Goal: Information Seeking & Learning: Learn about a topic

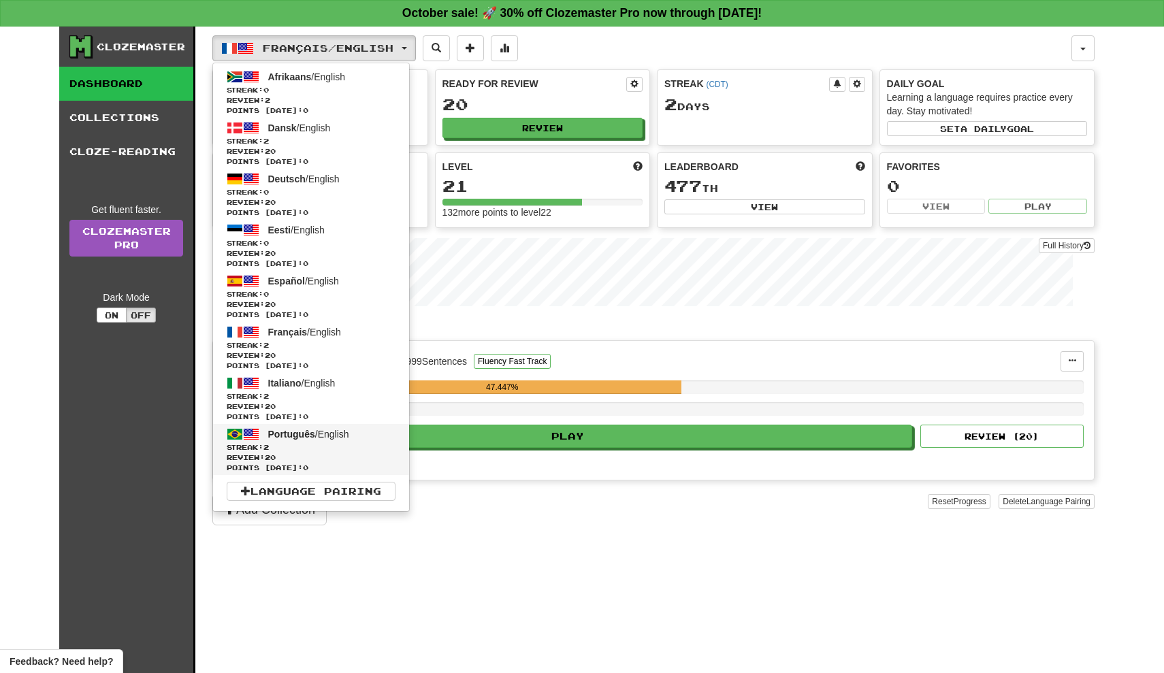
click at [301, 437] on span "Português" at bounding box center [291, 434] width 47 height 11
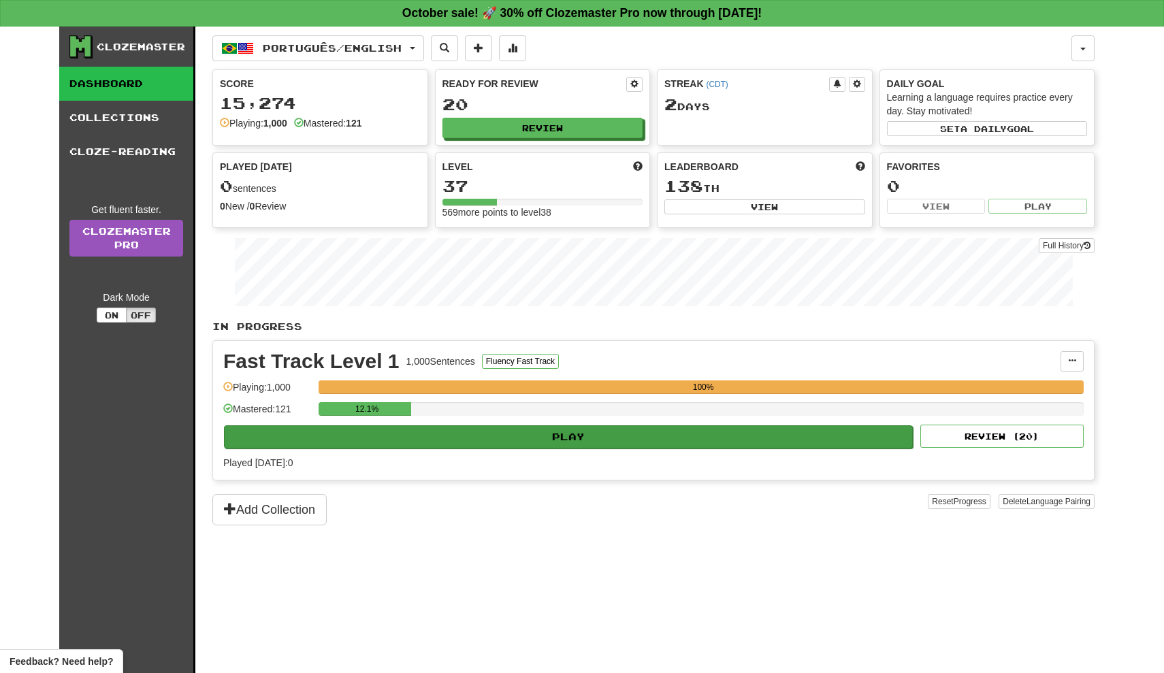
click at [425, 441] on button "Play" at bounding box center [568, 436] width 689 height 23
select select "**"
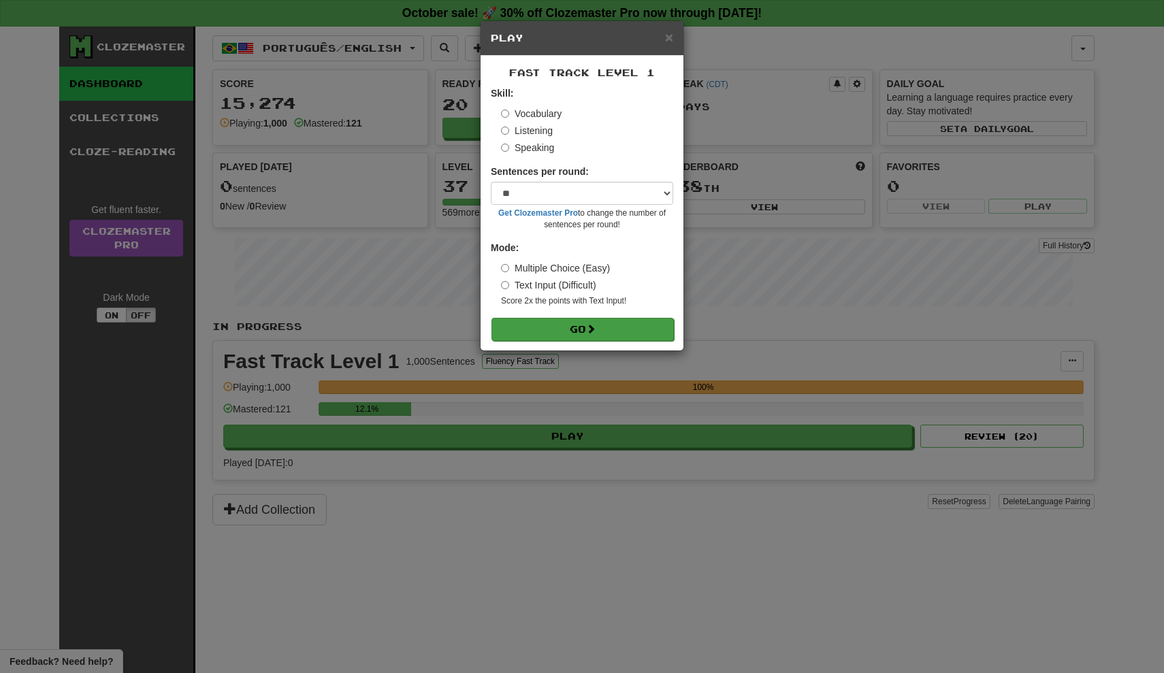
click at [550, 329] on button "Go" at bounding box center [582, 329] width 182 height 23
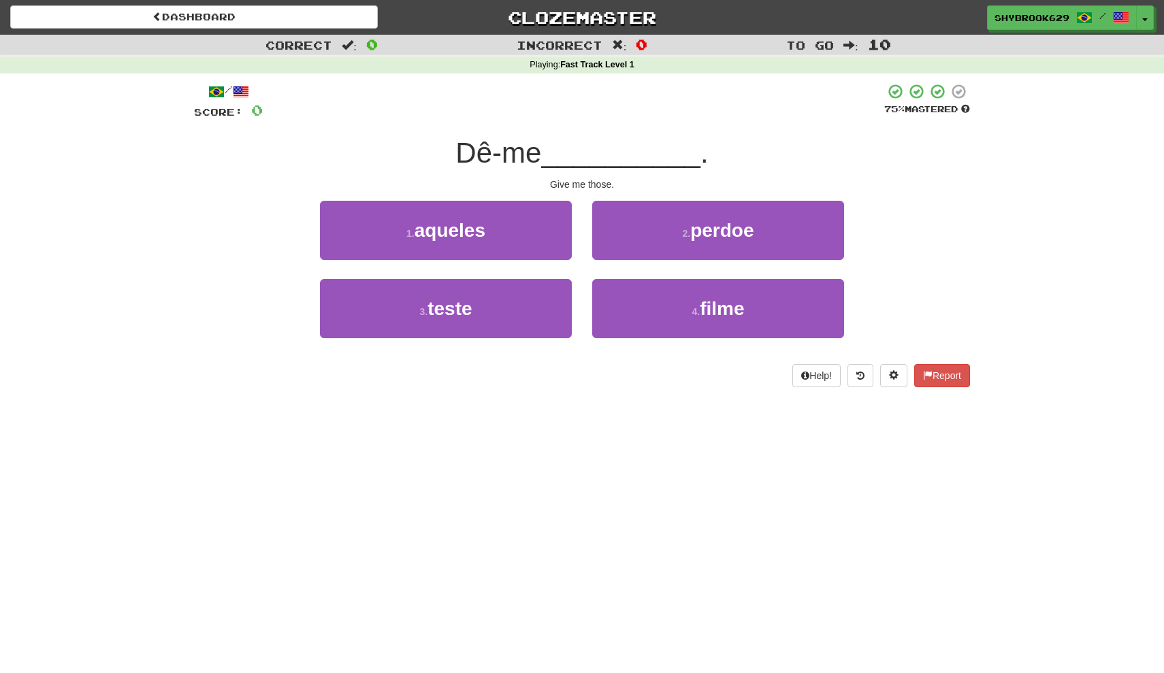
click at [521, 194] on div "/ Score: 0 75 % Mastered Dê-me __________ . Give me those. 1 . aqueles 2 . perd…" at bounding box center [582, 235] width 776 height 304
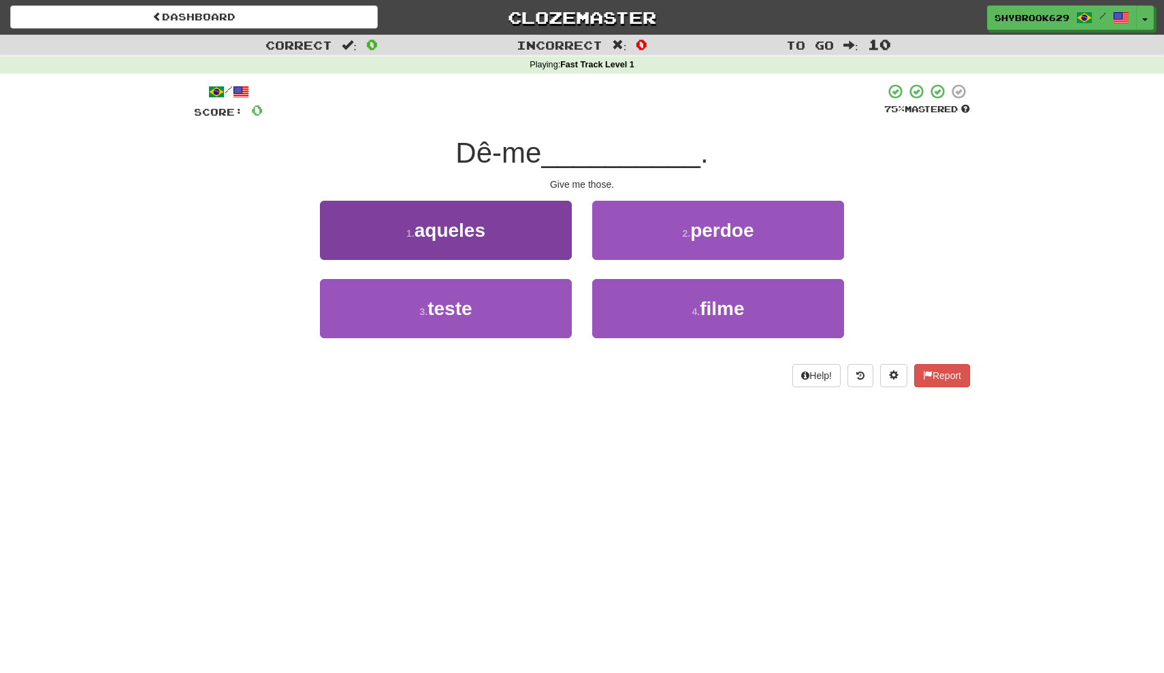
click at [521, 218] on button "1 . aqueles" at bounding box center [446, 230] width 252 height 59
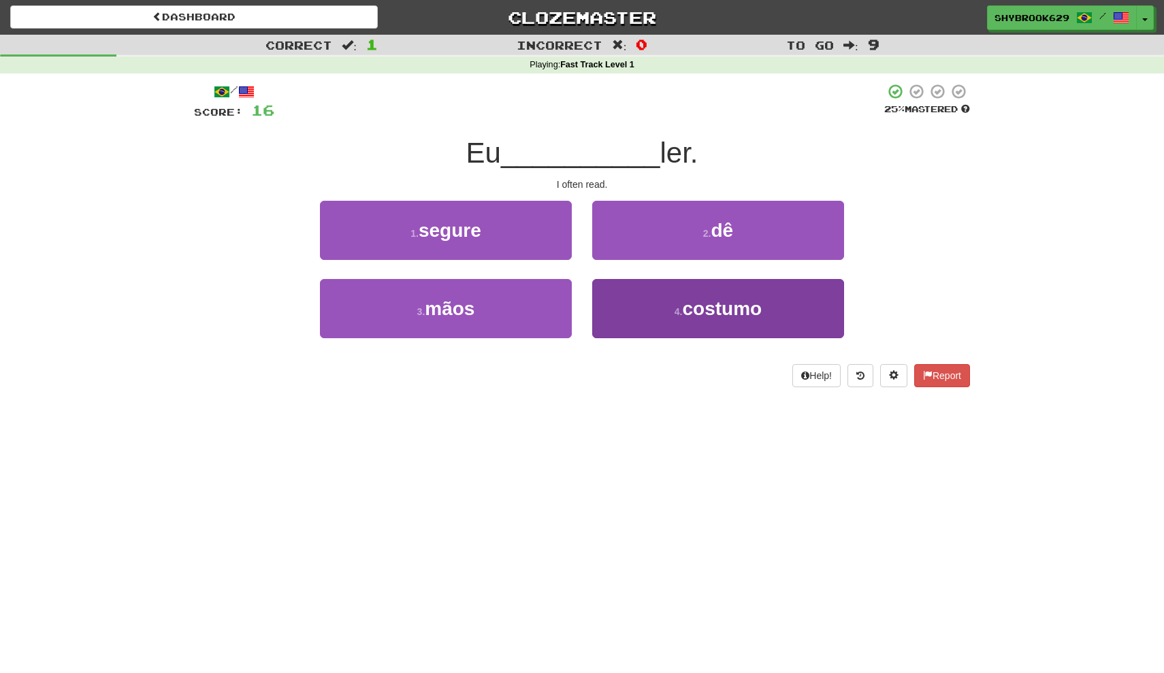
click at [646, 286] on button "4 . costumo" at bounding box center [718, 308] width 252 height 59
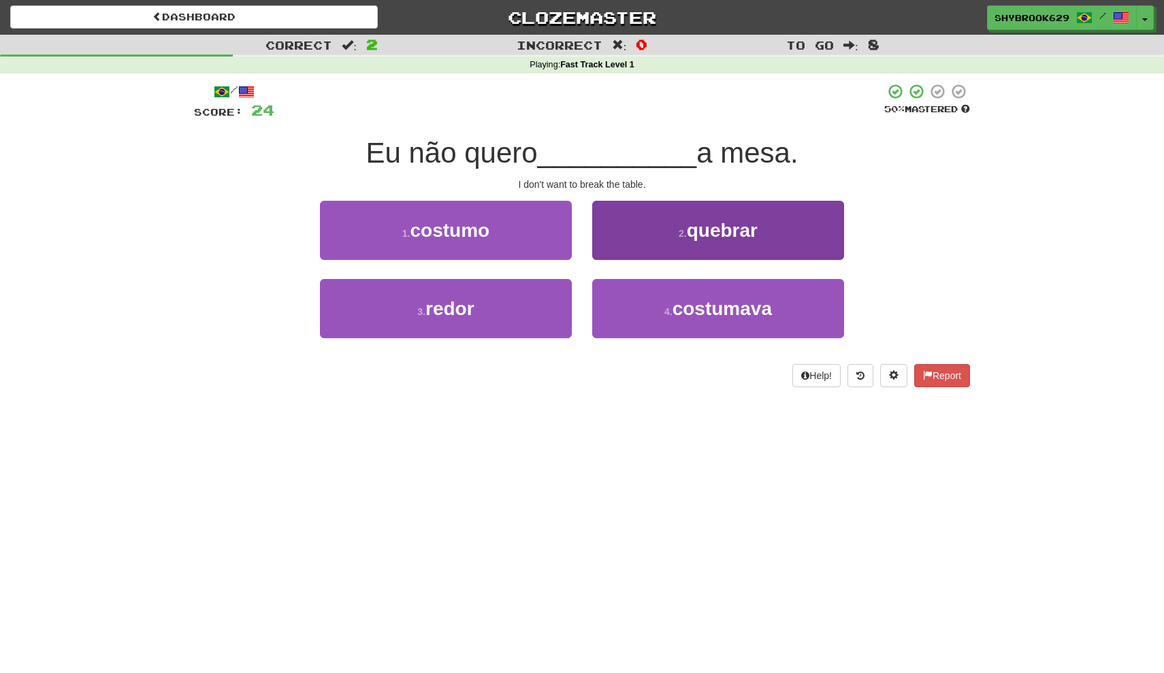
click at [712, 246] on button "2 . quebrar" at bounding box center [718, 230] width 252 height 59
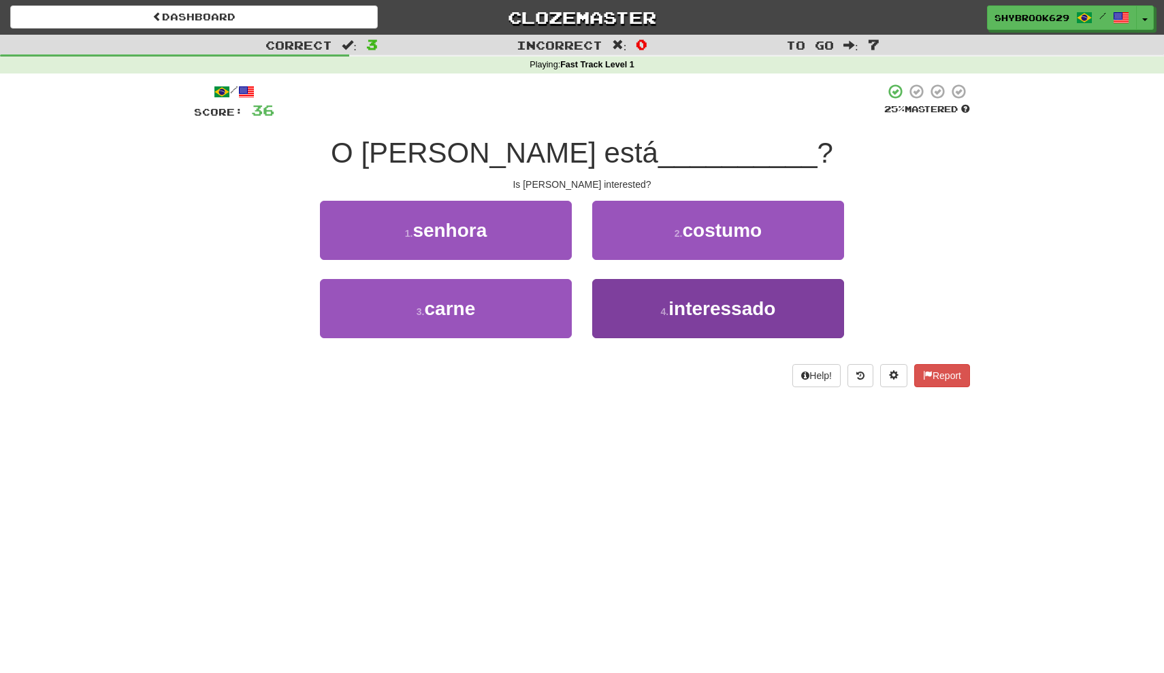
click at [755, 317] on span "interessado" at bounding box center [721, 308] width 107 height 21
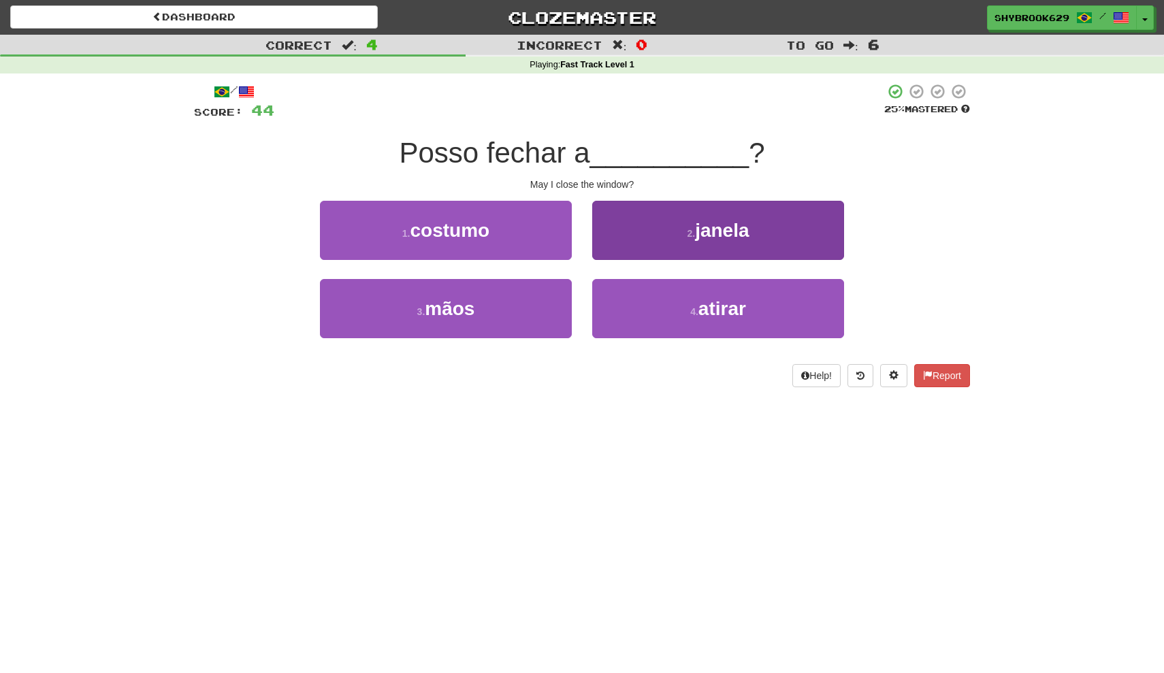
click at [680, 248] on button "2 . janela" at bounding box center [718, 230] width 252 height 59
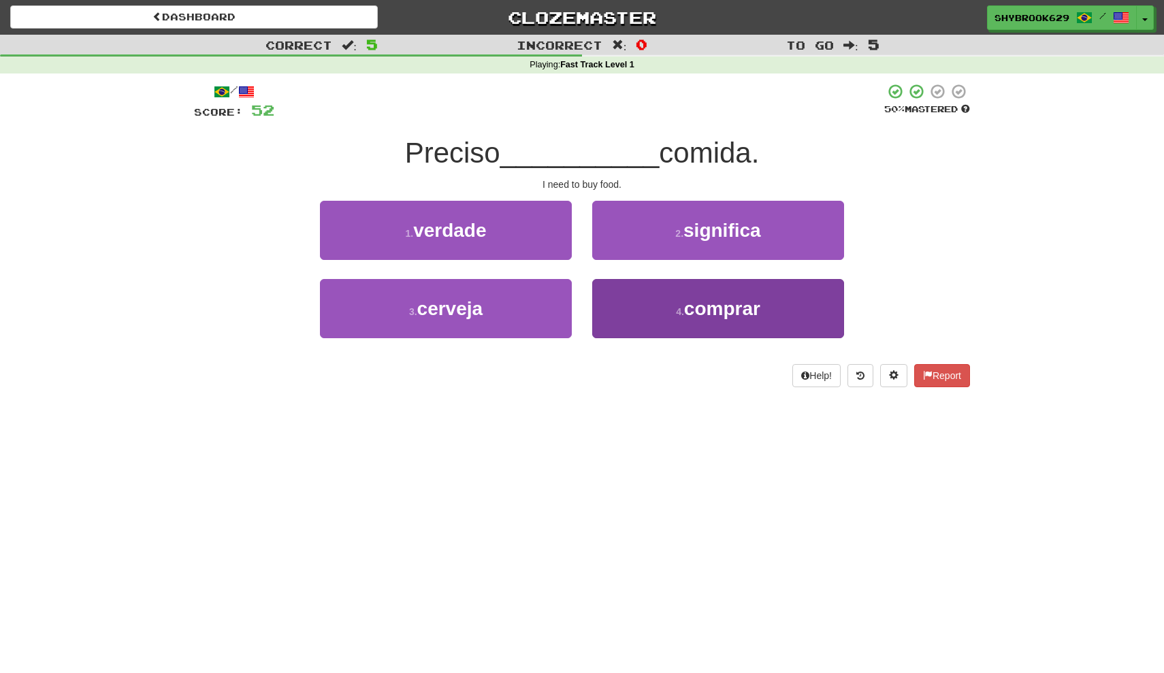
click at [715, 312] on span "comprar" at bounding box center [722, 308] width 76 height 21
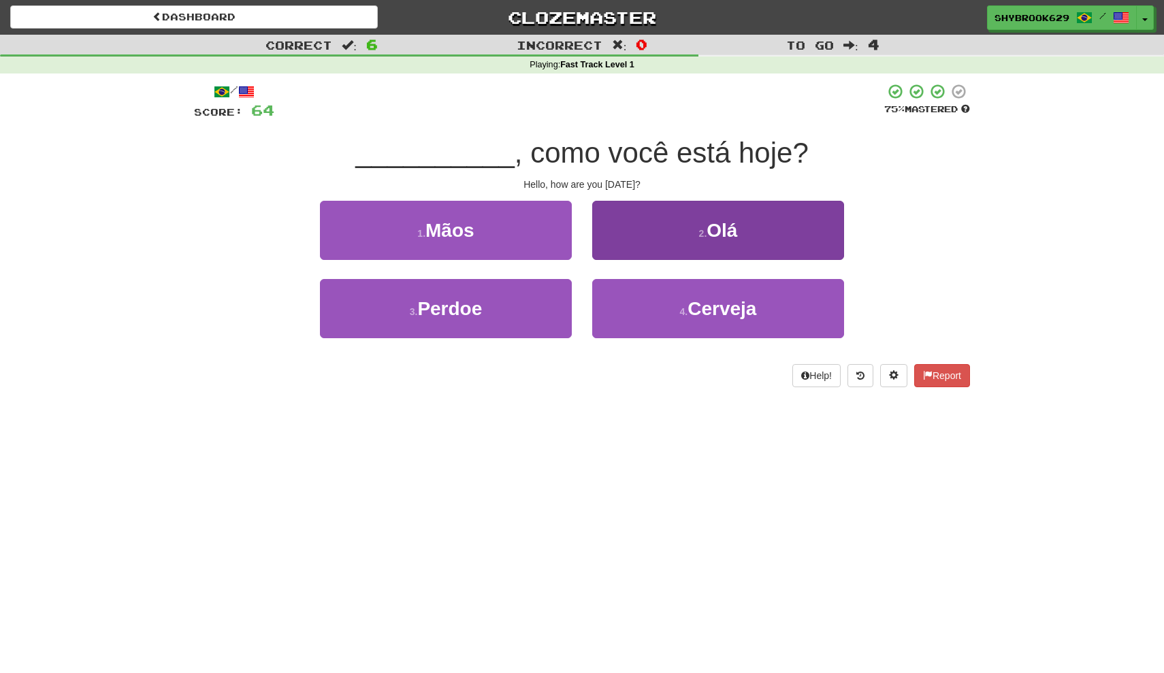
click at [734, 220] on span "Olá" at bounding box center [721, 230] width 31 height 21
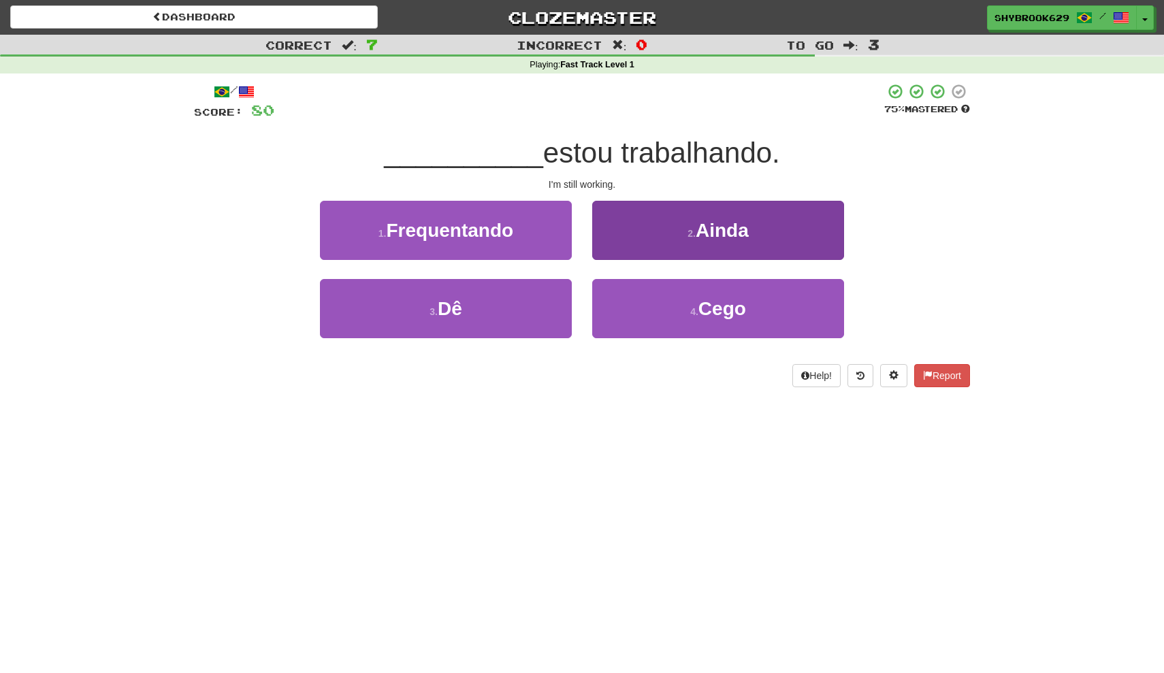
click at [749, 220] on button "2 . Ainda" at bounding box center [718, 230] width 252 height 59
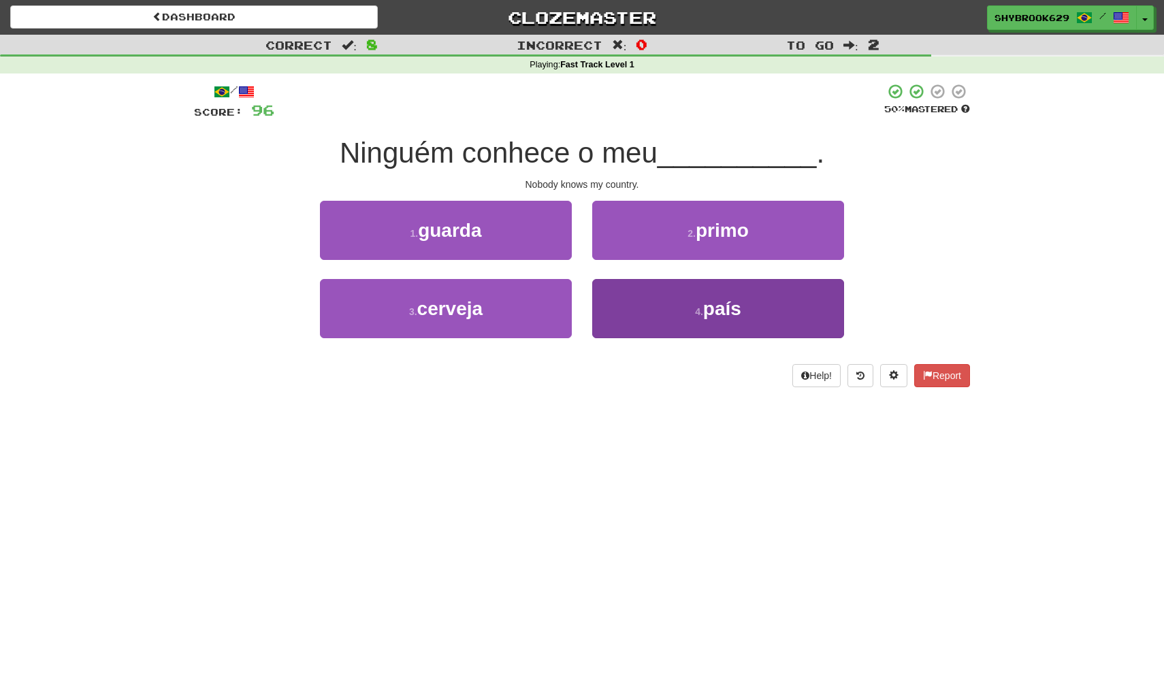
click at [723, 308] on span "país" at bounding box center [722, 308] width 38 height 21
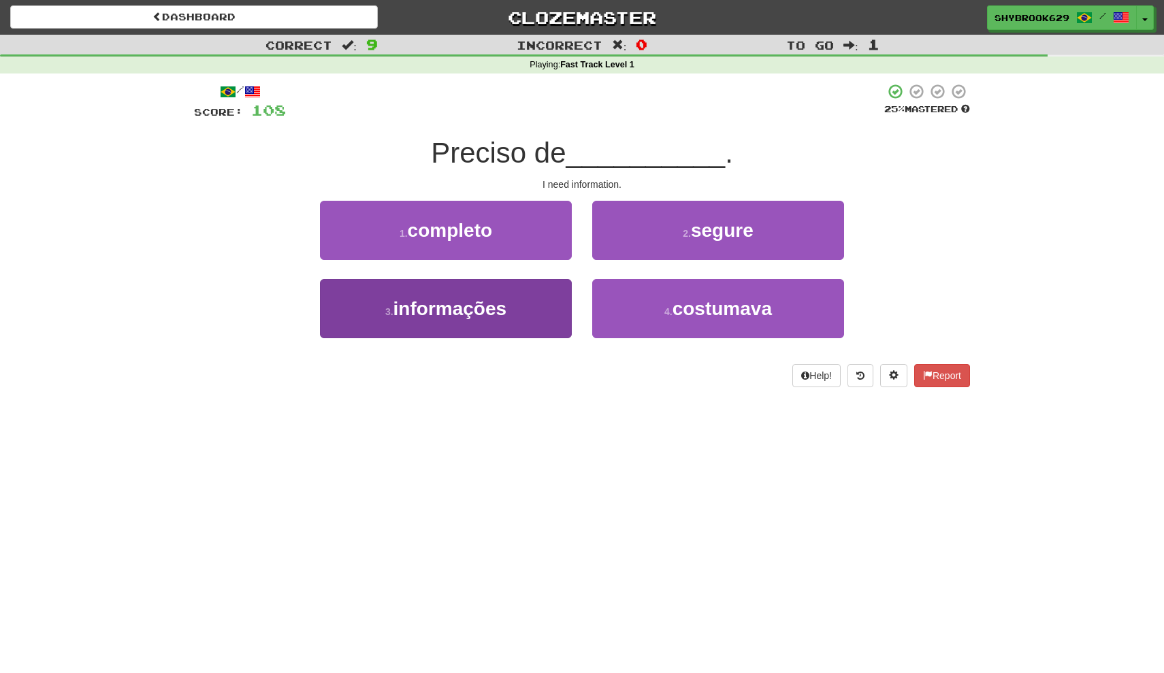
click at [505, 301] on span "informações" at bounding box center [450, 308] width 114 height 21
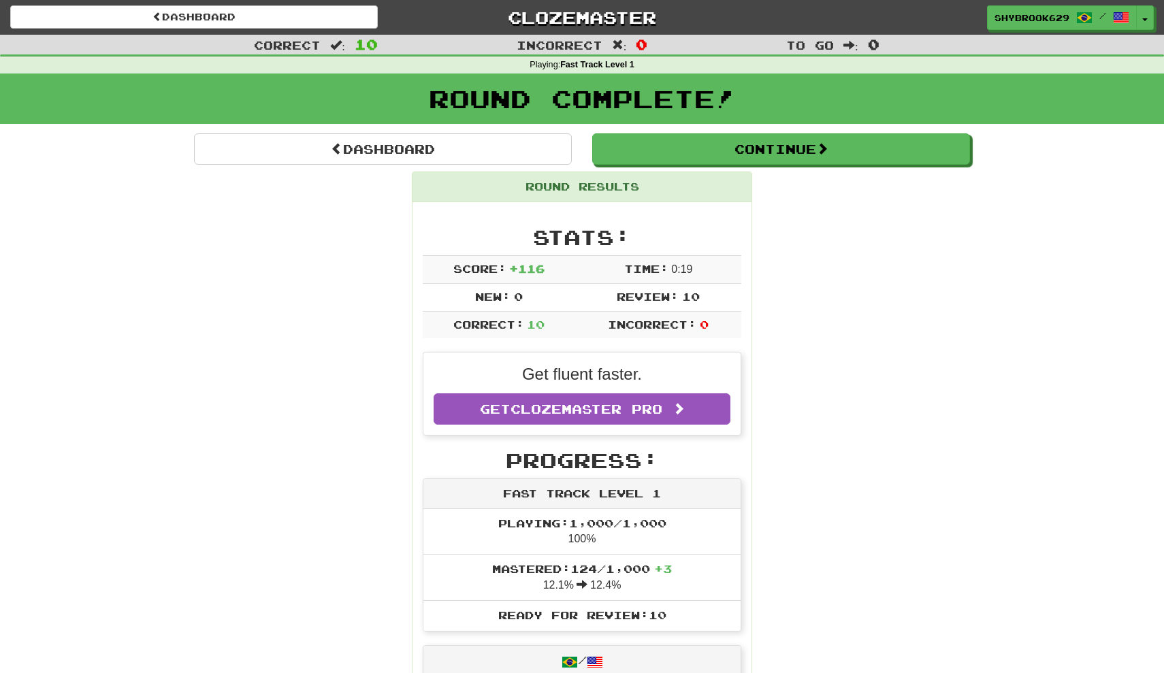
click at [789, 157] on button "Continue" at bounding box center [782, 149] width 378 height 31
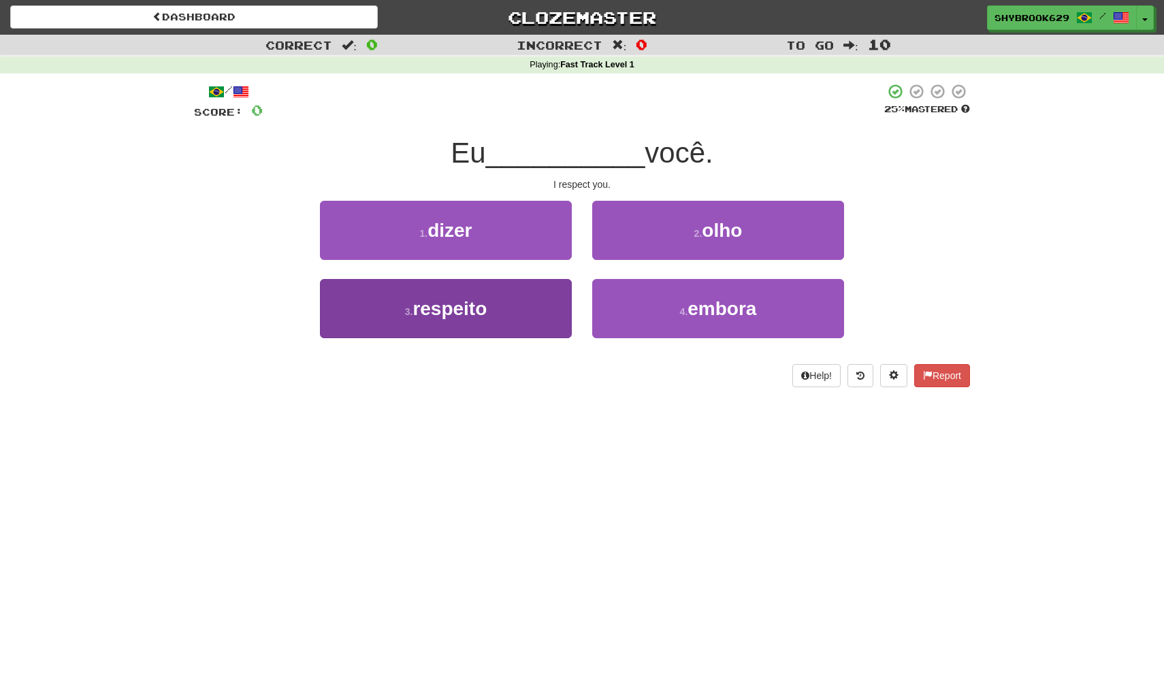
click at [478, 315] on span "respeito" at bounding box center [449, 308] width 74 height 21
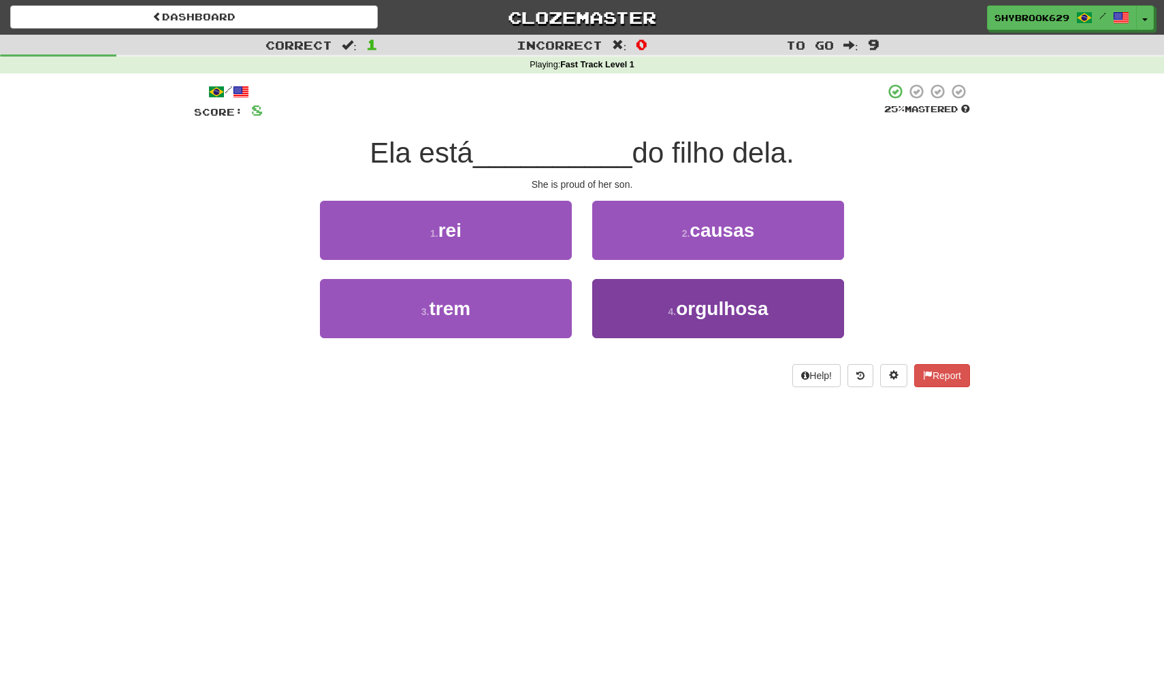
click at [757, 313] on span "orgulhosa" at bounding box center [722, 308] width 92 height 21
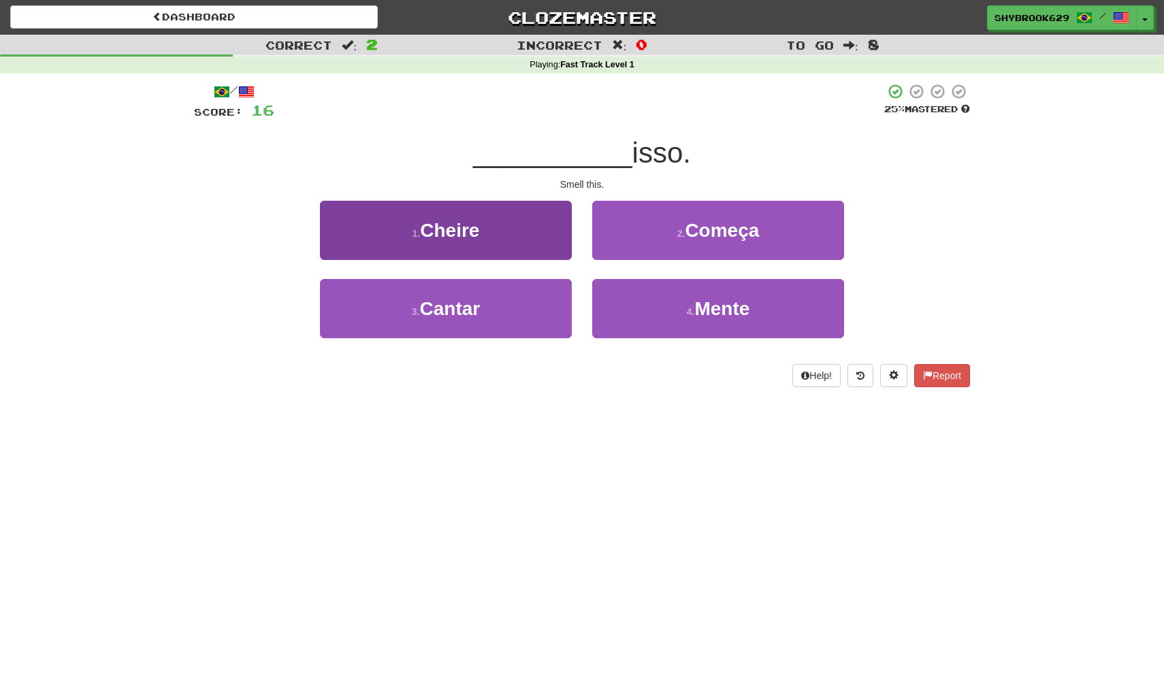
click at [474, 239] on span "Cheire" at bounding box center [449, 230] width 59 height 21
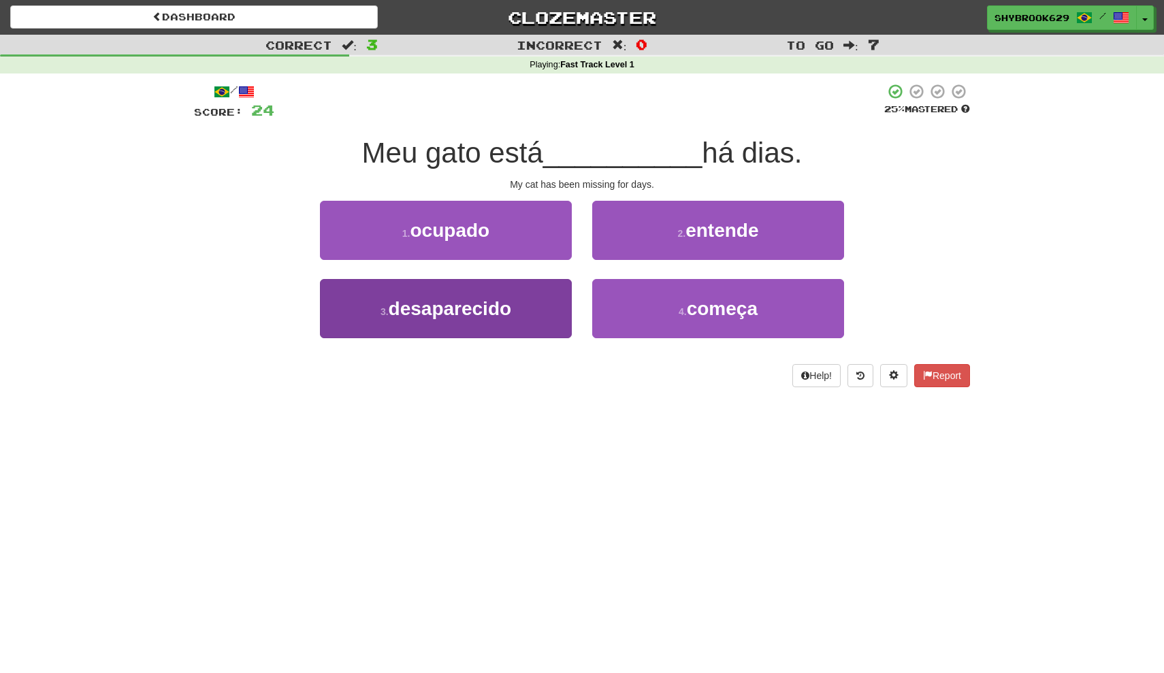
click at [498, 327] on button "3 . desaparecido" at bounding box center [446, 308] width 252 height 59
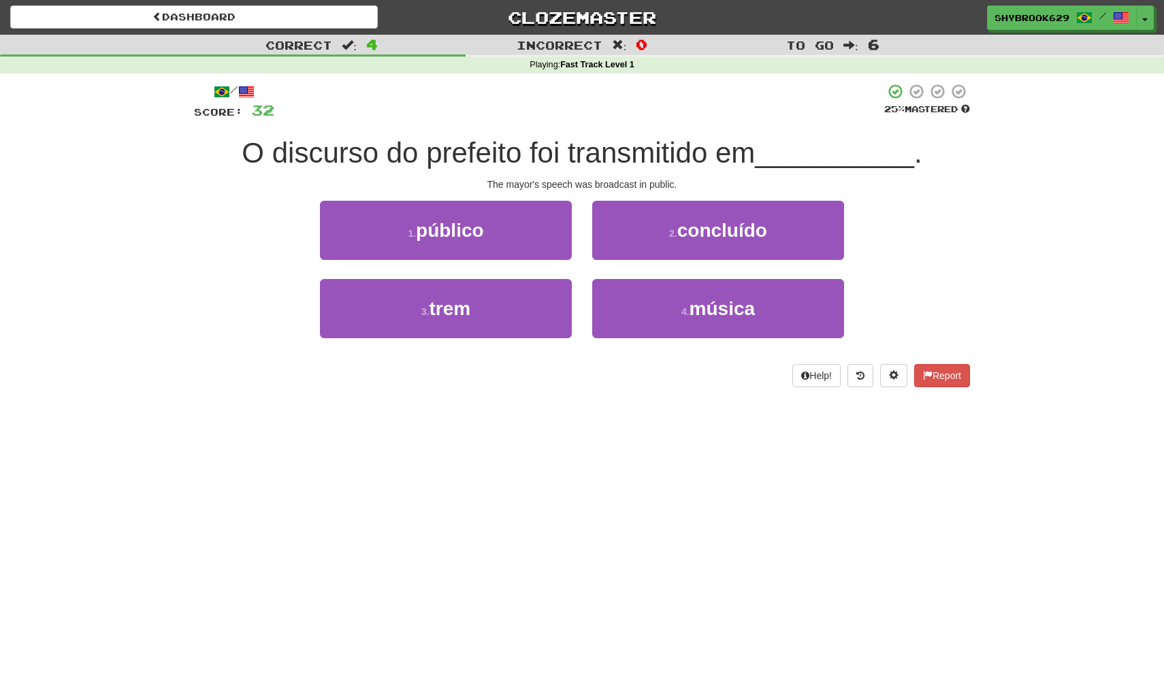
click at [508, 262] on div "1 . público" at bounding box center [446, 240] width 272 height 78
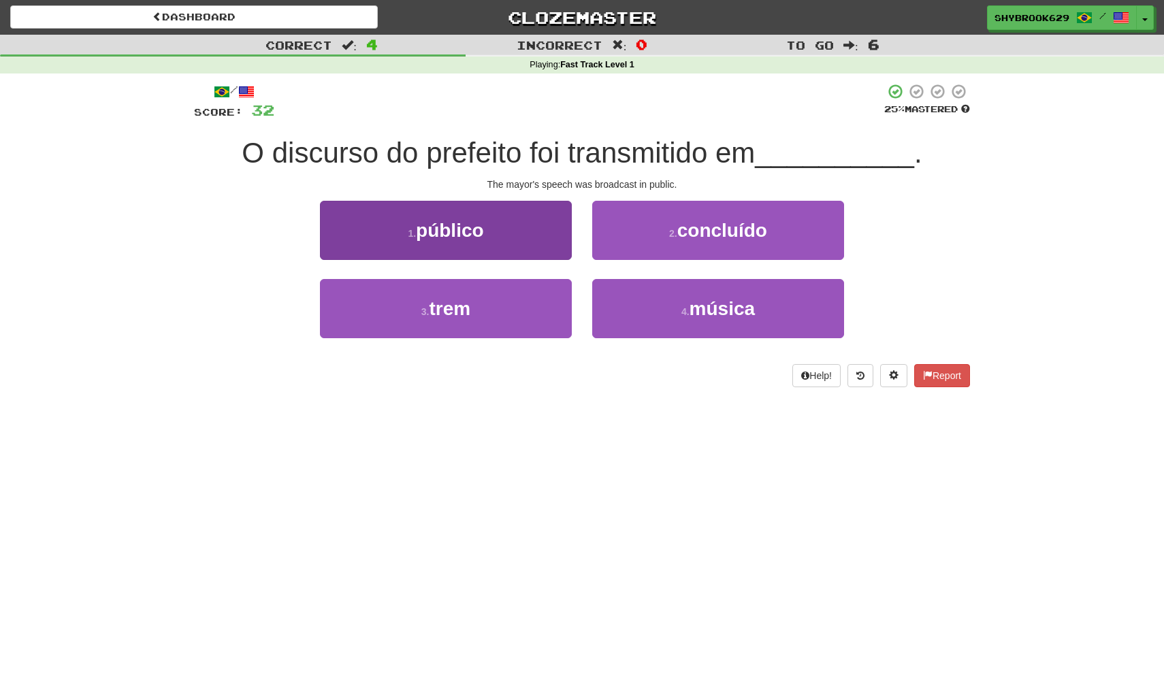
click at [501, 256] on button "1 . público" at bounding box center [446, 230] width 252 height 59
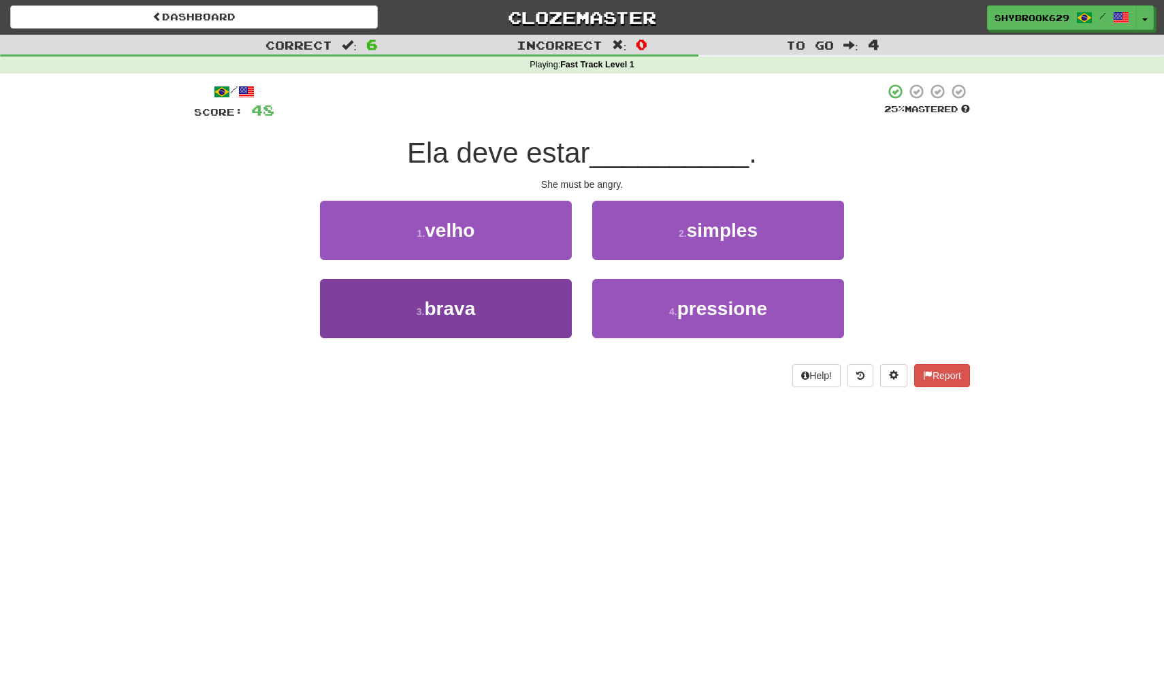
click at [432, 318] on button "3 . brava" at bounding box center [446, 308] width 252 height 59
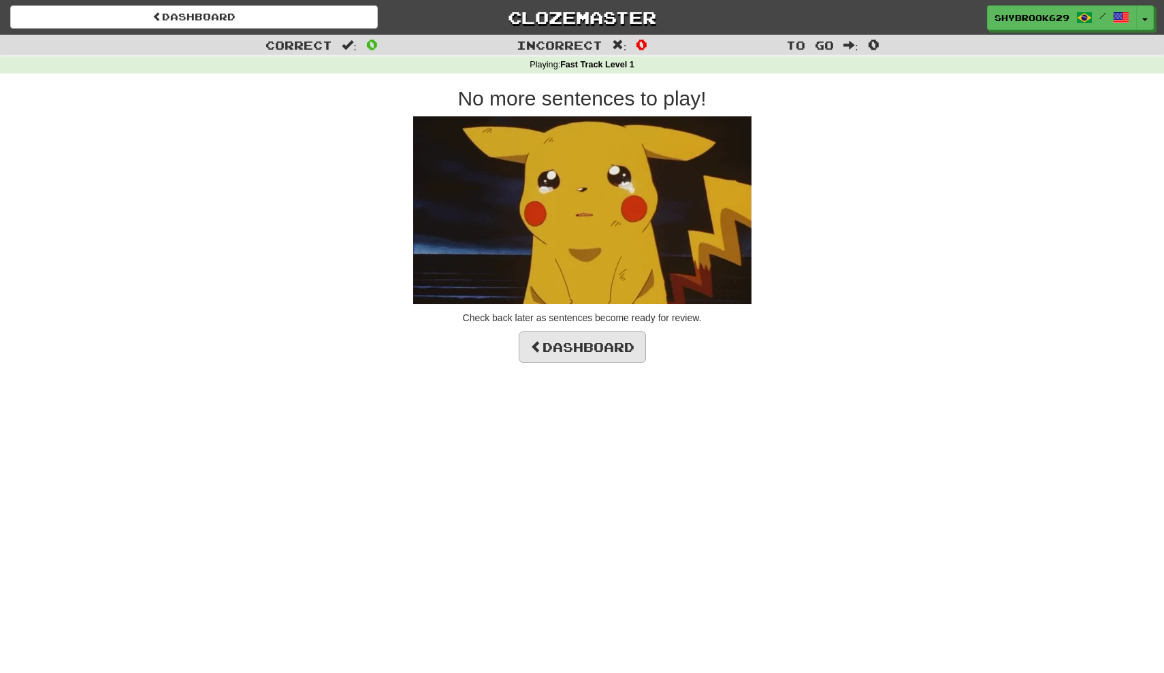
click at [619, 347] on link "Dashboard" at bounding box center [581, 346] width 127 height 31
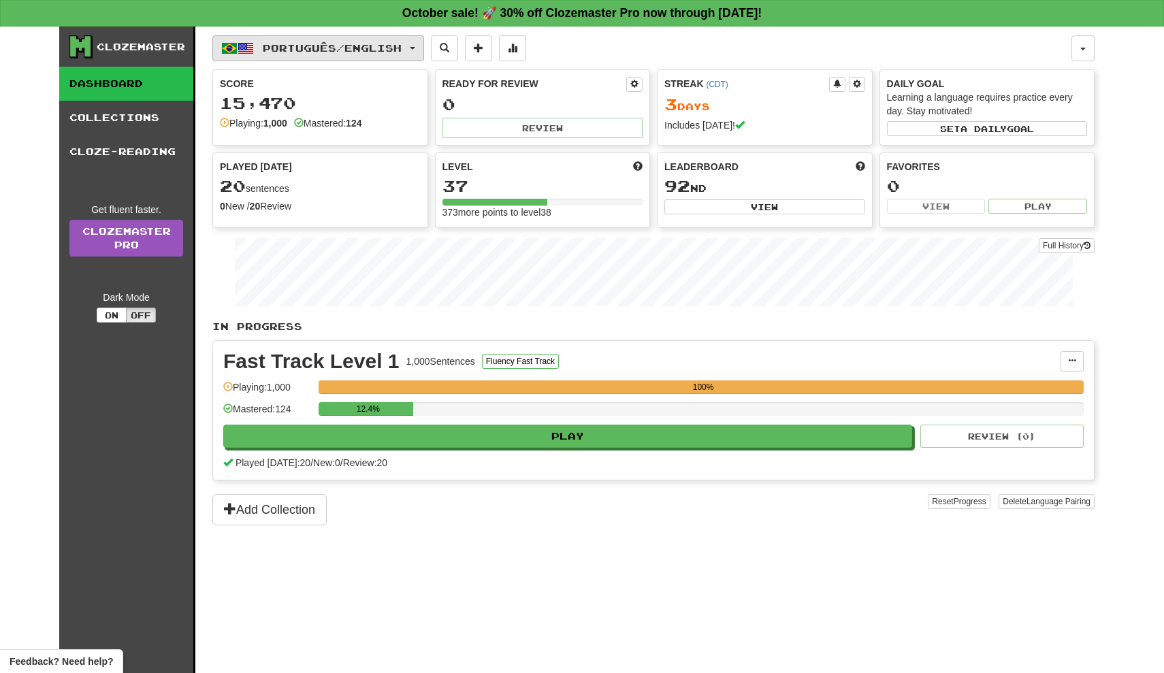
click at [363, 46] on span "Português / English" at bounding box center [332, 48] width 139 height 12
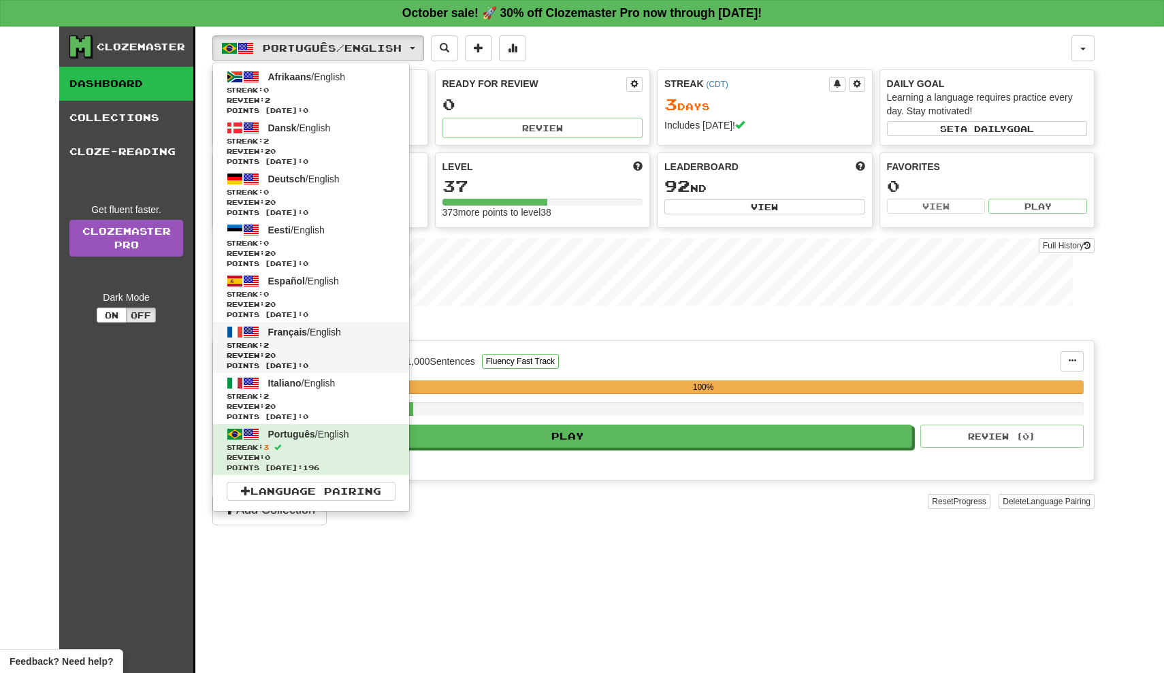
click at [318, 369] on span "Points today: 0" at bounding box center [311, 366] width 169 height 10
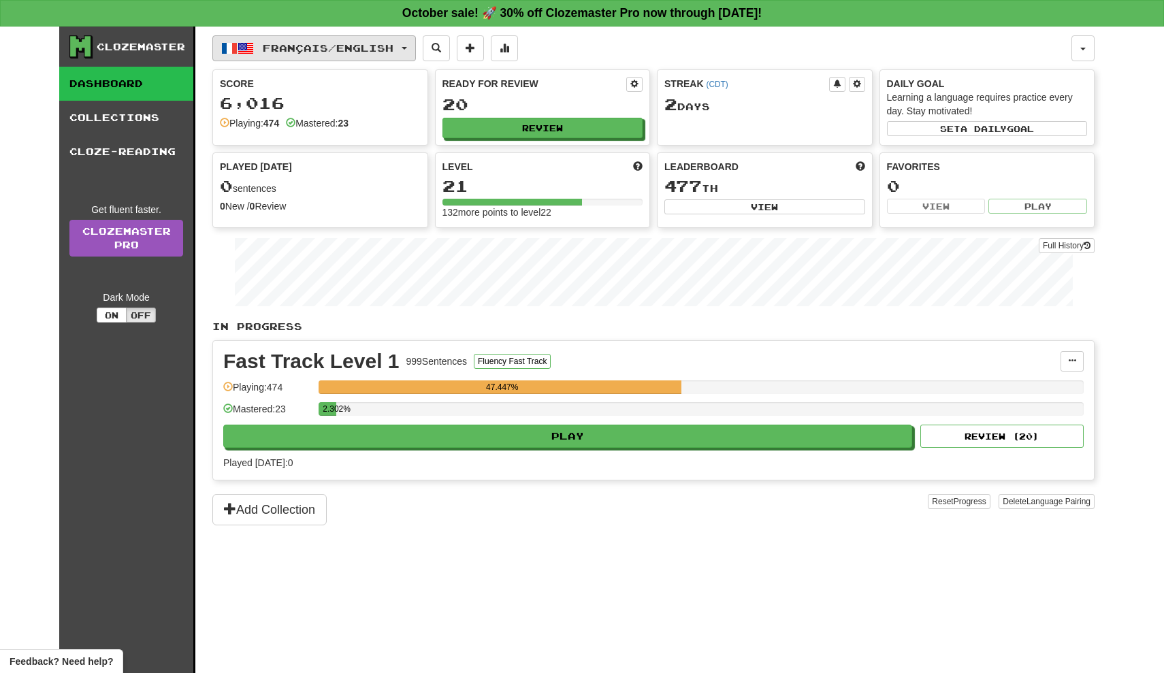
click at [308, 58] on button "Français / English" at bounding box center [313, 48] width 203 height 26
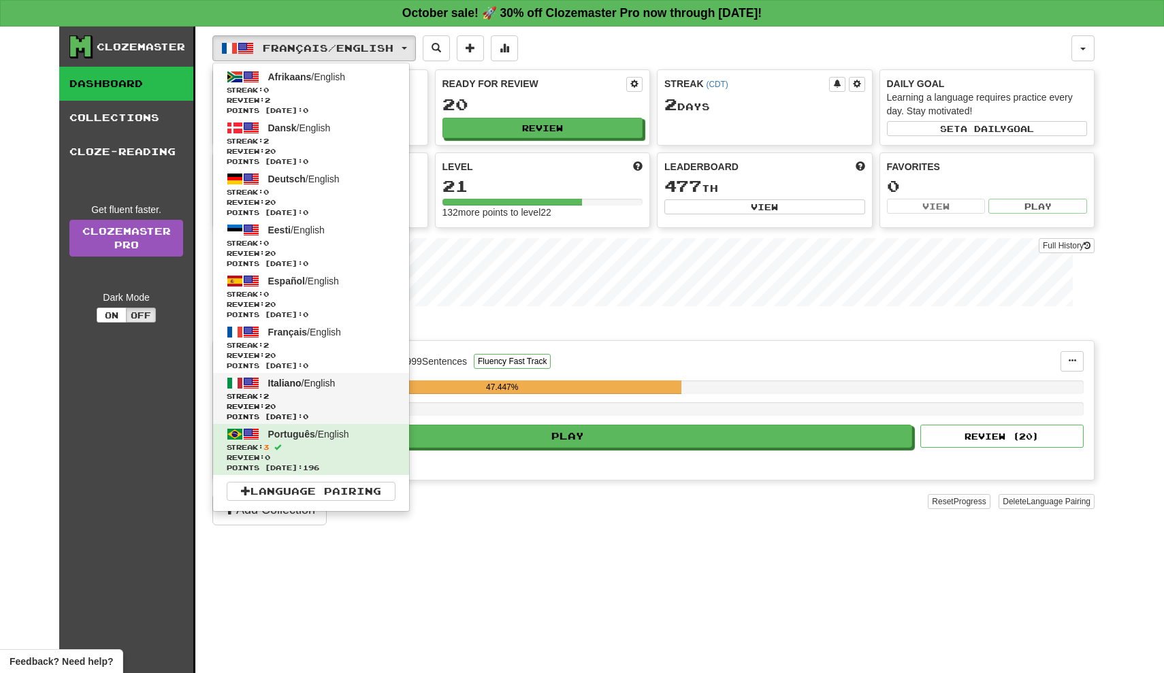
click at [295, 384] on span "Italiano" at bounding box center [284, 383] width 33 height 11
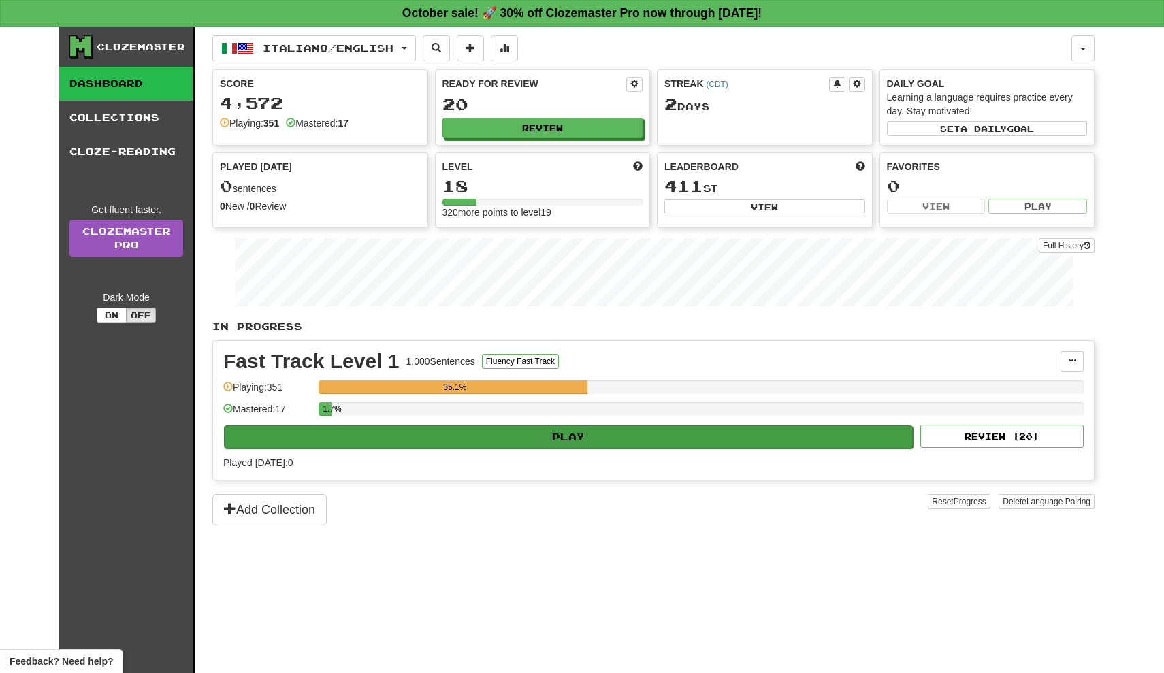
click at [484, 444] on button "Play" at bounding box center [568, 436] width 689 height 23
select select "**"
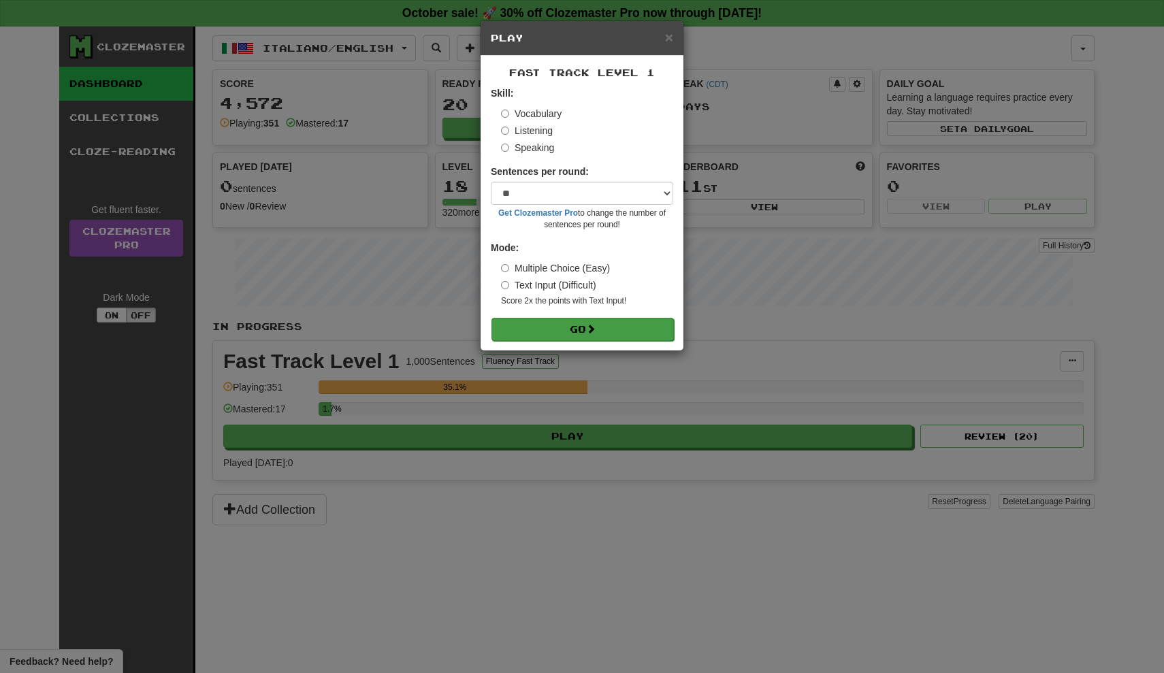
click at [555, 330] on button "Go" at bounding box center [582, 329] width 182 height 23
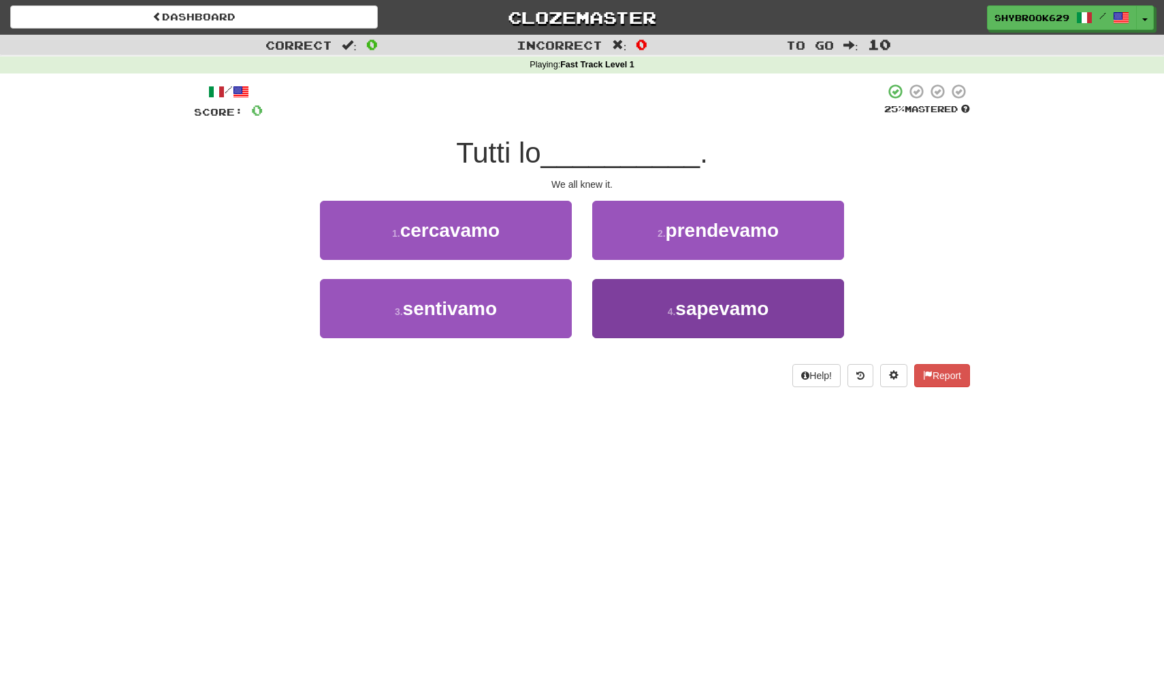
click at [653, 303] on button "4 . sapevamo" at bounding box center [718, 308] width 252 height 59
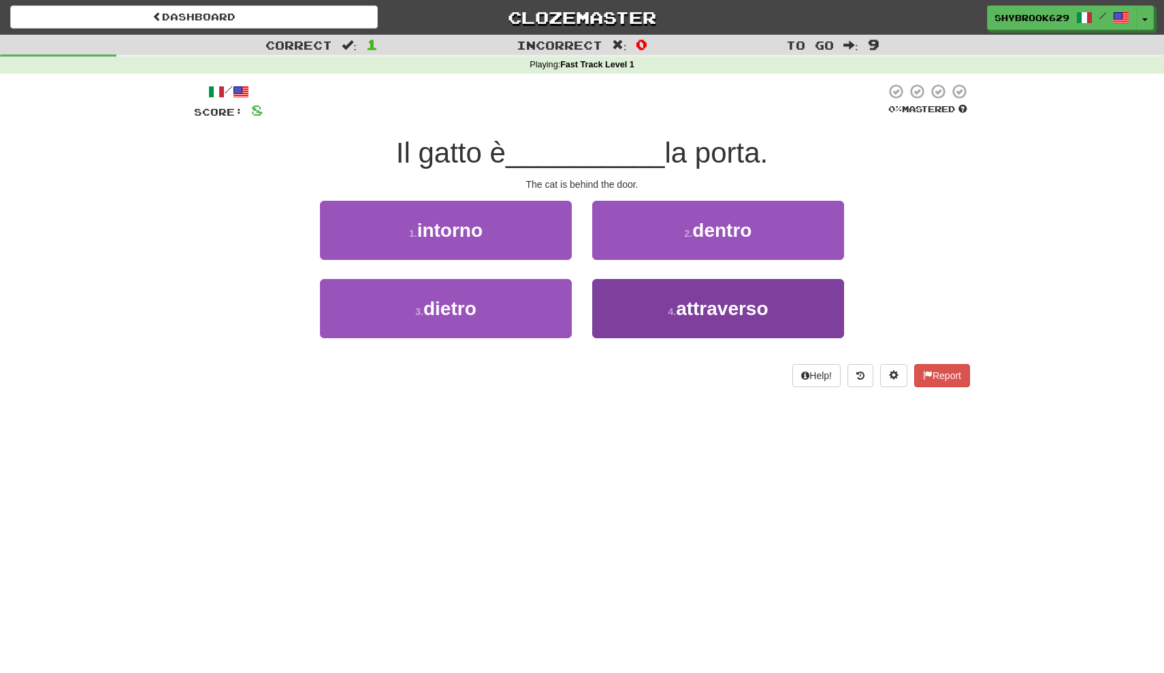
click at [674, 301] on button "4 . attraverso" at bounding box center [718, 308] width 252 height 59
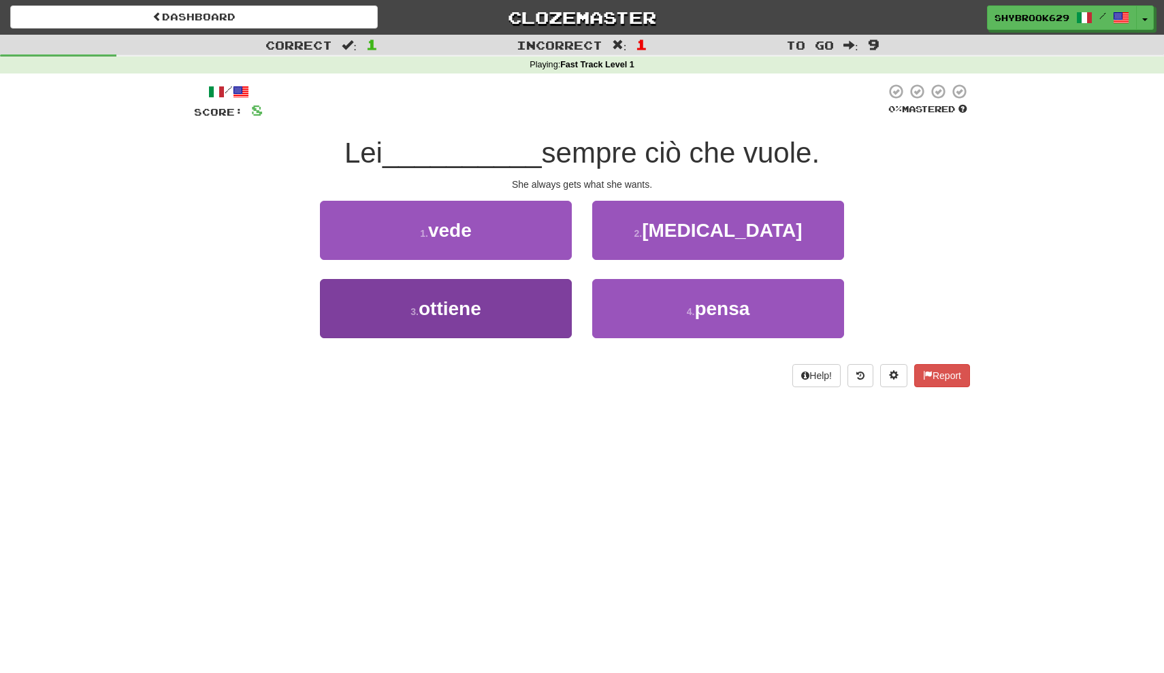
click at [557, 295] on button "3 . ottiene" at bounding box center [446, 308] width 252 height 59
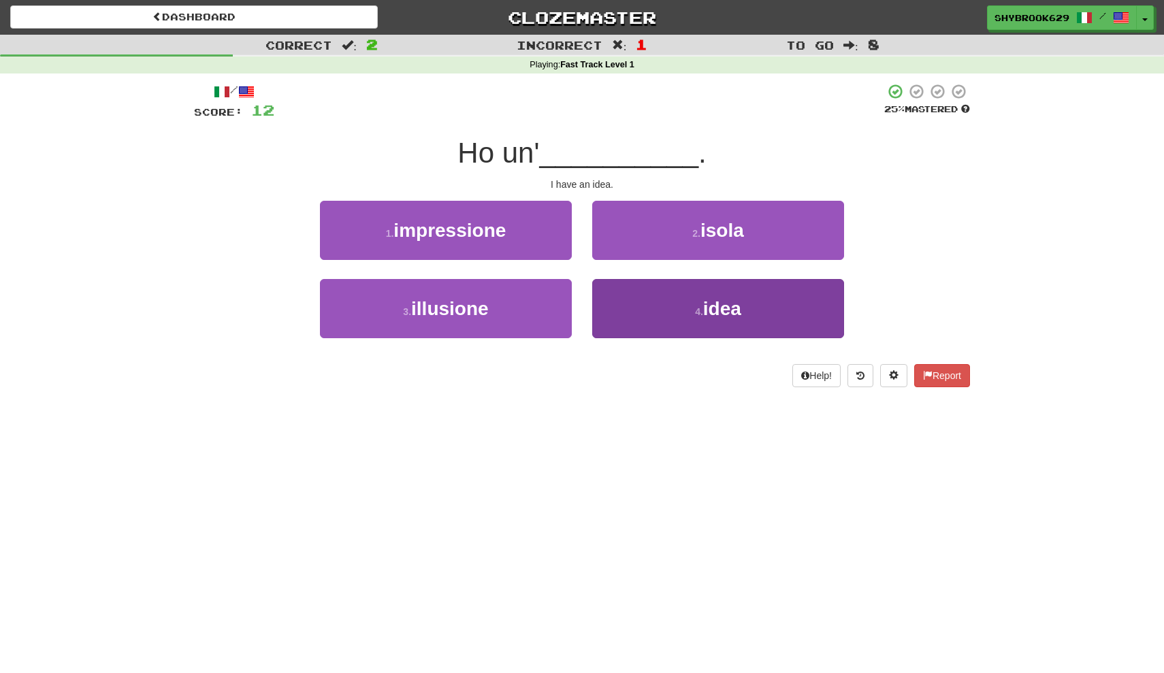
click at [712, 293] on button "4 . idea" at bounding box center [718, 308] width 252 height 59
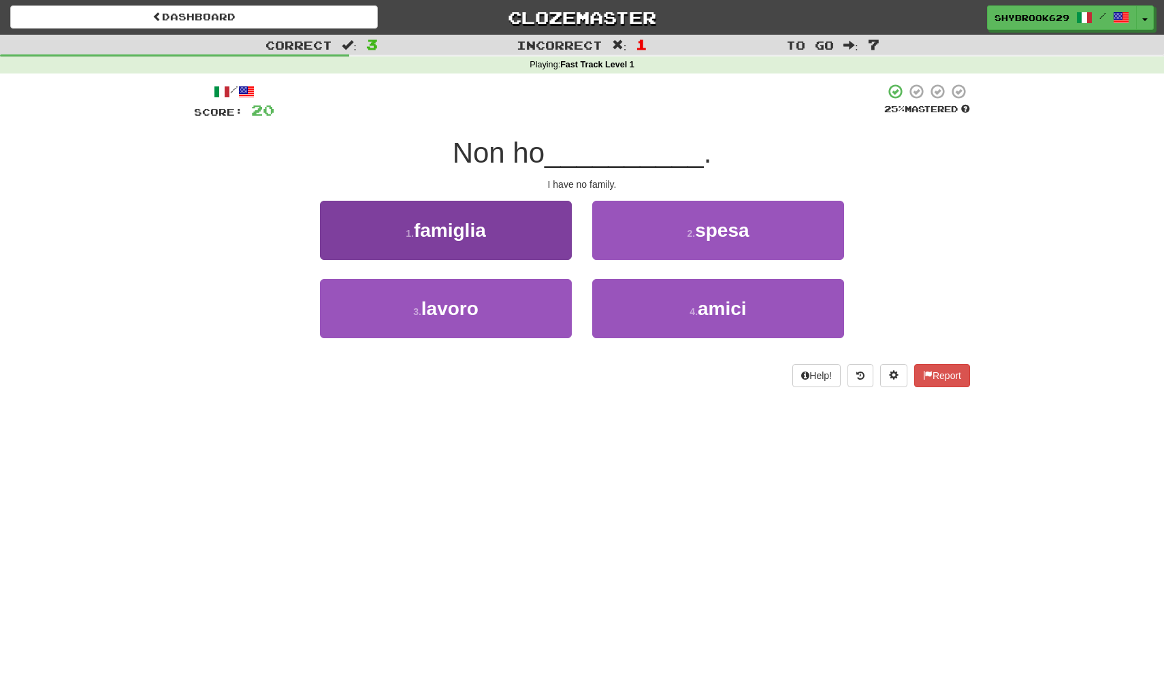
click at [551, 229] on button "1 . famiglia" at bounding box center [446, 230] width 252 height 59
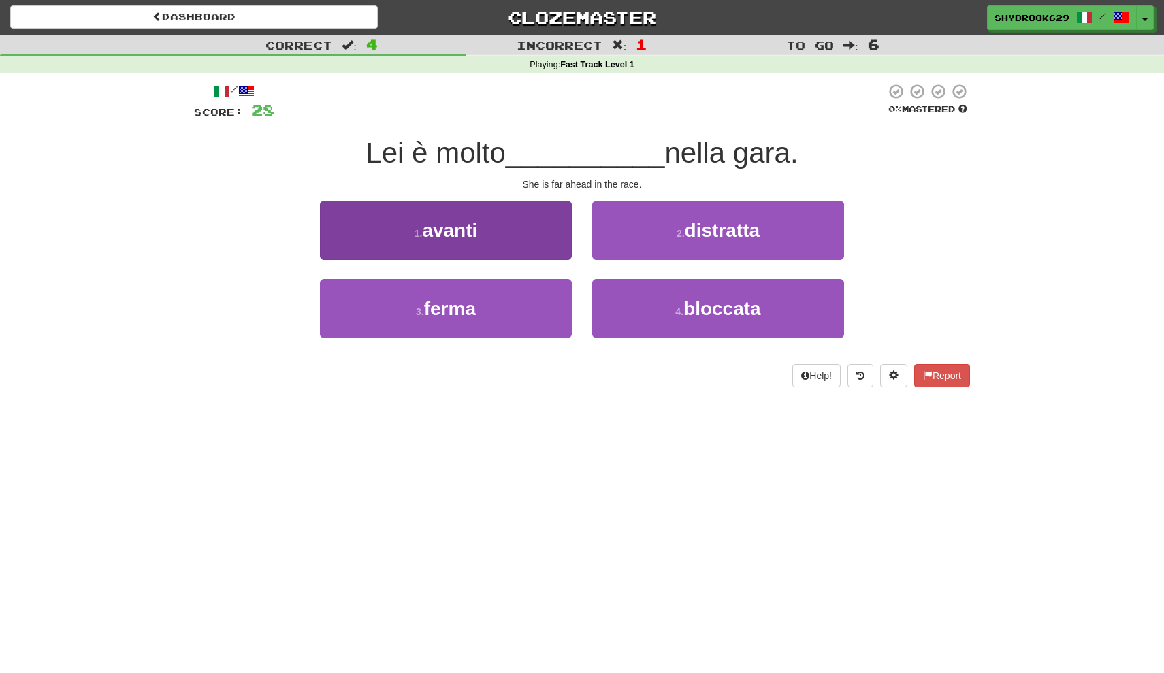
click at [549, 249] on button "1 . avanti" at bounding box center [446, 230] width 252 height 59
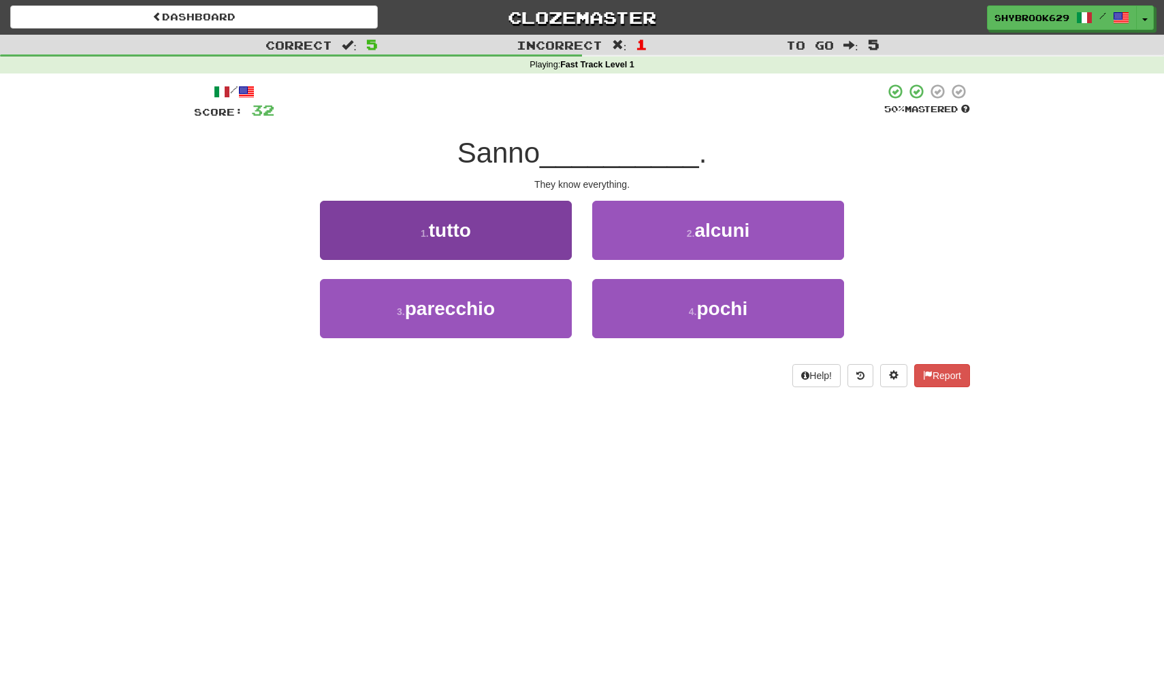
click at [495, 240] on button "1 . tutto" at bounding box center [446, 230] width 252 height 59
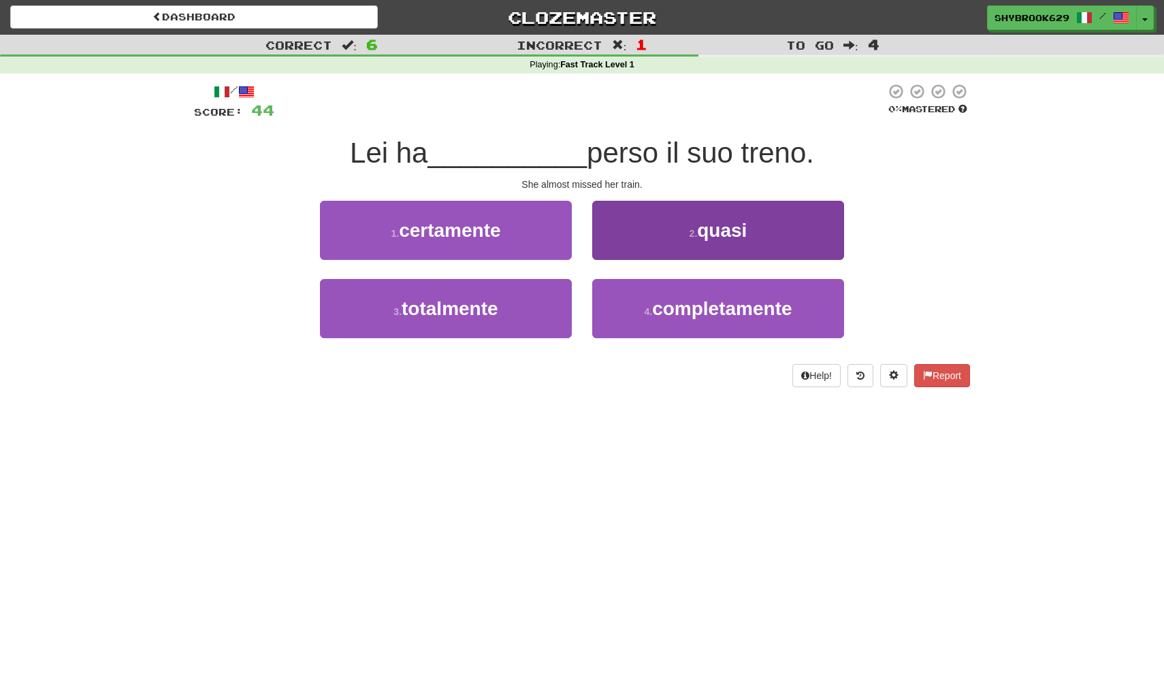
click at [606, 245] on button "2 . quasi" at bounding box center [718, 230] width 252 height 59
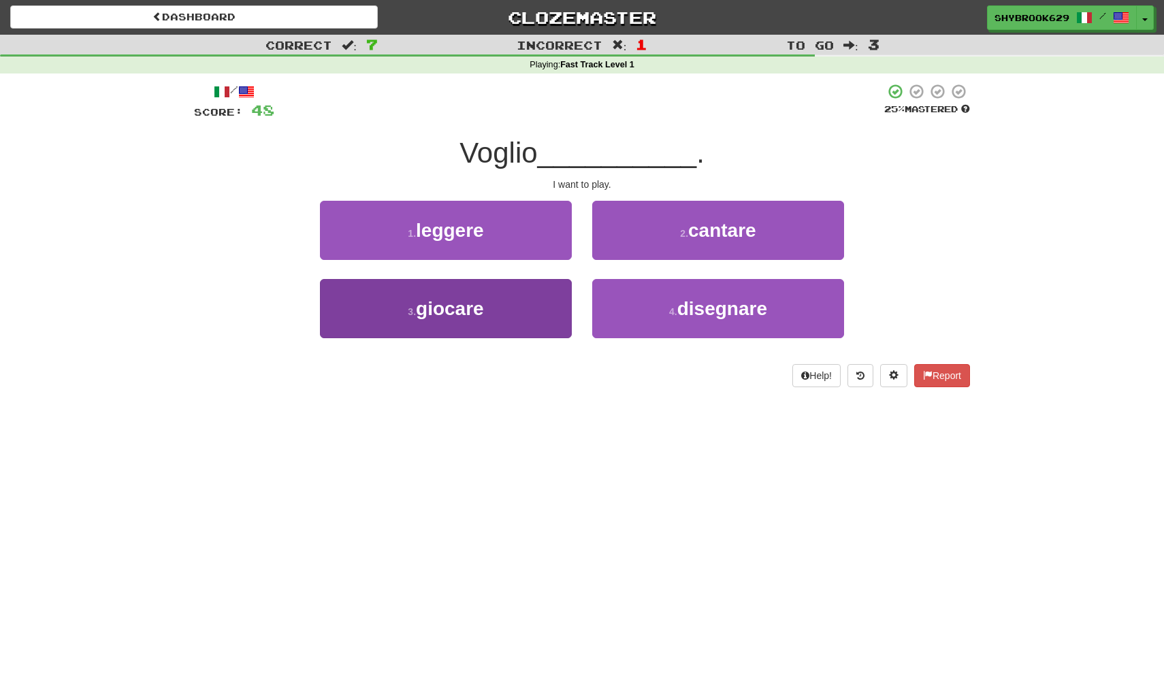
click at [505, 301] on button "3 . giocare" at bounding box center [446, 308] width 252 height 59
click at [503, 323] on button "3 . fila" at bounding box center [446, 308] width 252 height 59
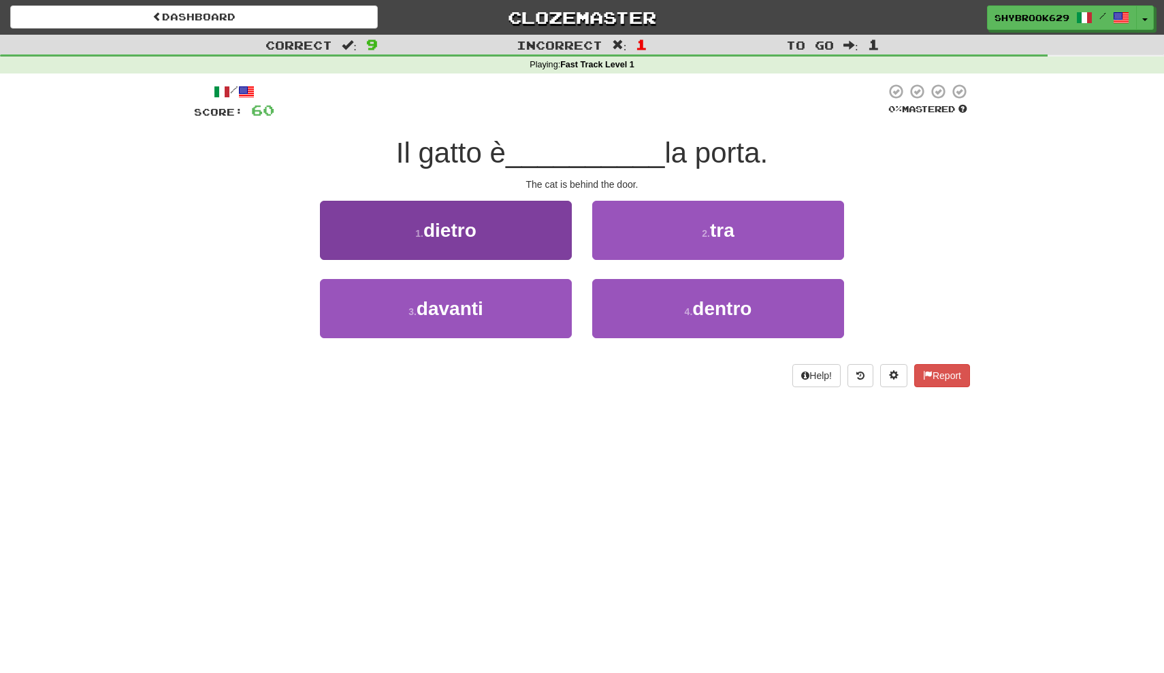
click at [501, 250] on button "1 . dietro" at bounding box center [446, 230] width 252 height 59
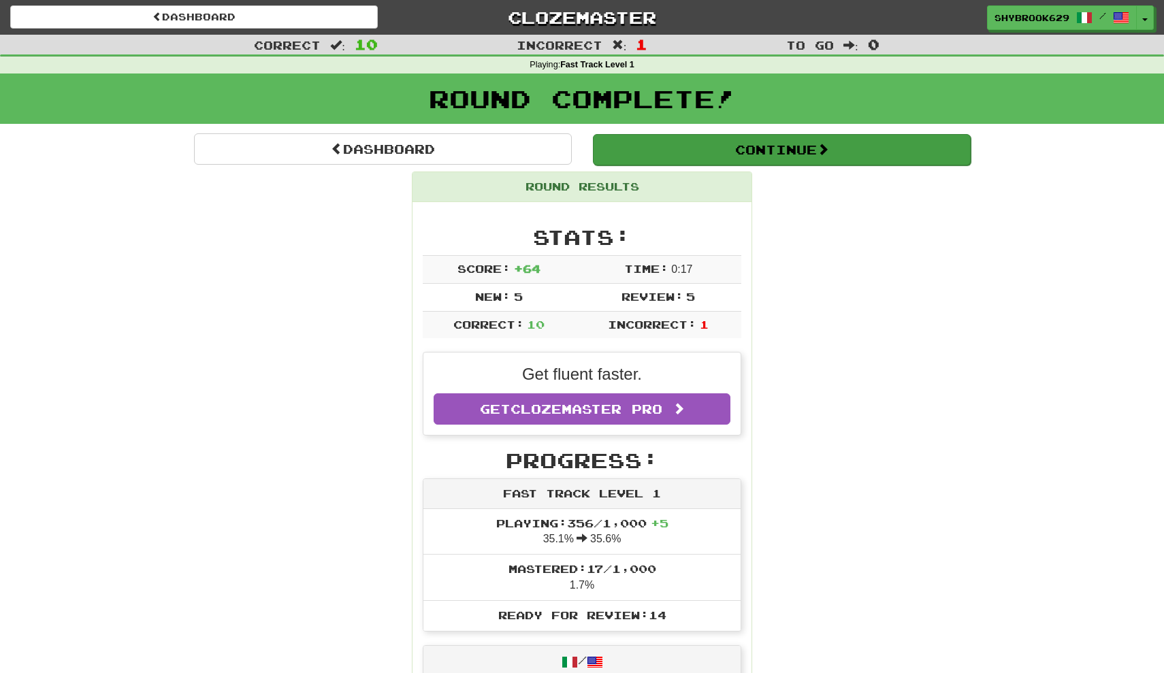
click at [651, 160] on button "Continue" at bounding box center [782, 149] width 378 height 31
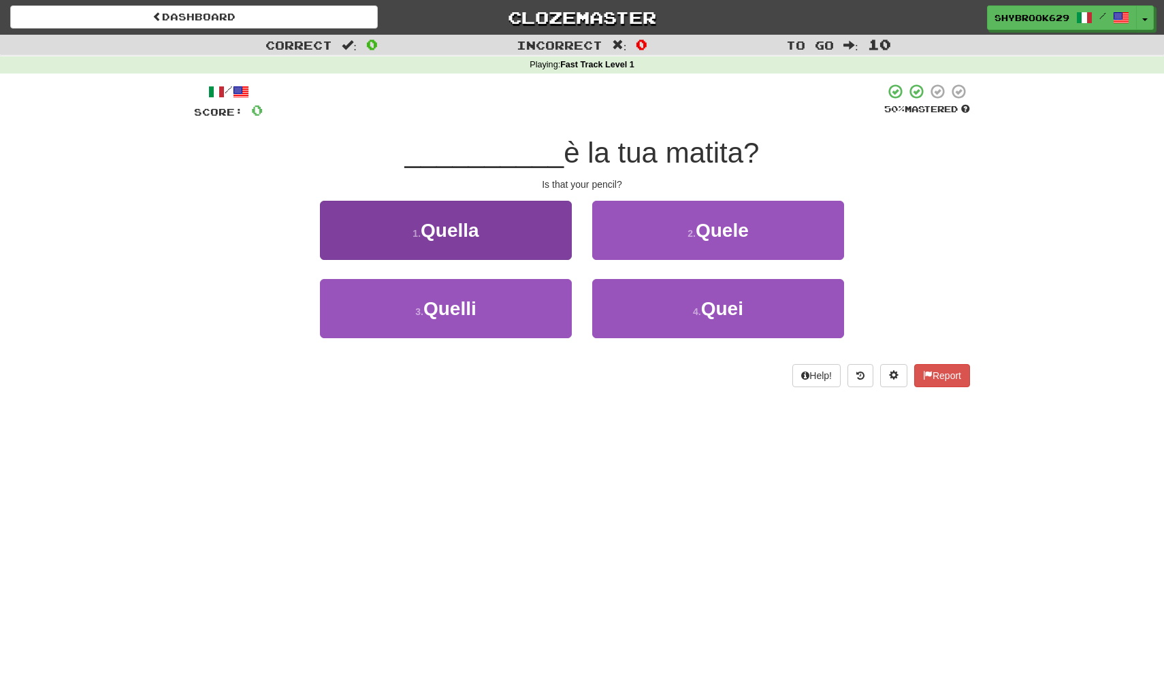
click at [537, 228] on button "1 . Quella" at bounding box center [446, 230] width 252 height 59
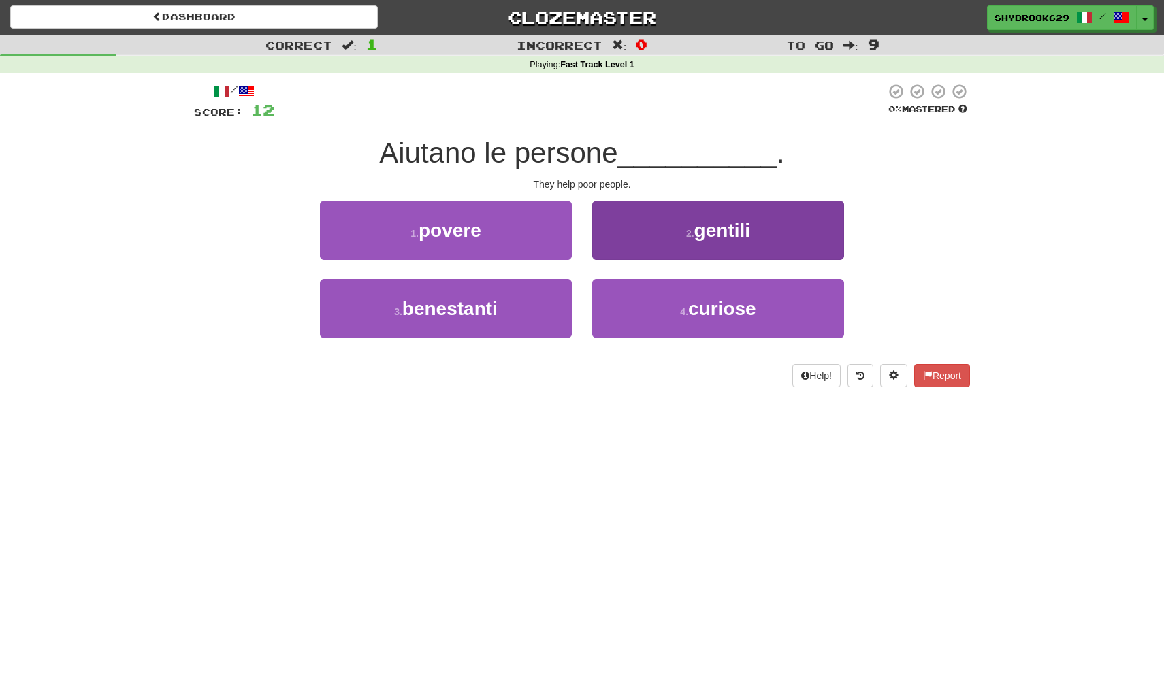
click at [686, 228] on small "2 ." at bounding box center [690, 233] width 8 height 11
click at [707, 220] on span "pensato" at bounding box center [721, 230] width 73 height 21
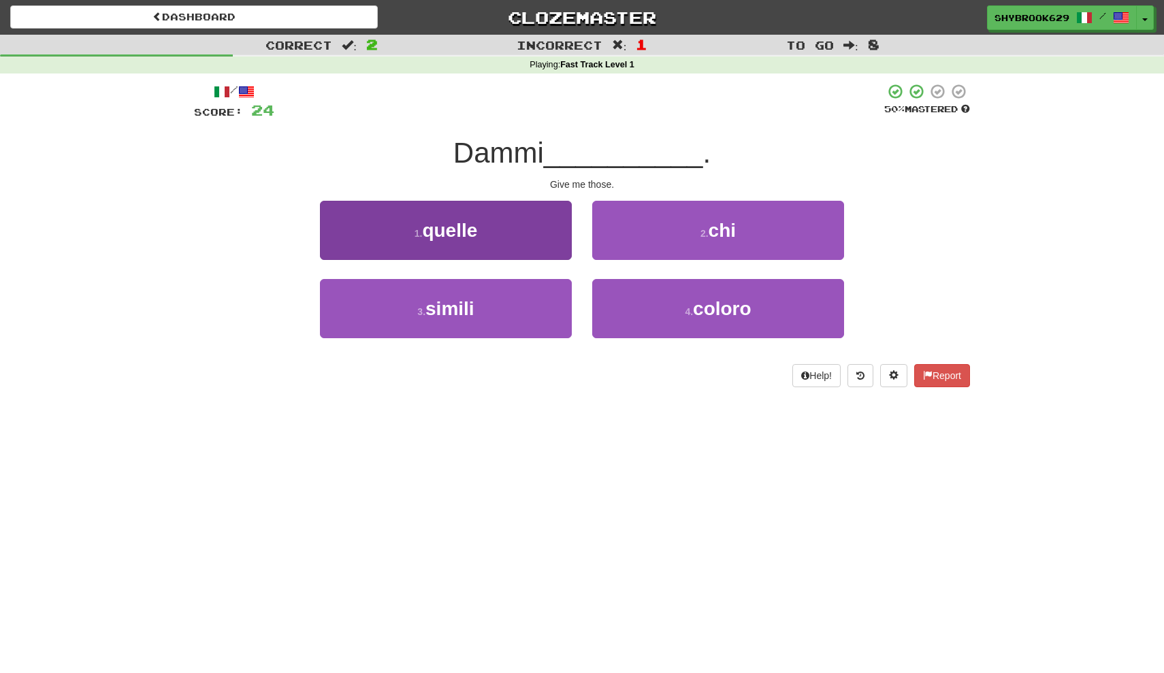
click at [499, 235] on button "1 . quelle" at bounding box center [446, 230] width 252 height 59
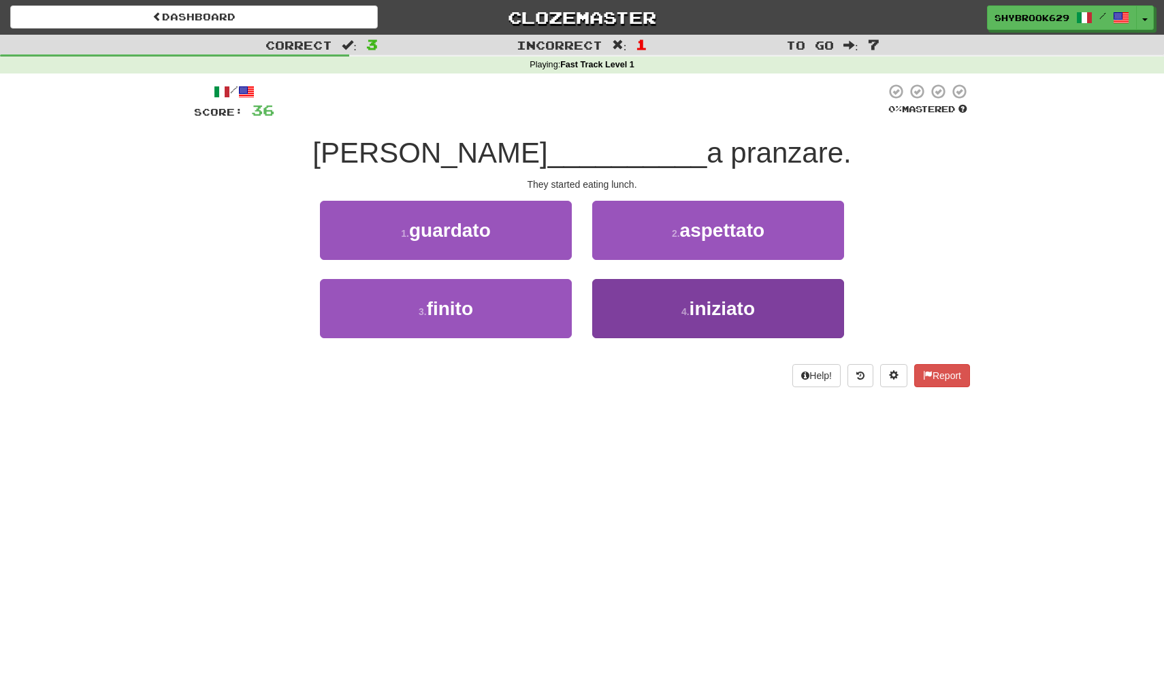
click at [661, 306] on button "4 . iniziato" at bounding box center [718, 308] width 252 height 59
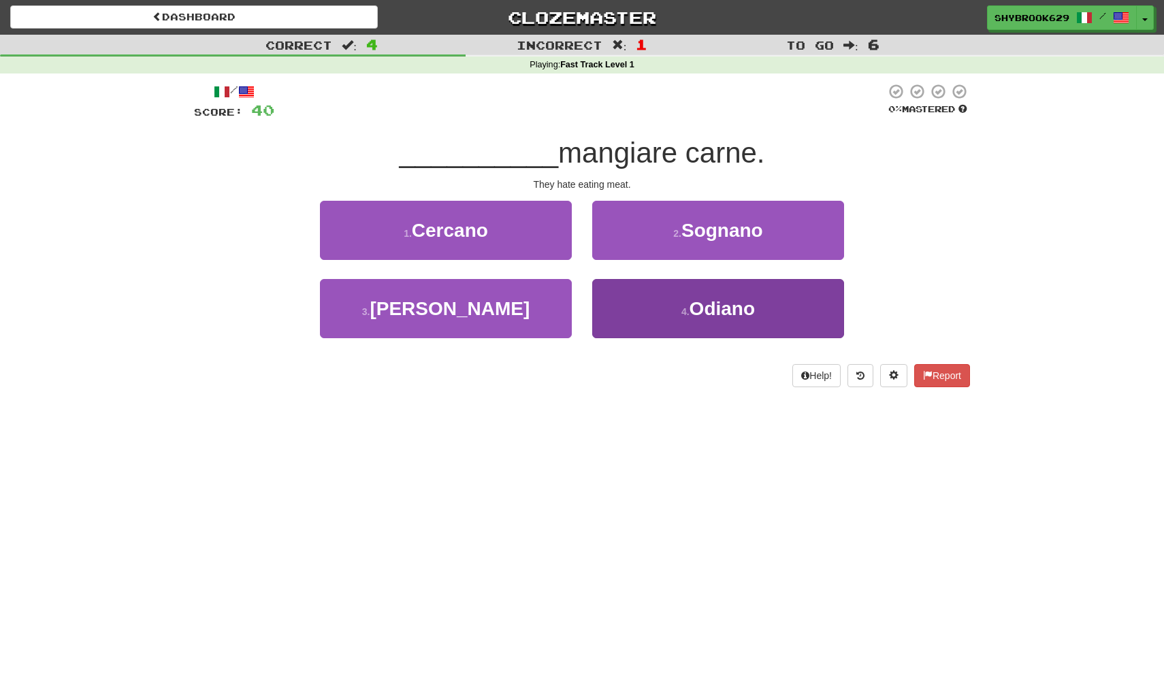
click at [701, 306] on span "Odiano" at bounding box center [721, 308] width 65 height 21
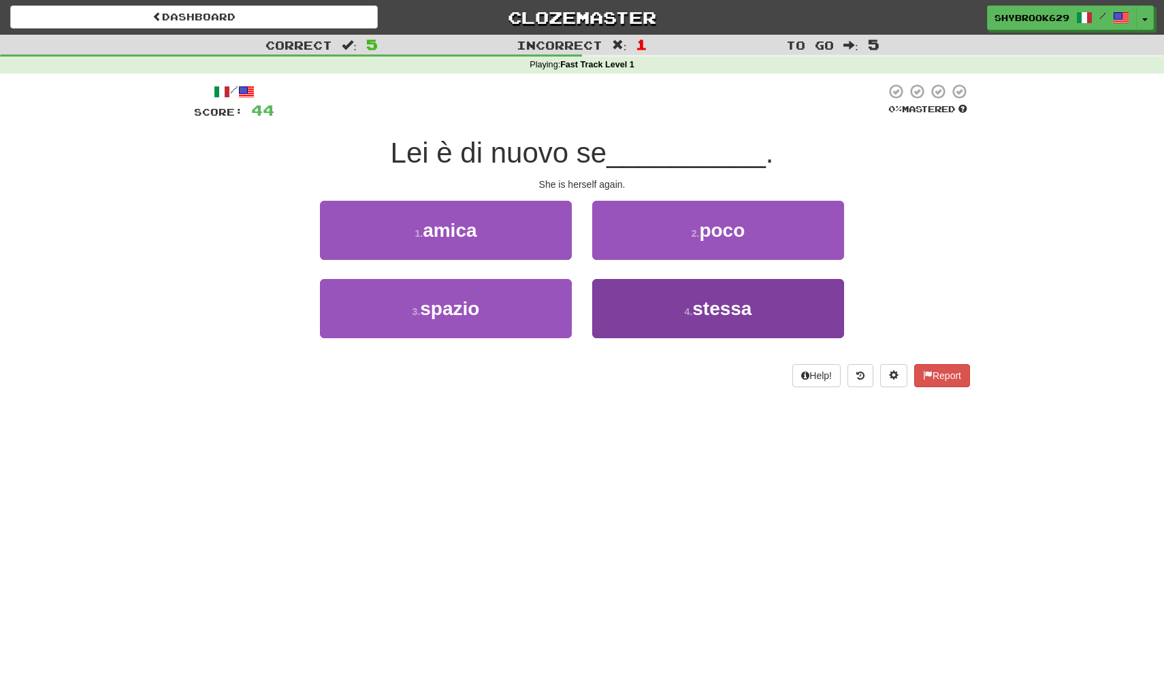
click at [674, 310] on button "4 . stessa" at bounding box center [718, 308] width 252 height 59
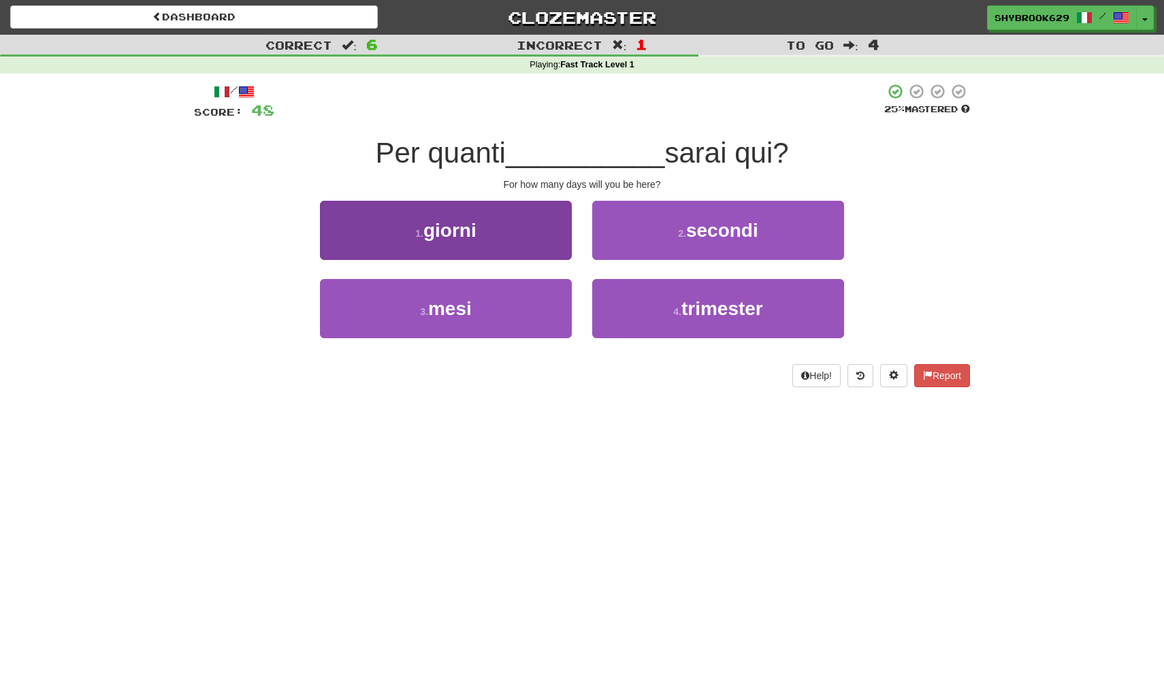
click at [493, 224] on button "1 . giorni" at bounding box center [446, 230] width 252 height 59
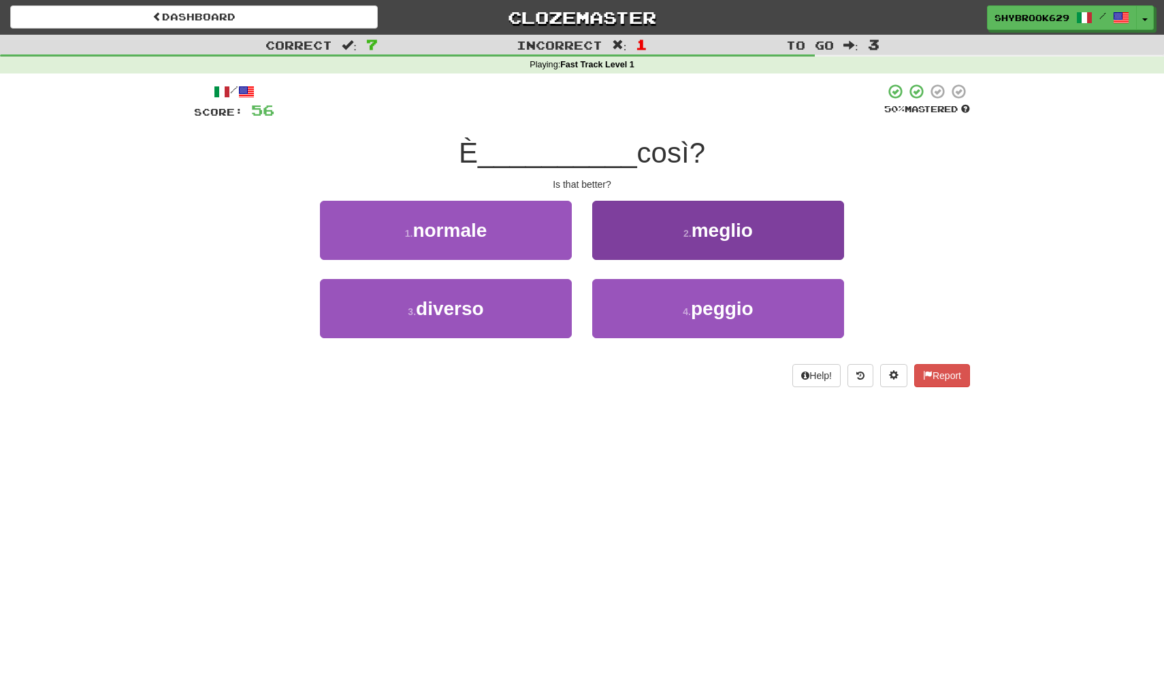
click at [711, 245] on button "2 . meglio" at bounding box center [718, 230] width 252 height 59
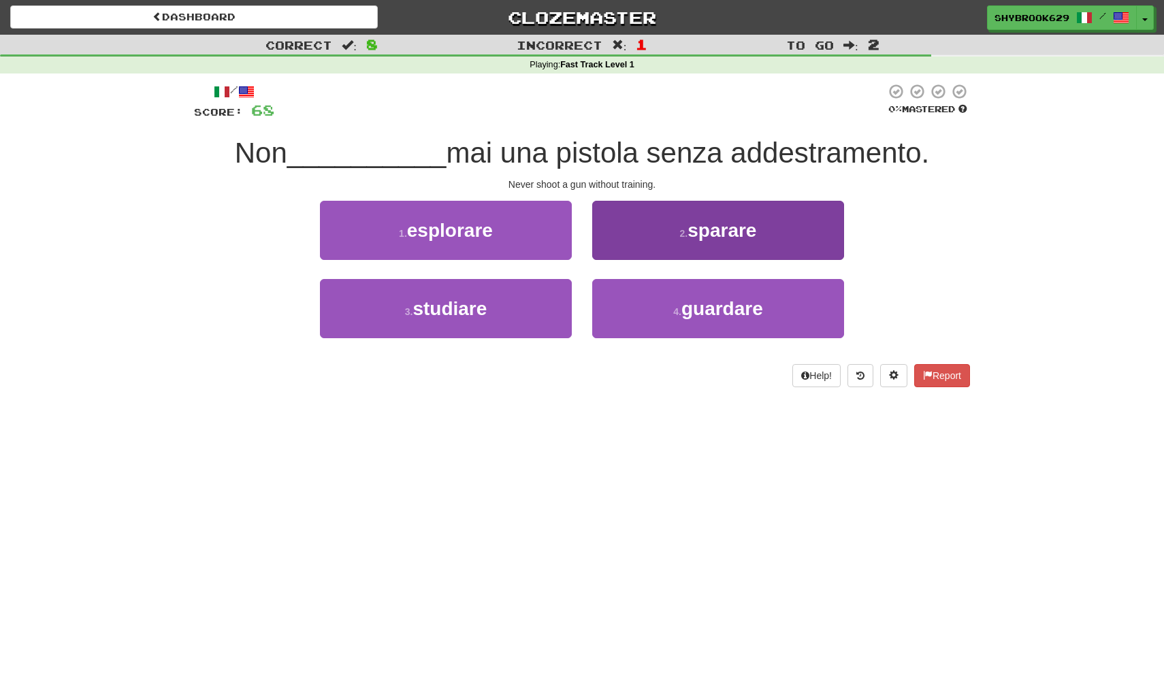
click at [699, 237] on span "sparare" at bounding box center [721, 230] width 69 height 21
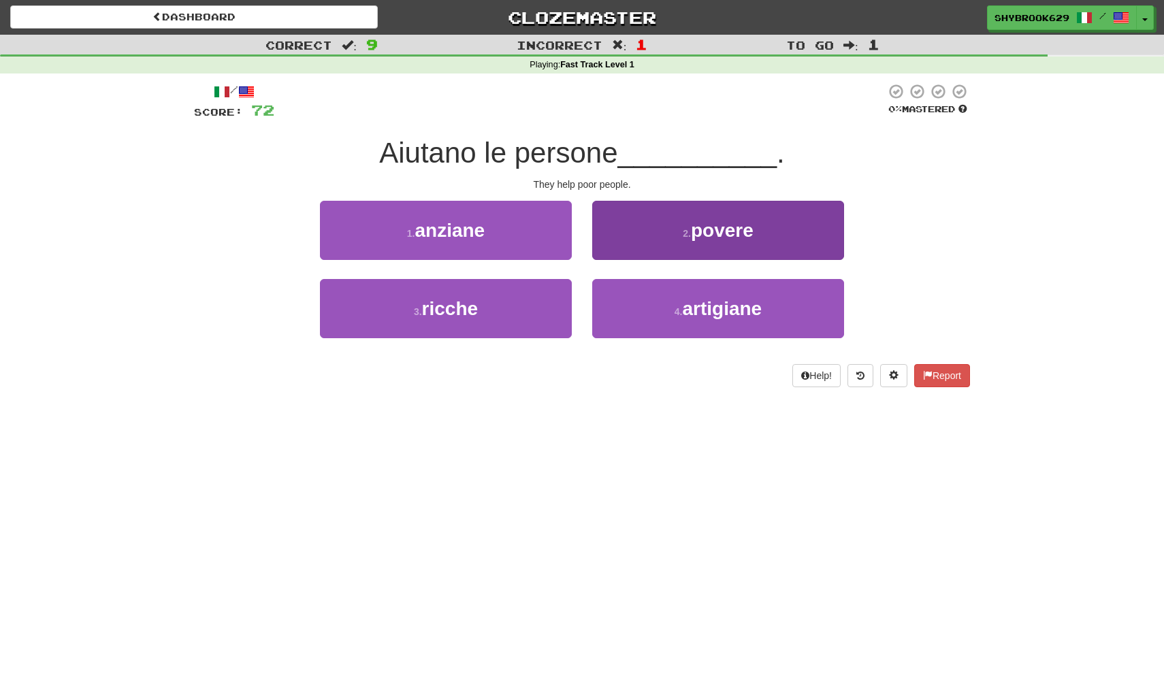
click at [777, 229] on button "2 . povere" at bounding box center [718, 230] width 252 height 59
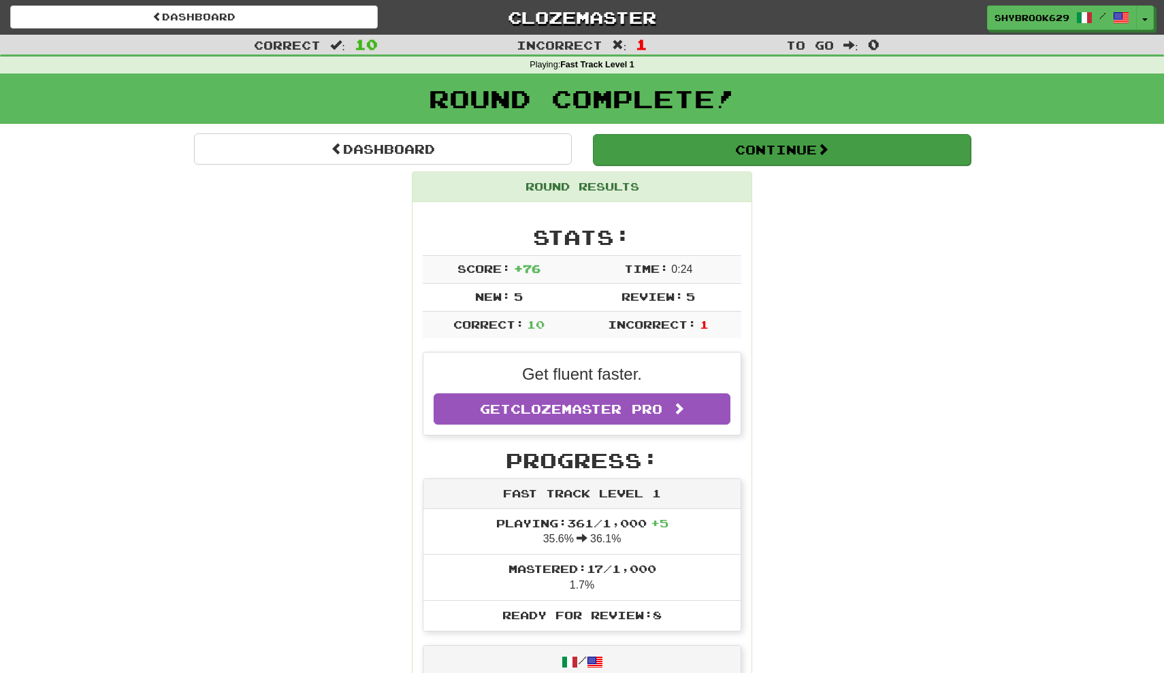
click at [714, 139] on button "Continue" at bounding box center [782, 149] width 378 height 31
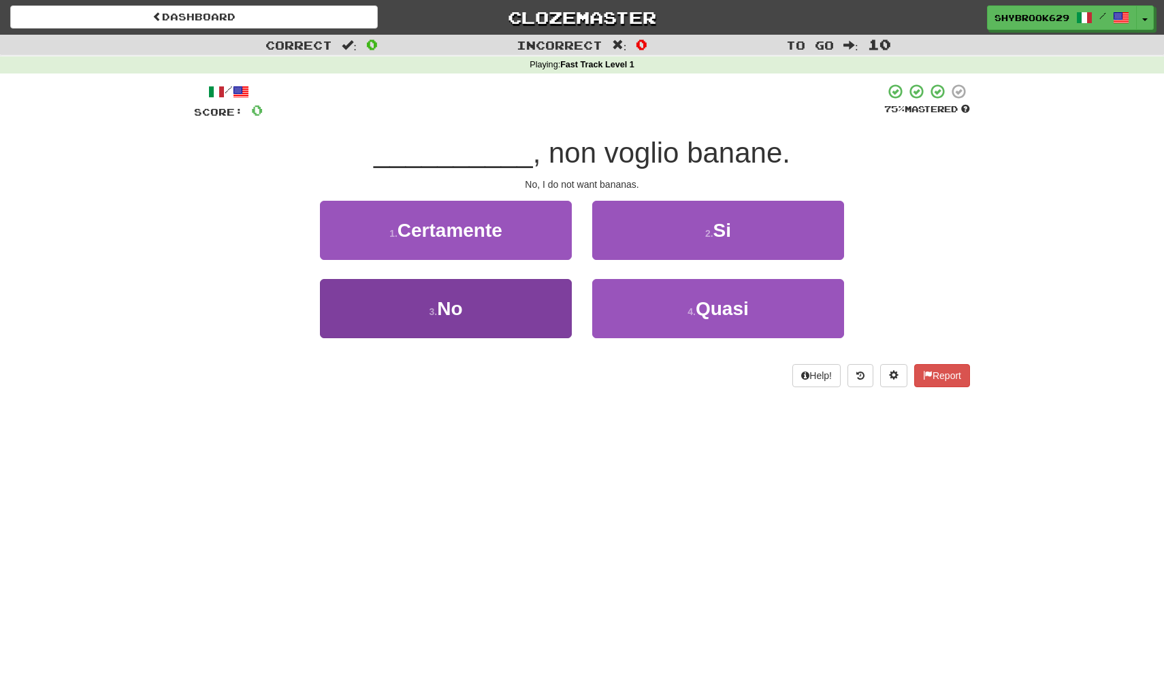
click at [491, 307] on button "3 . No" at bounding box center [446, 308] width 252 height 59
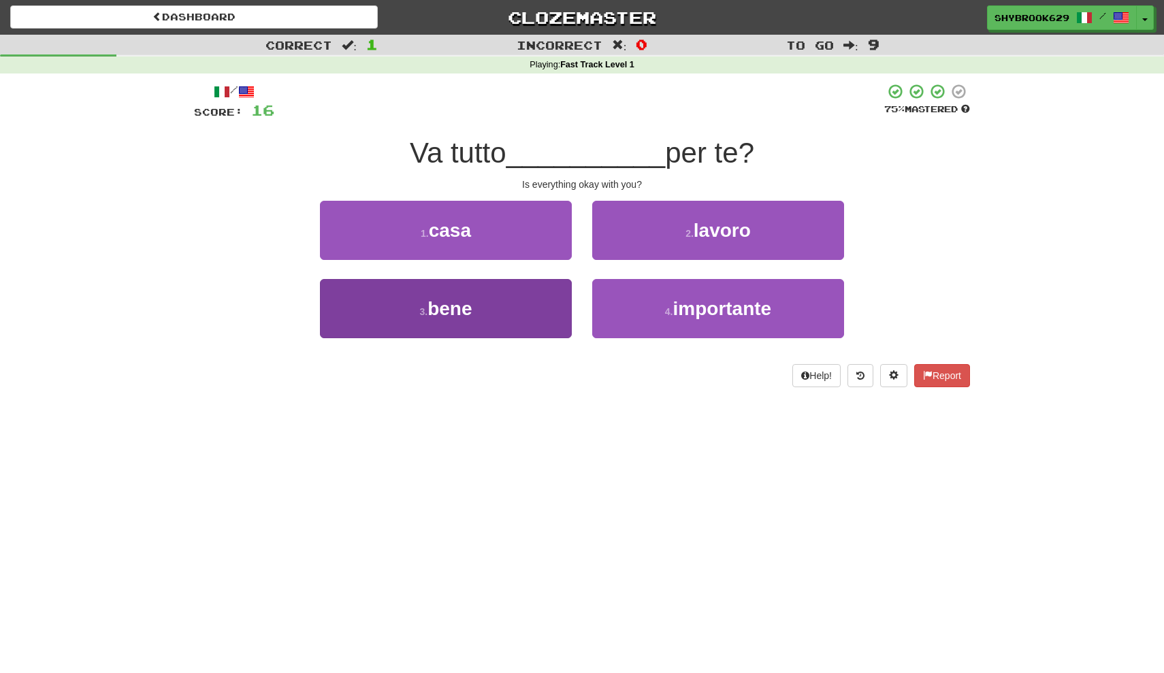
click at [495, 306] on button "3 . bene" at bounding box center [446, 308] width 252 height 59
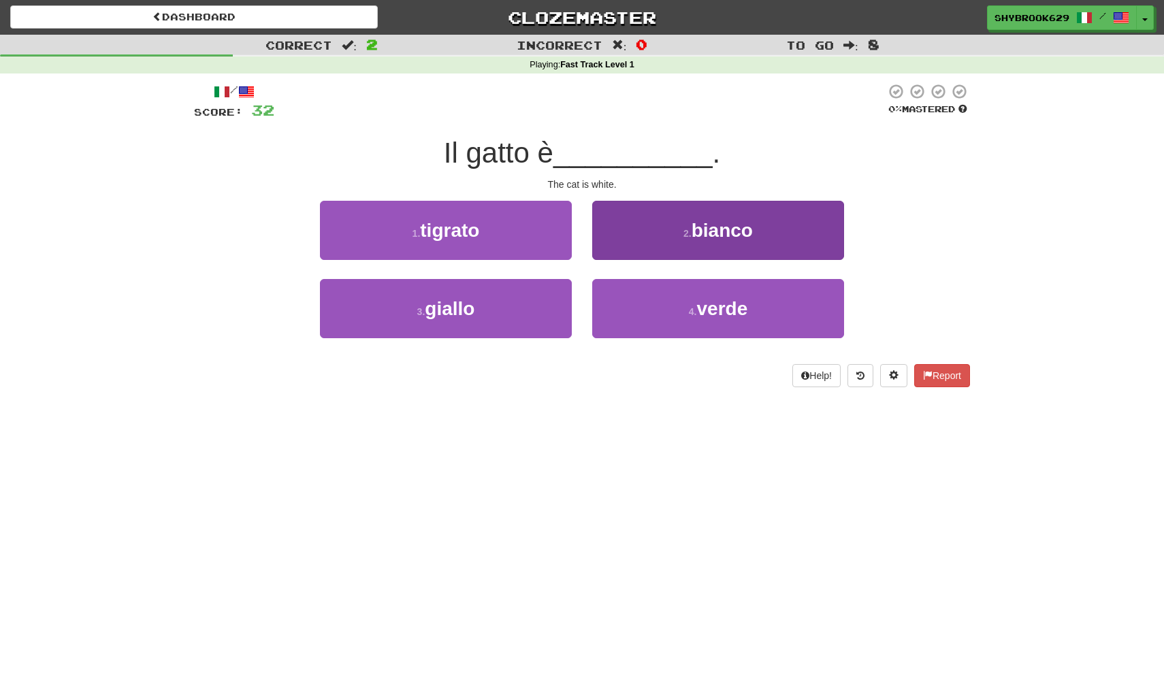
click at [661, 252] on button "2 . bianco" at bounding box center [718, 230] width 252 height 59
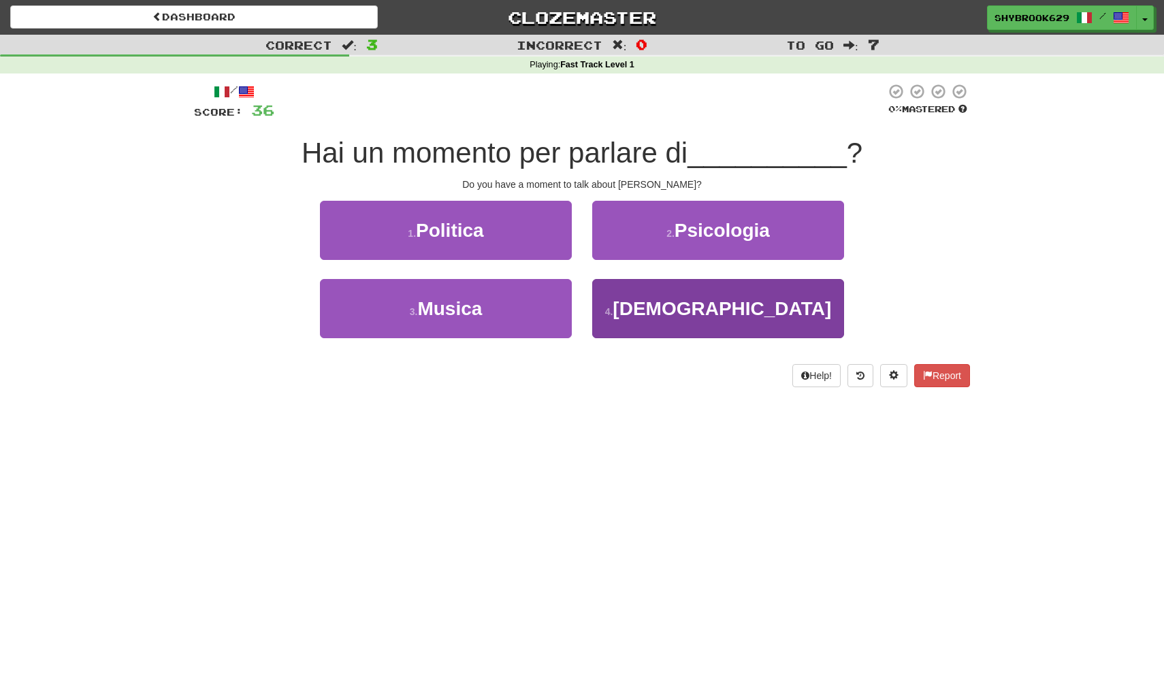
click at [740, 306] on span "Gesù" at bounding box center [721, 308] width 218 height 21
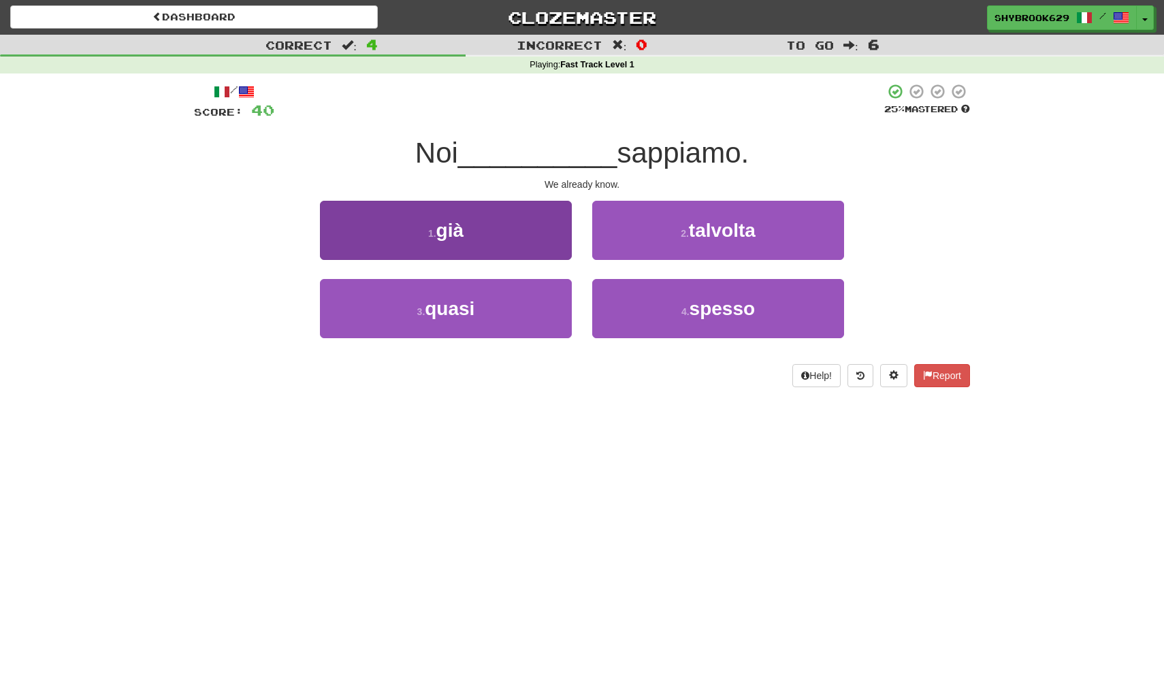
click at [546, 237] on button "1 . già" at bounding box center [446, 230] width 252 height 59
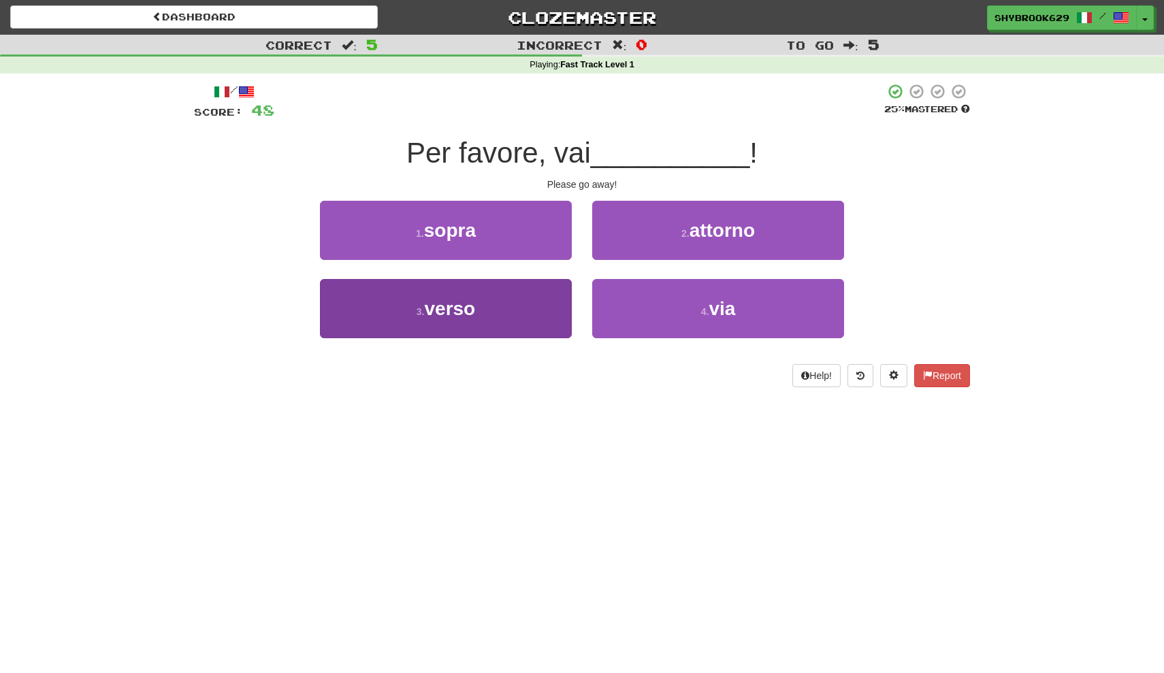
click at [545, 299] on button "3 . verso" at bounding box center [446, 308] width 252 height 59
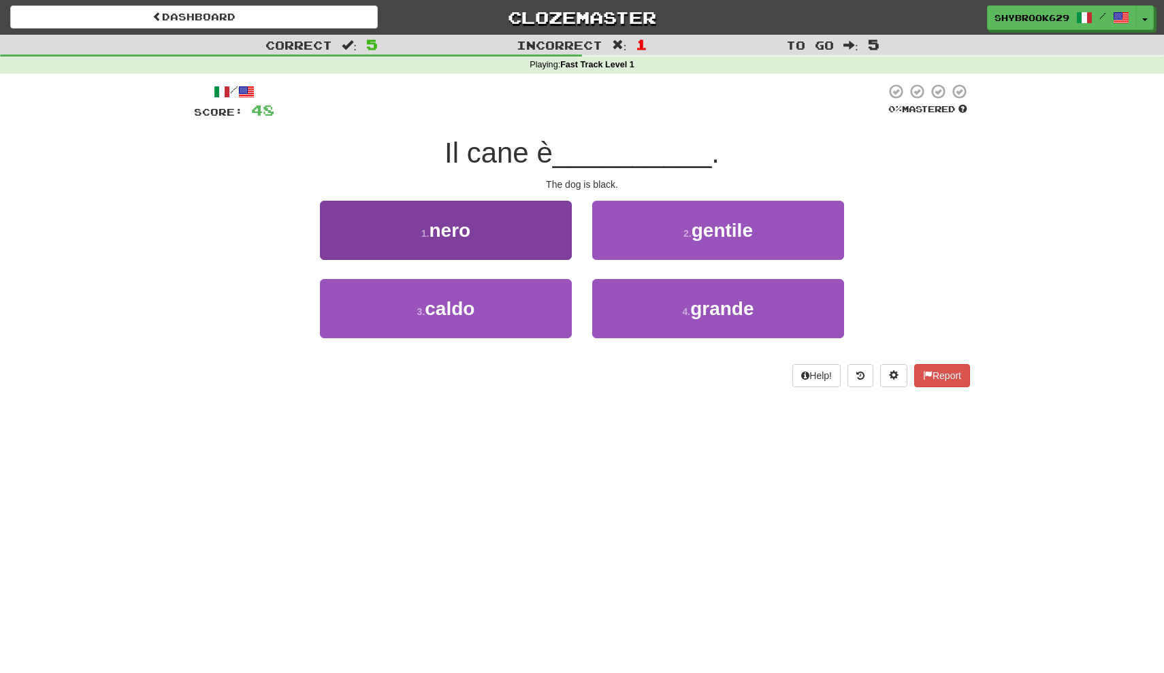
click at [483, 225] on button "1 . nero" at bounding box center [446, 230] width 252 height 59
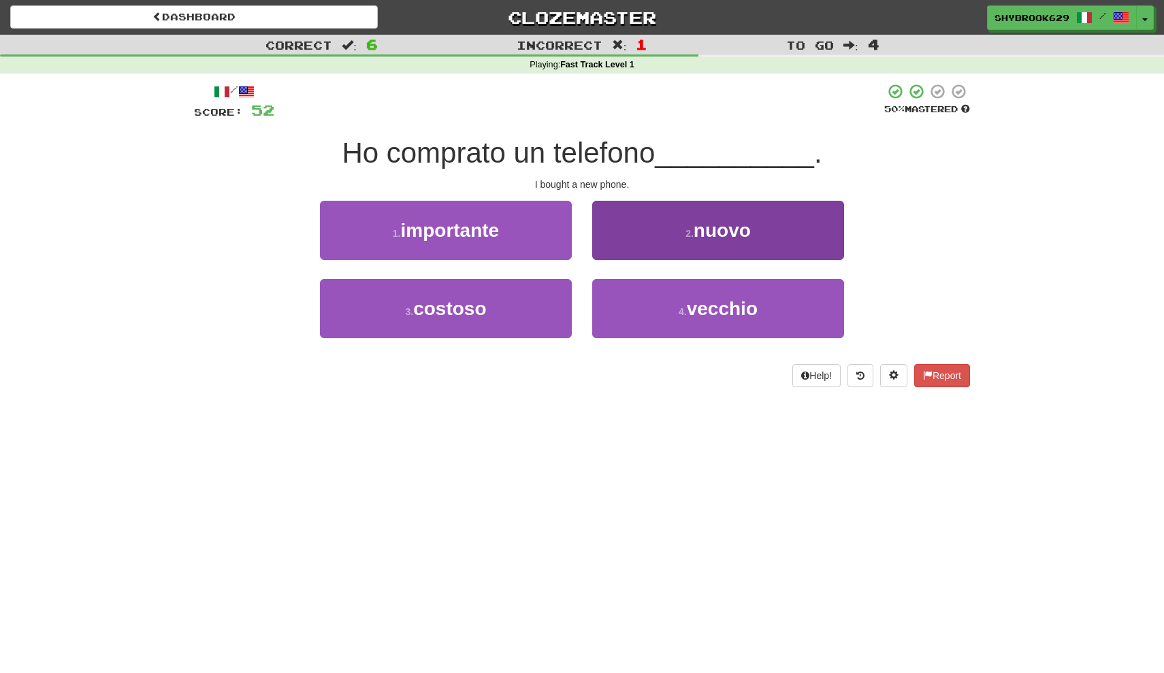
click at [670, 237] on button "2 . nuovo" at bounding box center [718, 230] width 252 height 59
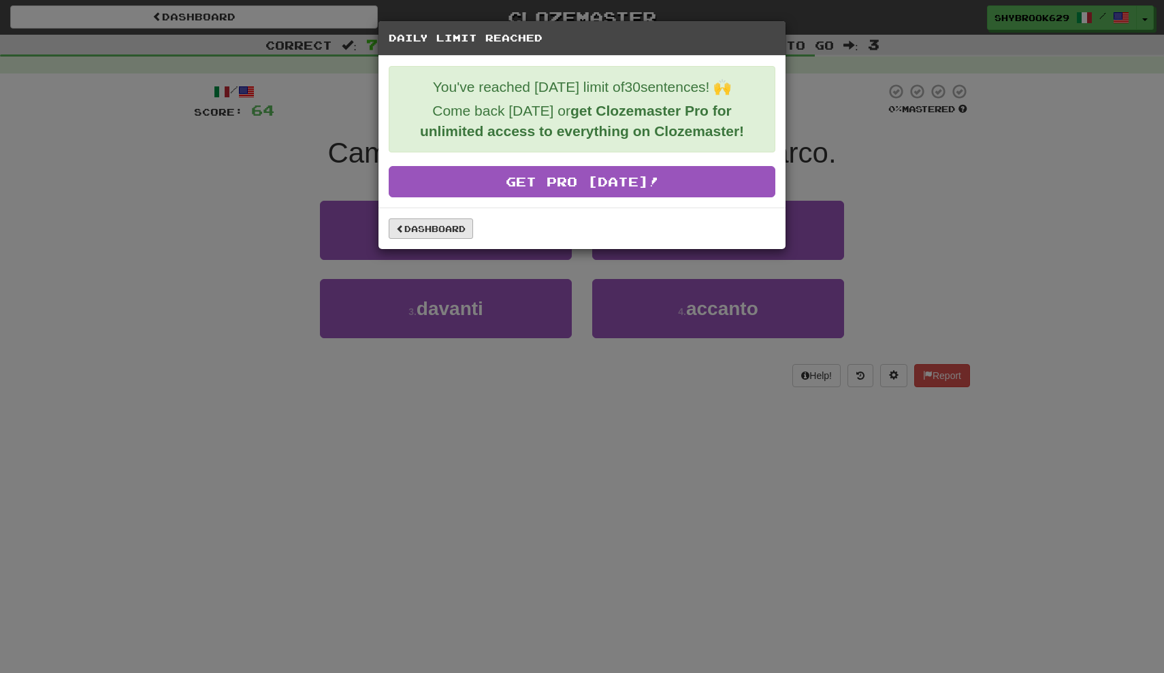
click at [441, 231] on link "Dashboard" at bounding box center [431, 228] width 84 height 20
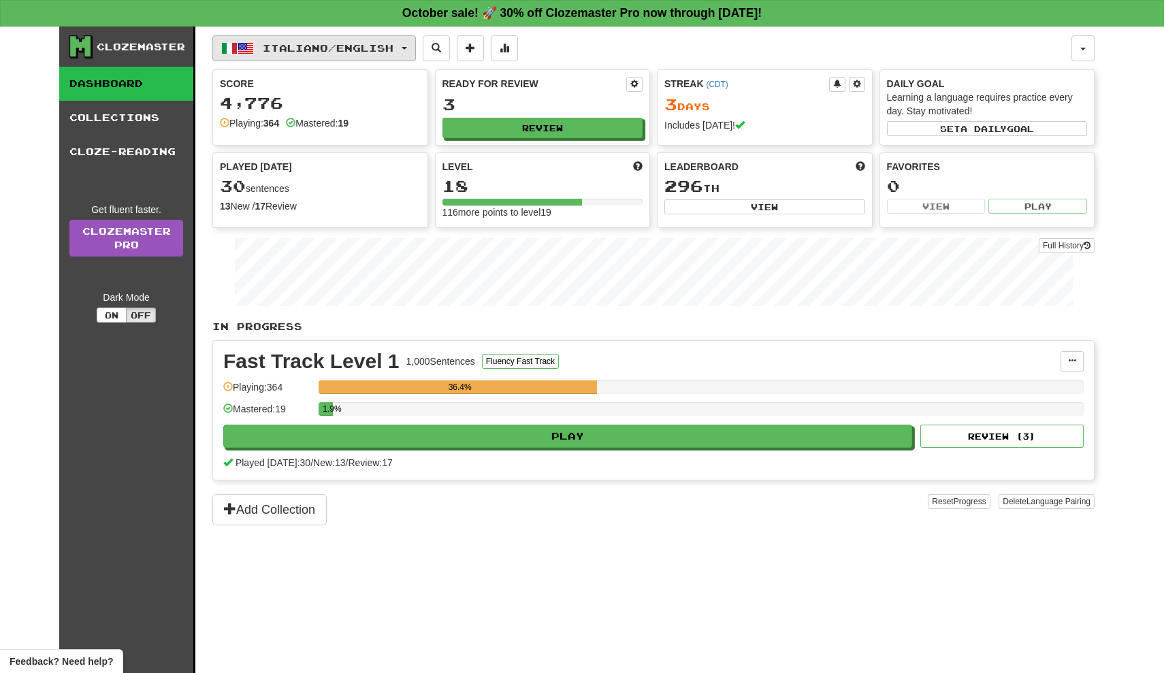
click at [343, 61] on button "Italiano / English" at bounding box center [313, 48] width 203 height 26
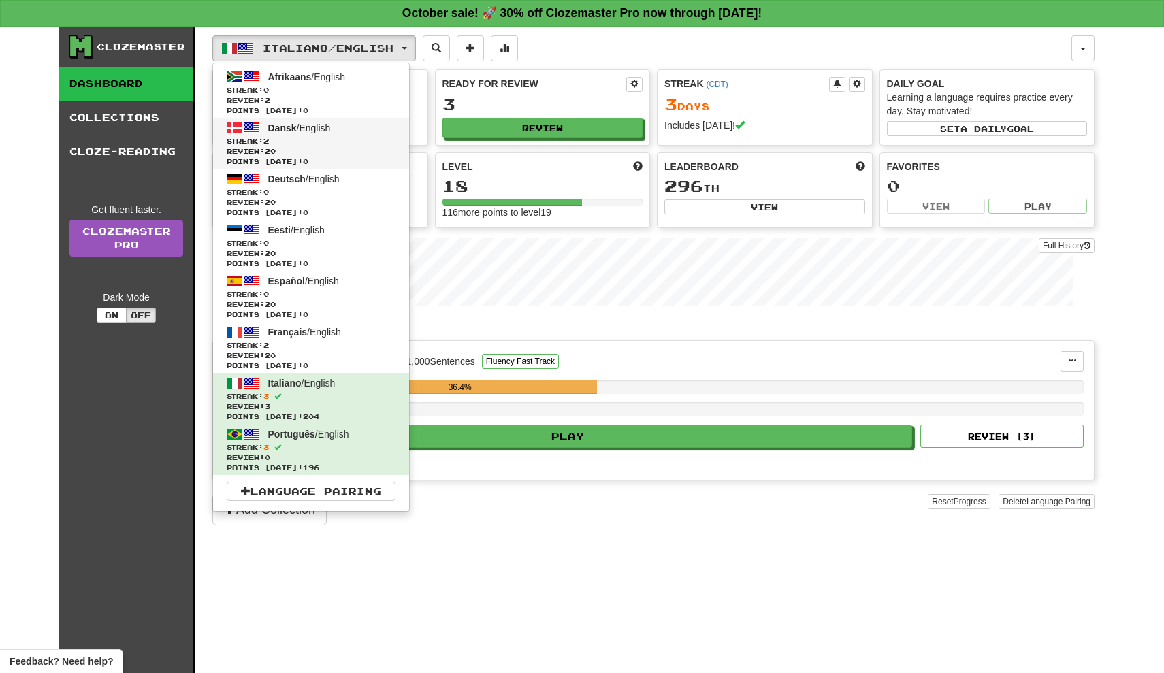
click at [332, 142] on span "Streak: 2" at bounding box center [311, 141] width 169 height 10
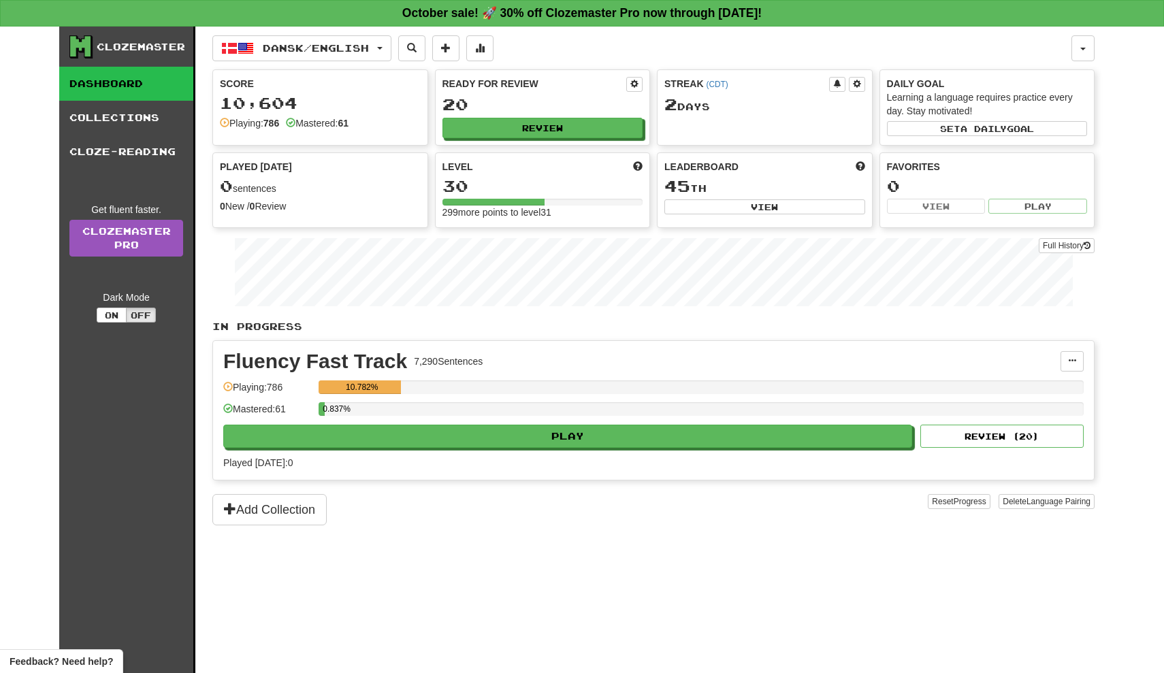
click at [525, 459] on div "Played [DATE]: 0" at bounding box center [653, 463] width 860 height 14
click at [527, 452] on div "Fluency Fast Track 7,290 Sentences Manage Sentences Unpin from Dashboard Playin…" at bounding box center [653, 410] width 880 height 139
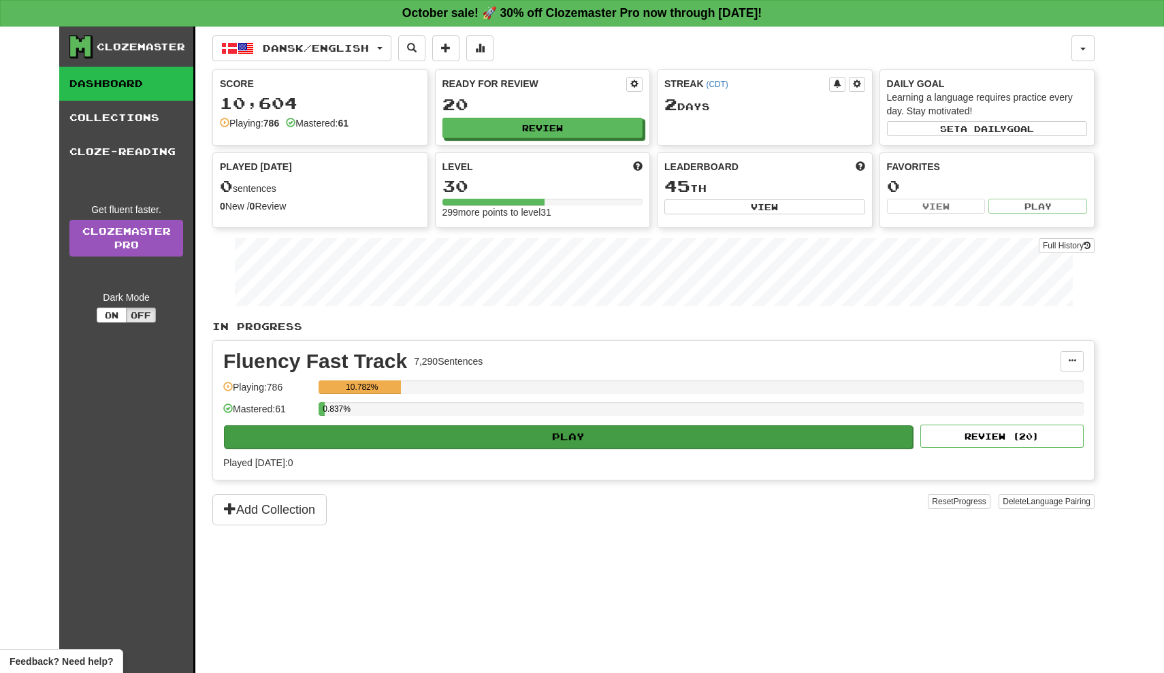
click at [529, 442] on button "Play" at bounding box center [568, 436] width 689 height 23
select select "**"
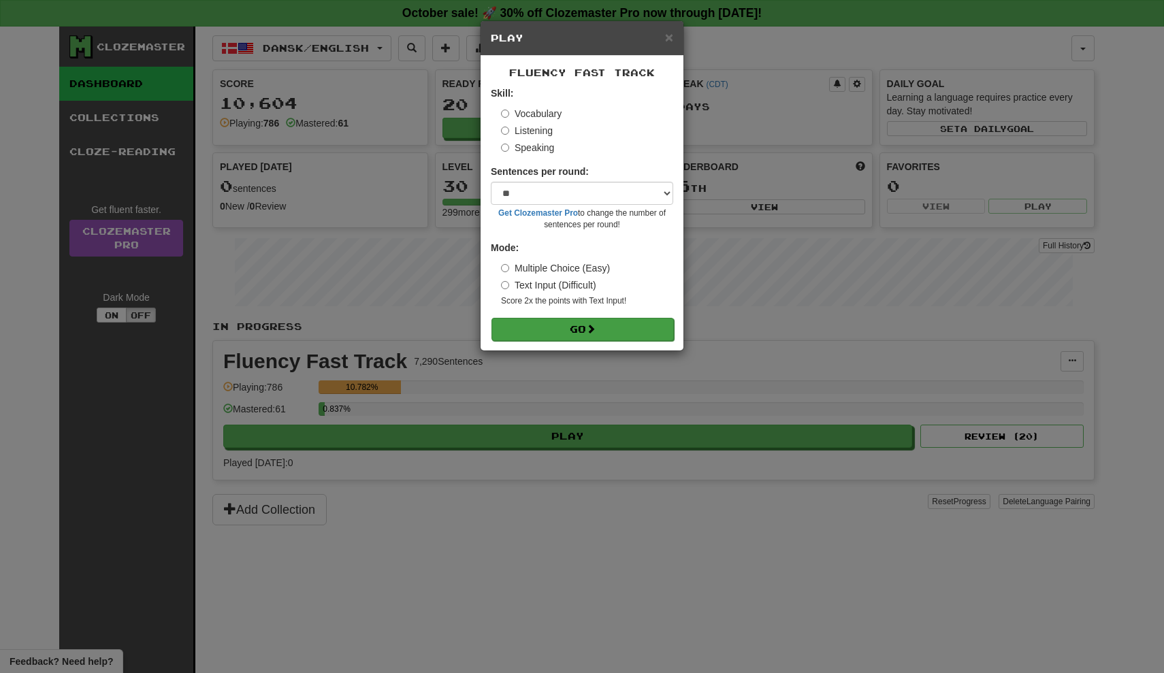
click at [584, 323] on button "Go" at bounding box center [582, 329] width 182 height 23
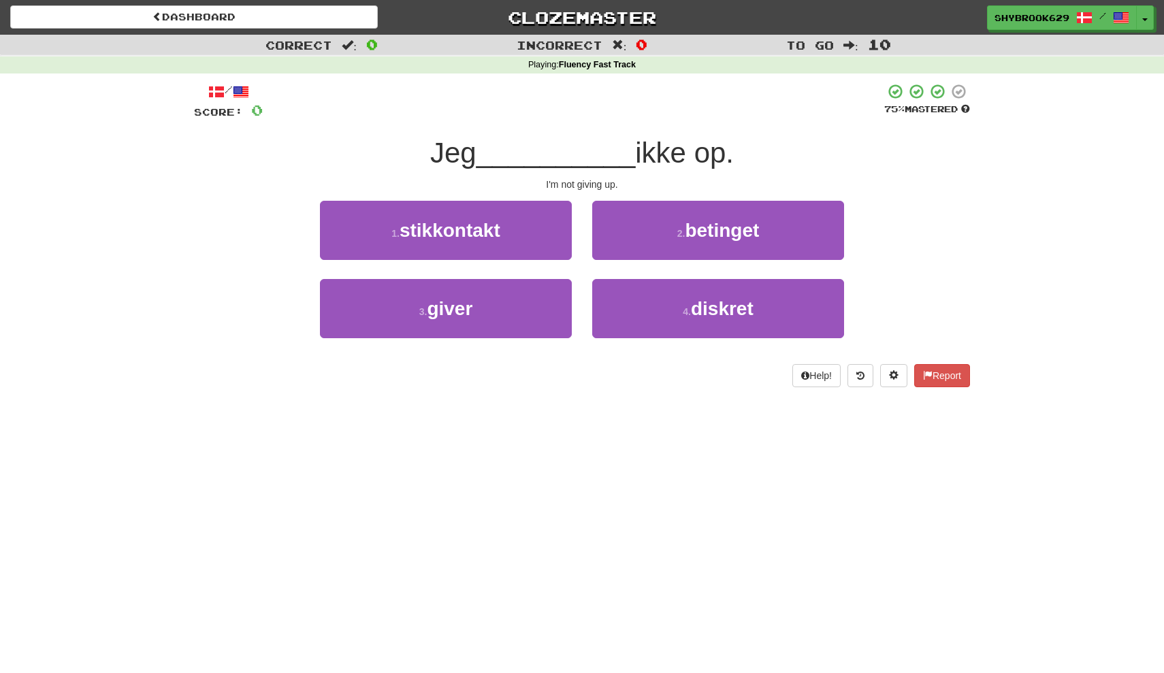
click at [455, 337] on div "3 . giver" at bounding box center [446, 318] width 272 height 78
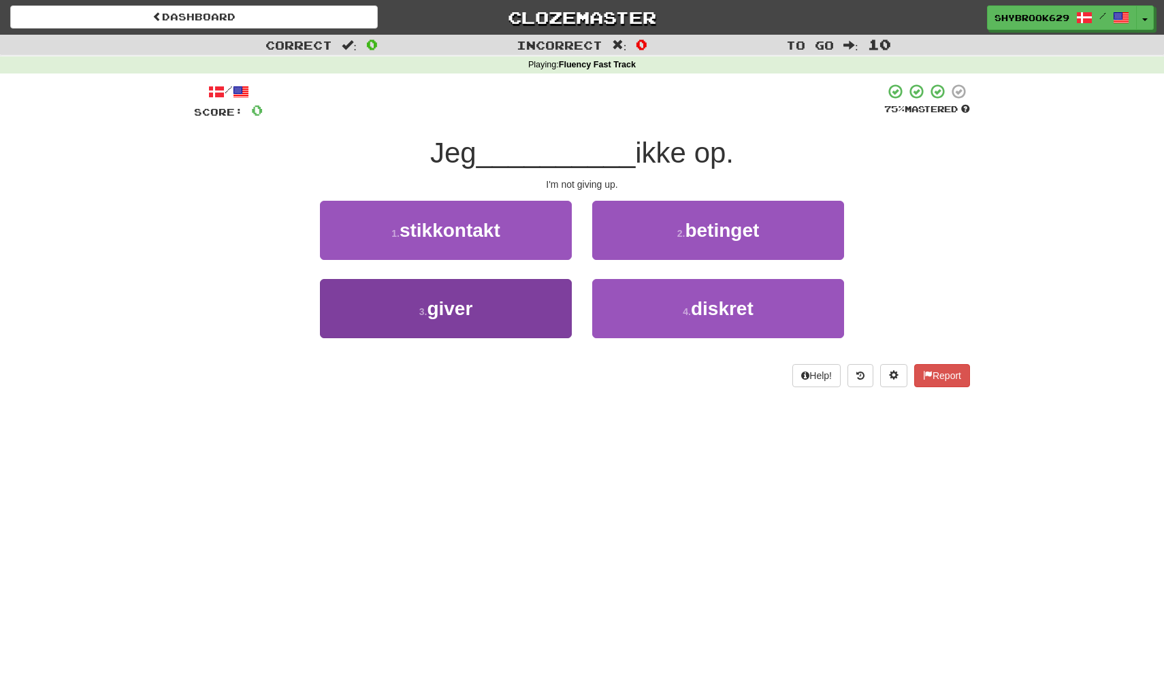
click at [461, 325] on button "3 . giver" at bounding box center [446, 308] width 252 height 59
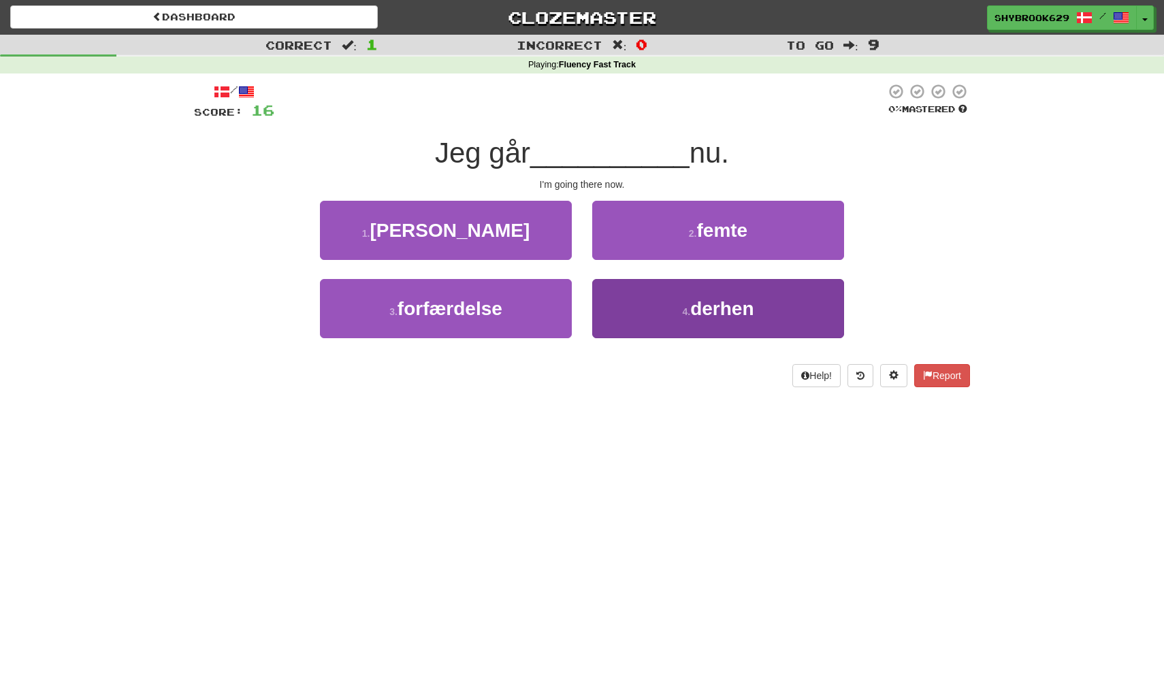
click at [672, 299] on button "4 . derhen" at bounding box center [718, 308] width 252 height 59
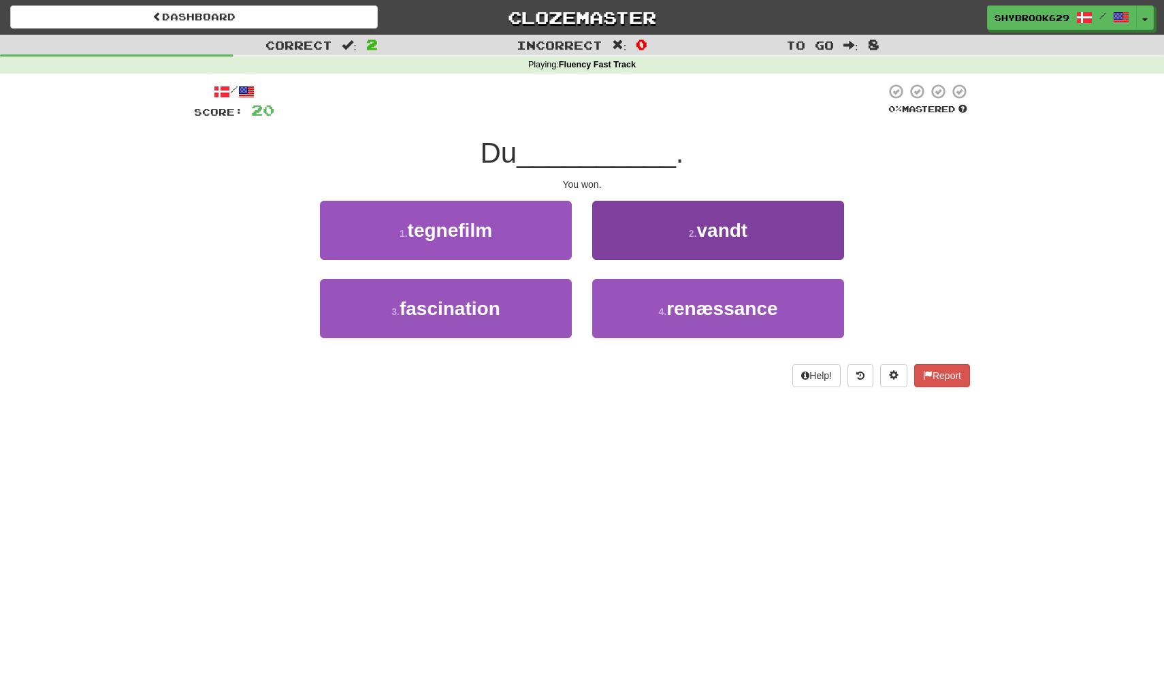
click at [746, 212] on button "2 . vandt" at bounding box center [718, 230] width 252 height 59
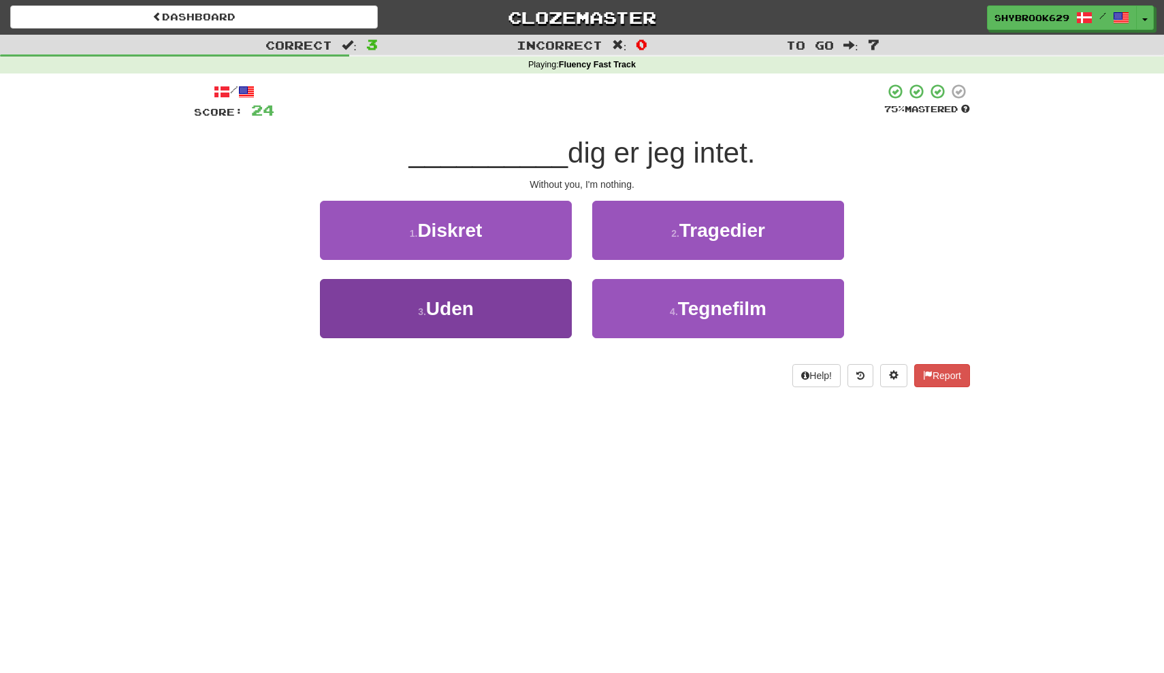
click at [504, 303] on button "3 . Uden" at bounding box center [446, 308] width 252 height 59
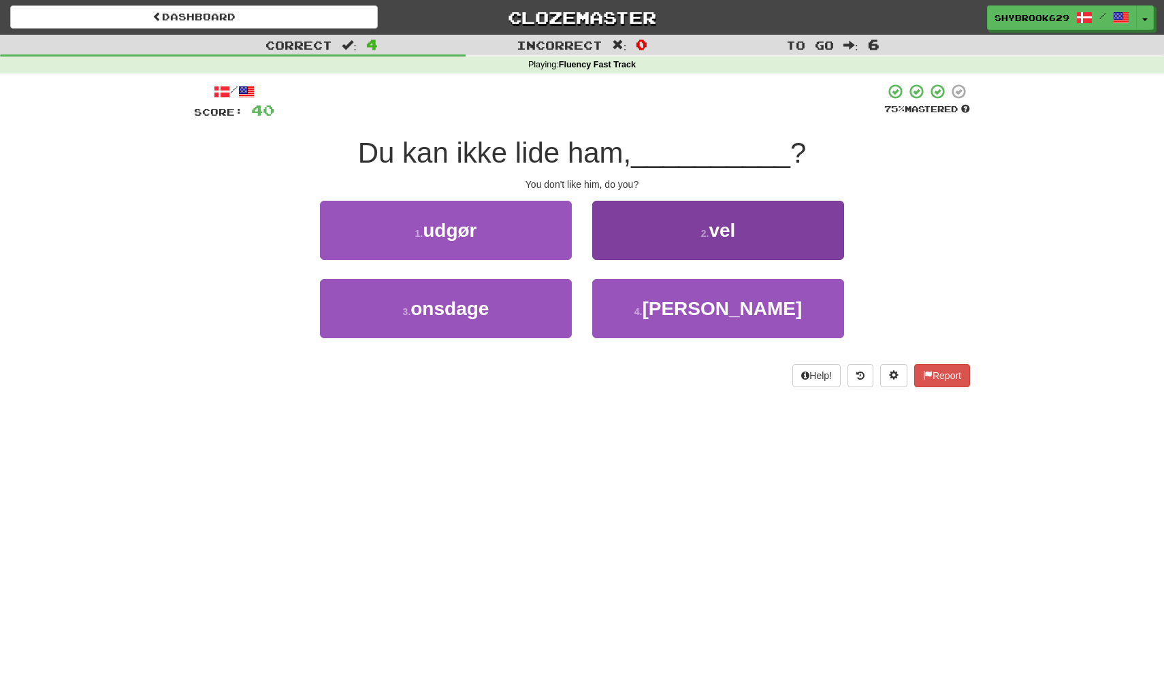
click at [675, 235] on button "2 . vel" at bounding box center [718, 230] width 252 height 59
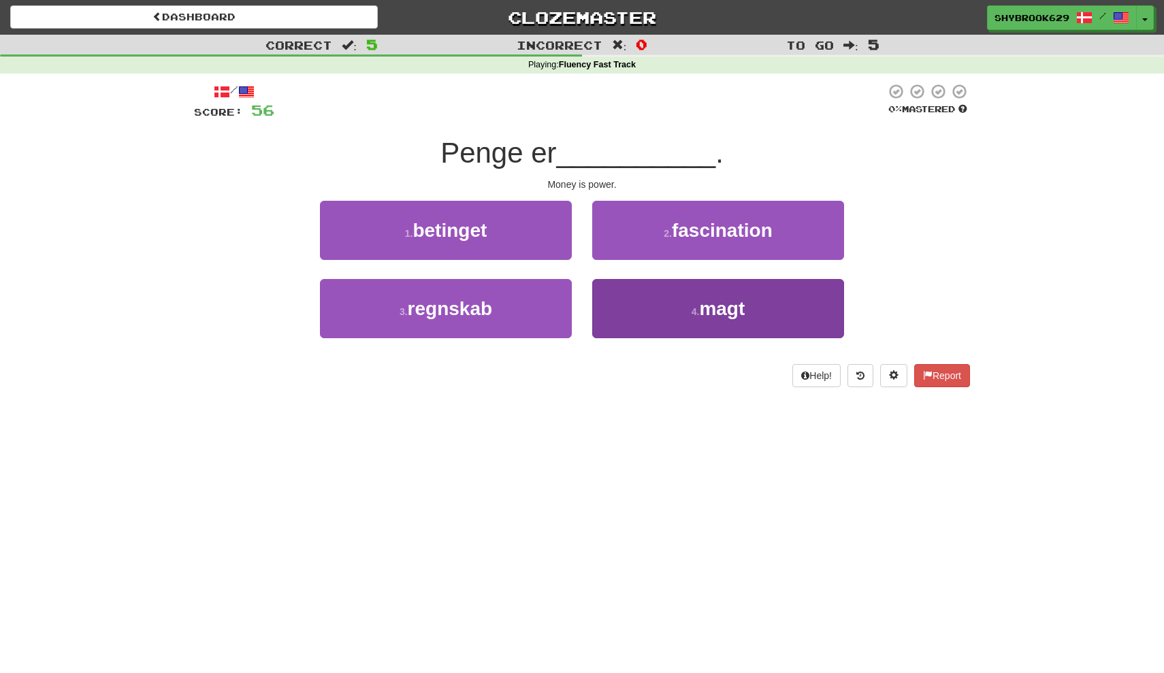
click at [676, 293] on button "4 . magt" at bounding box center [718, 308] width 252 height 59
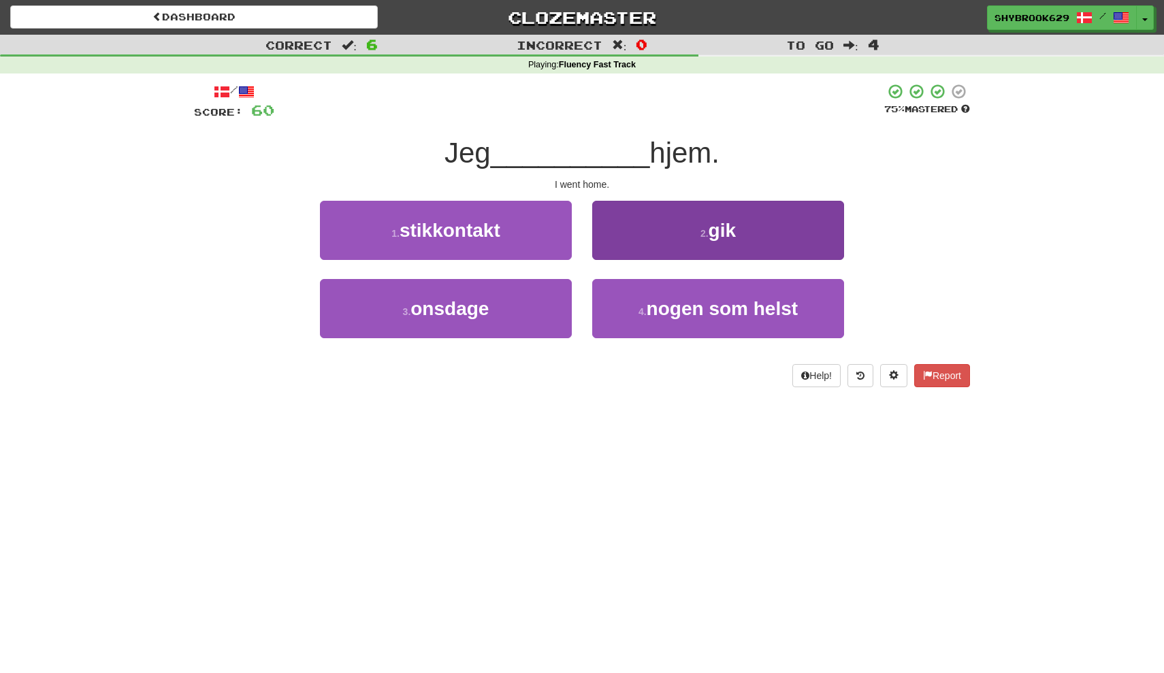
click at [693, 246] on button "2 . gik" at bounding box center [718, 230] width 252 height 59
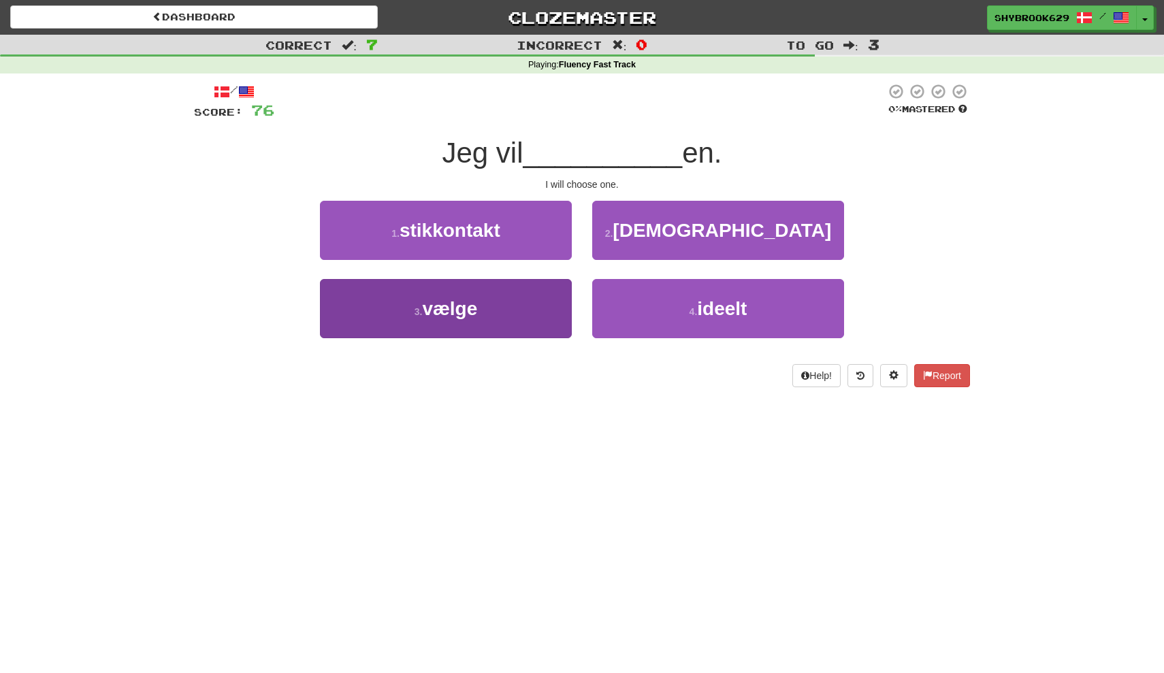
click at [459, 299] on span "vælge" at bounding box center [449, 308] width 55 height 21
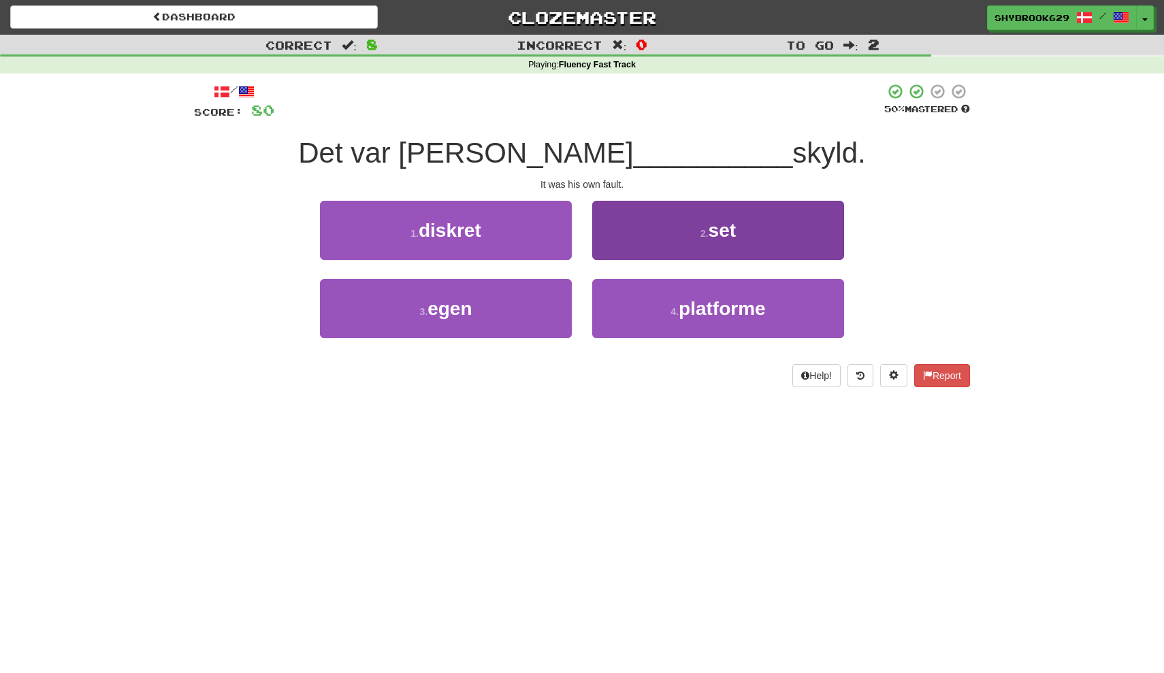
click at [722, 205] on button "2 . set" at bounding box center [718, 230] width 252 height 59
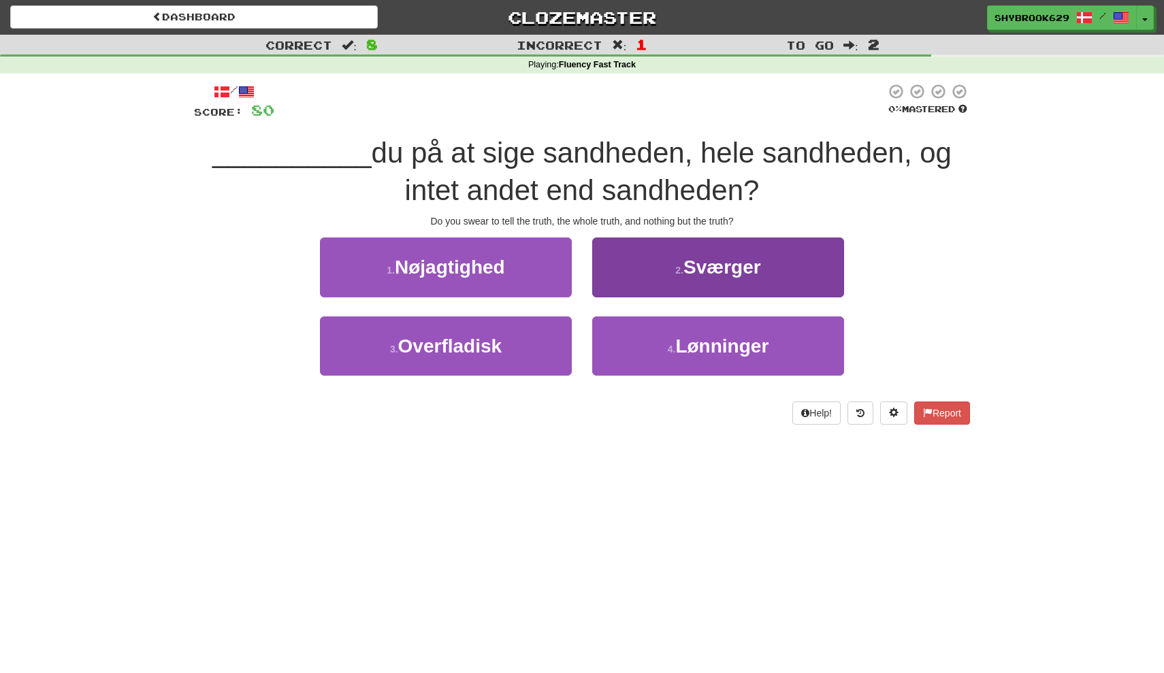
click at [714, 270] on span "Sværger" at bounding box center [722, 267] width 78 height 21
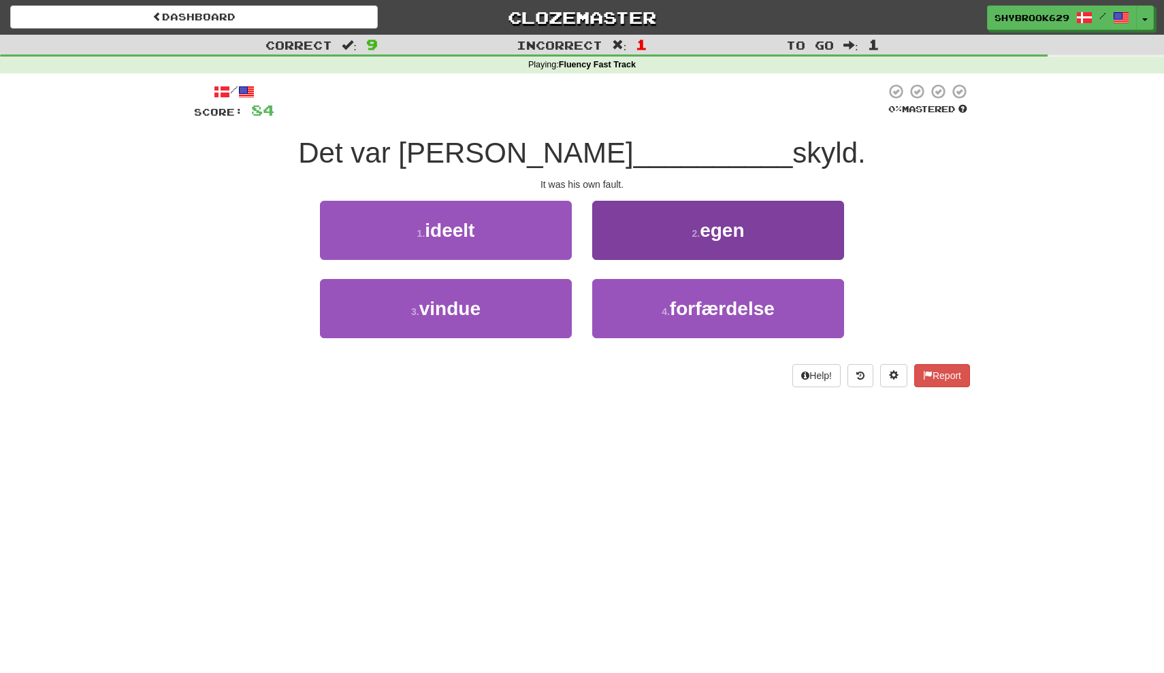
click at [711, 237] on span "egen" at bounding box center [721, 230] width 44 height 21
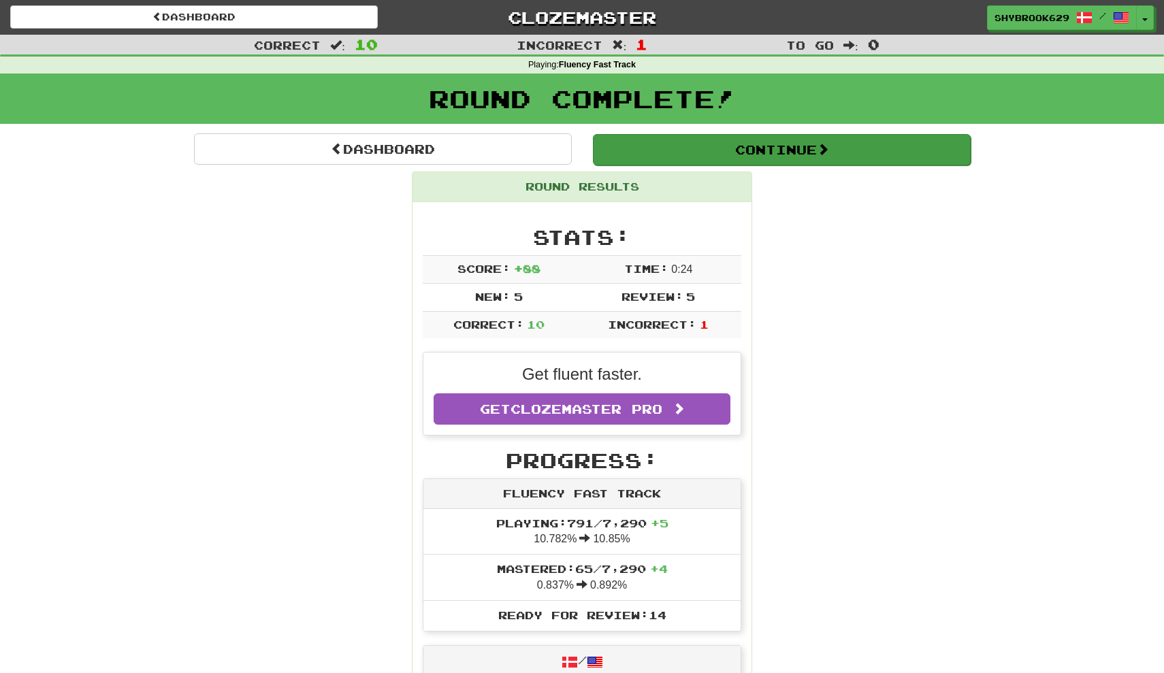
click at [765, 153] on button "Continue" at bounding box center [782, 149] width 378 height 31
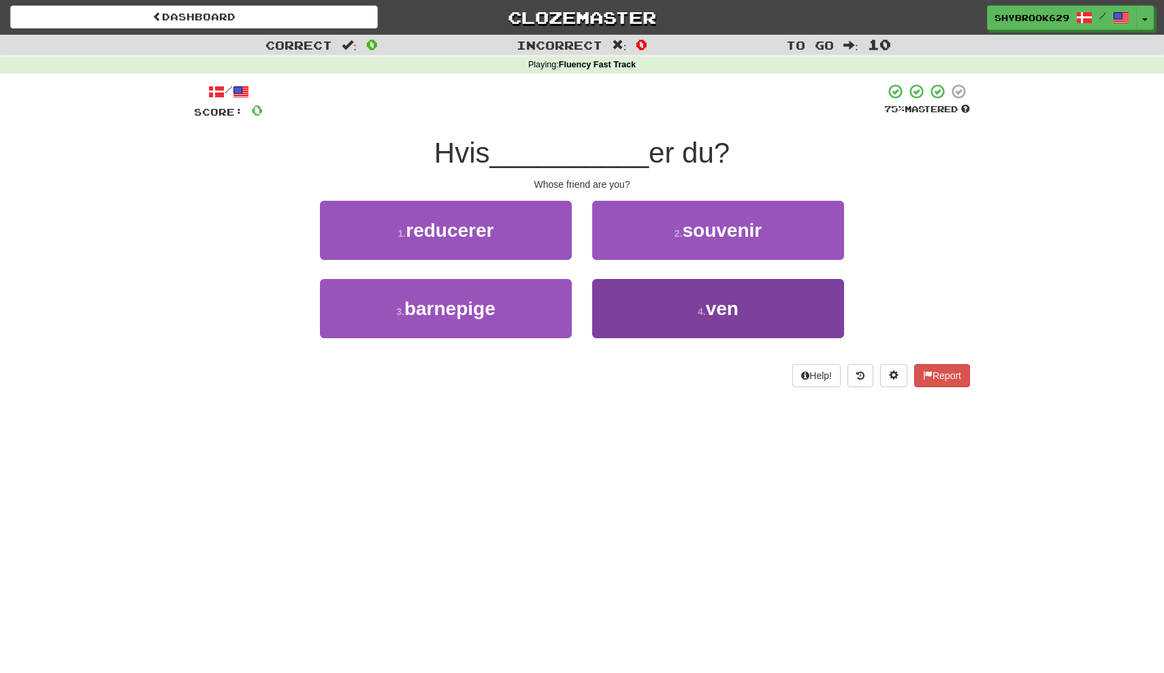
click at [671, 289] on button "4 . ven" at bounding box center [718, 308] width 252 height 59
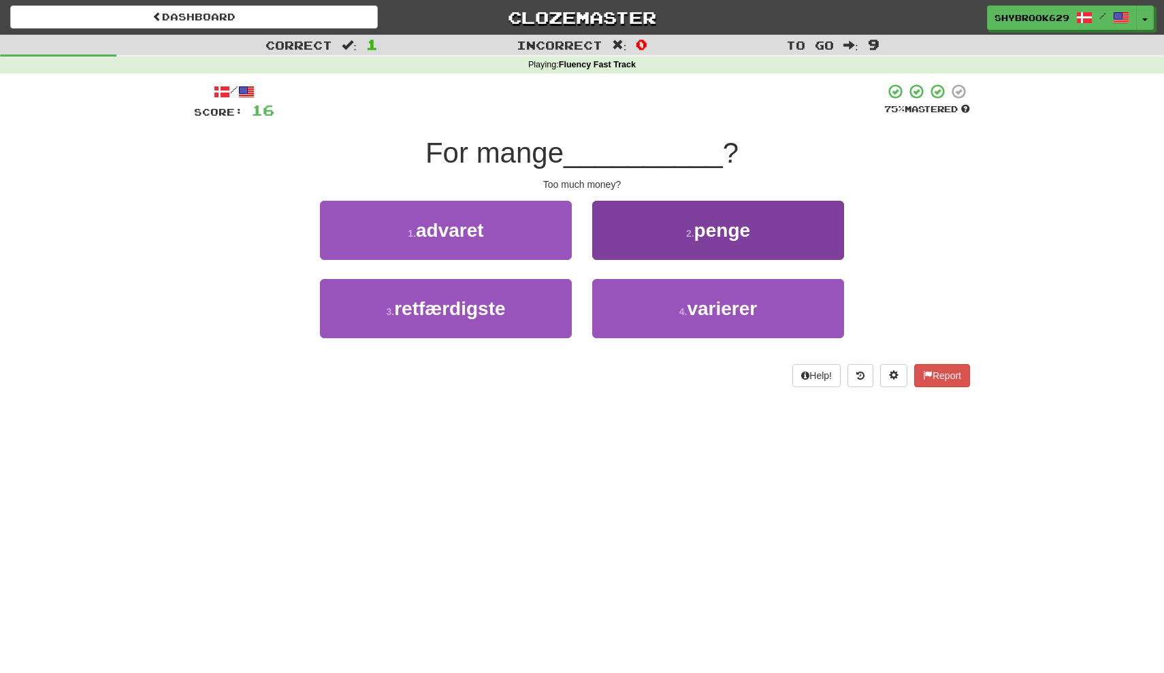
click at [717, 231] on span "penge" at bounding box center [722, 230] width 56 height 21
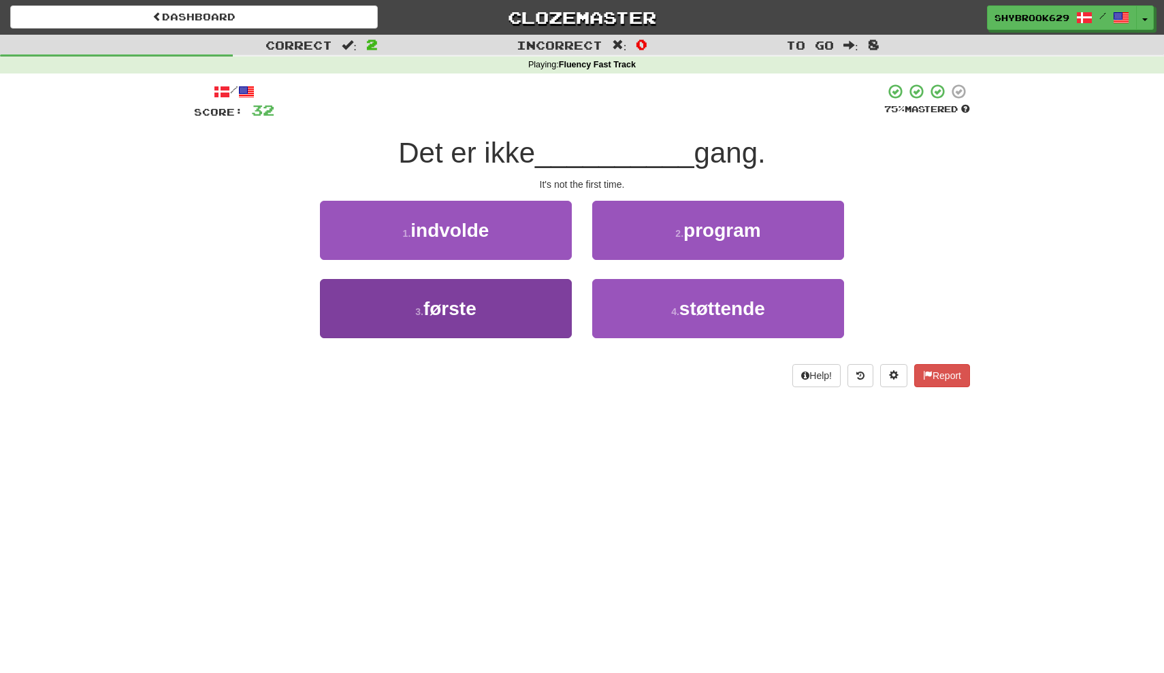
click at [457, 316] on span "første" at bounding box center [449, 308] width 53 height 21
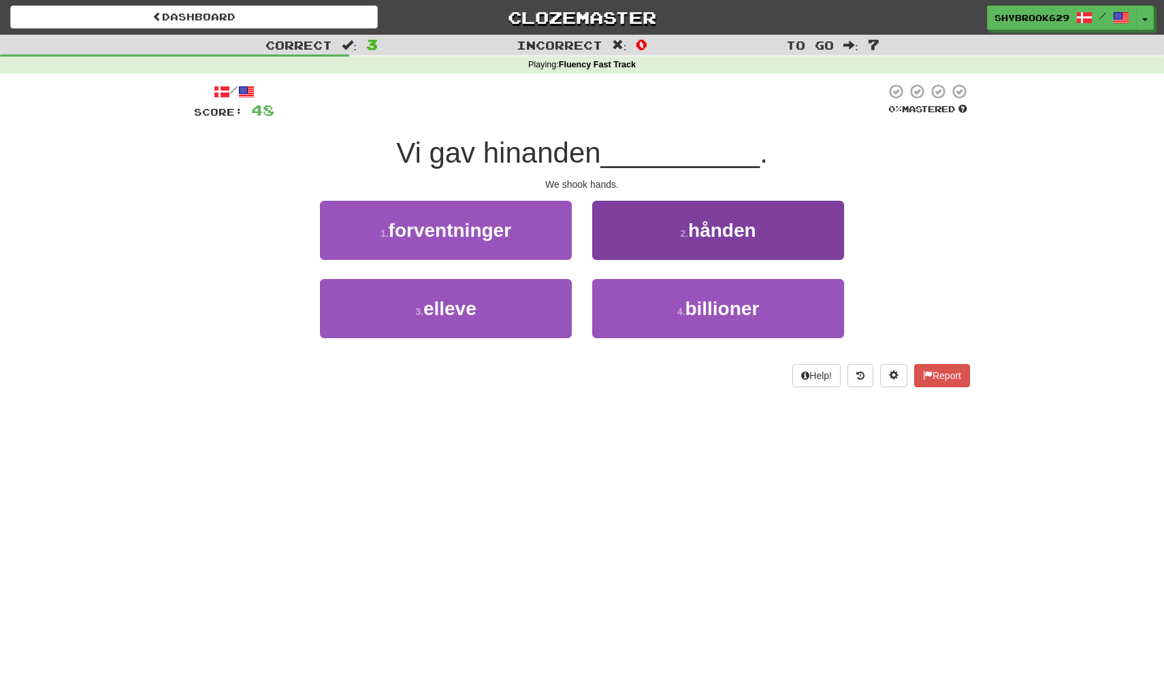
click at [750, 217] on button "2 . hånden" at bounding box center [718, 230] width 252 height 59
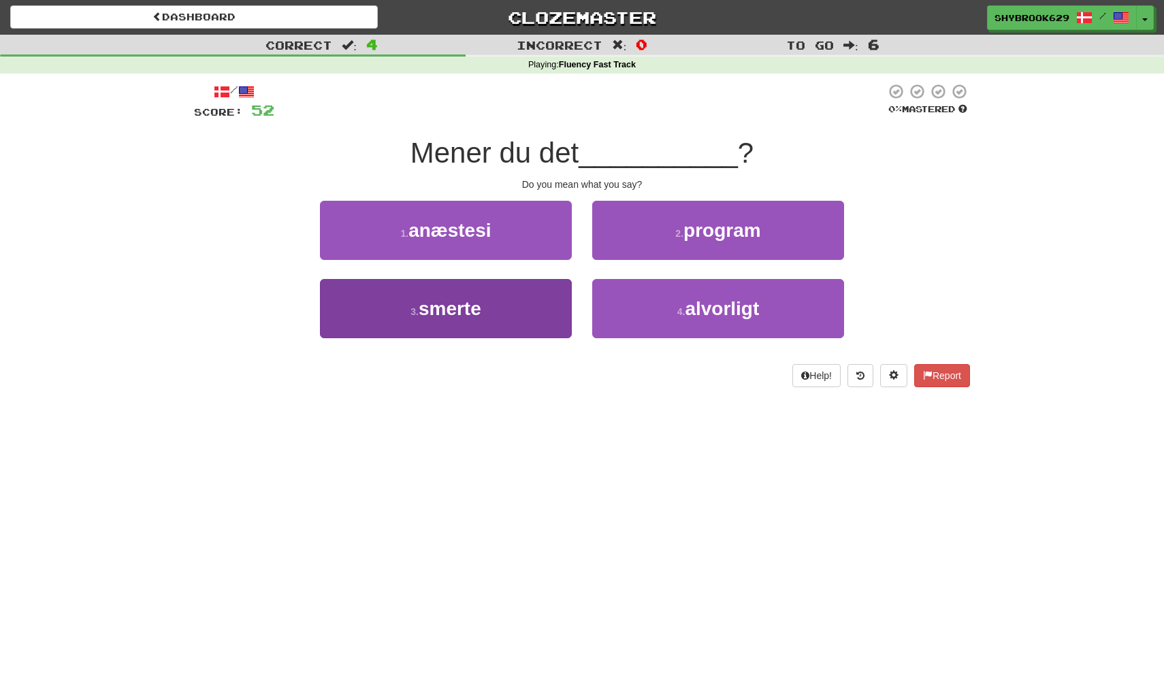
click at [490, 330] on button "3 . smerte" at bounding box center [446, 308] width 252 height 59
click at [530, 308] on button "3 . nyheder" at bounding box center [446, 308] width 252 height 59
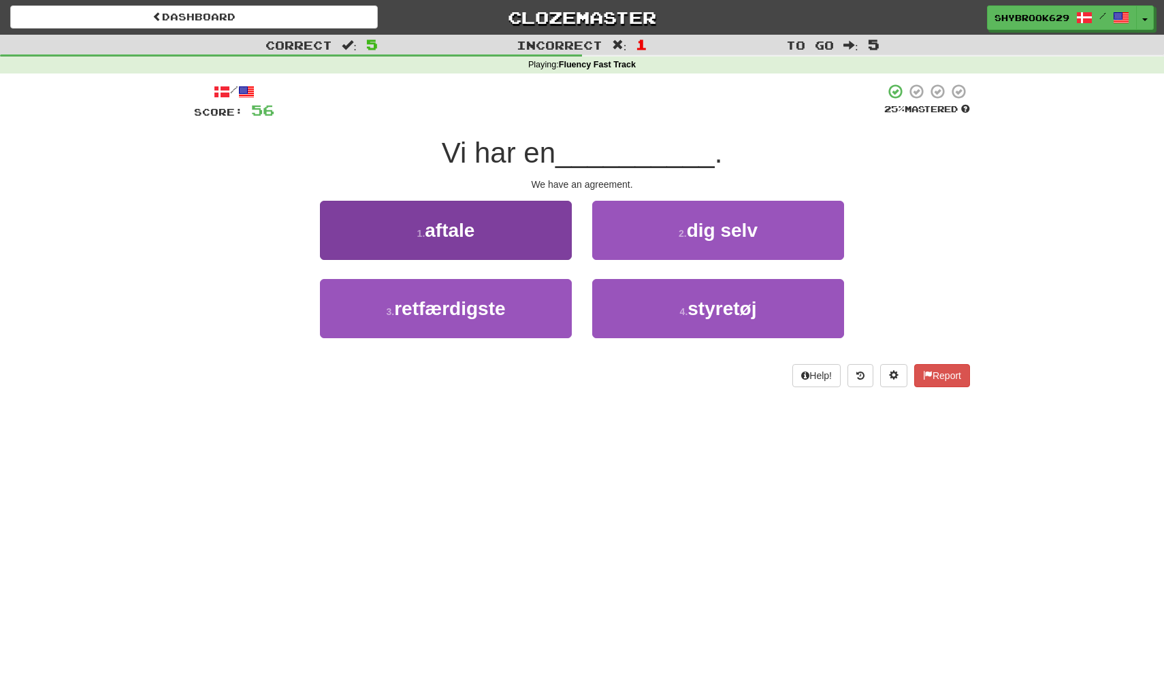
click at [540, 233] on button "1 . aftale" at bounding box center [446, 230] width 252 height 59
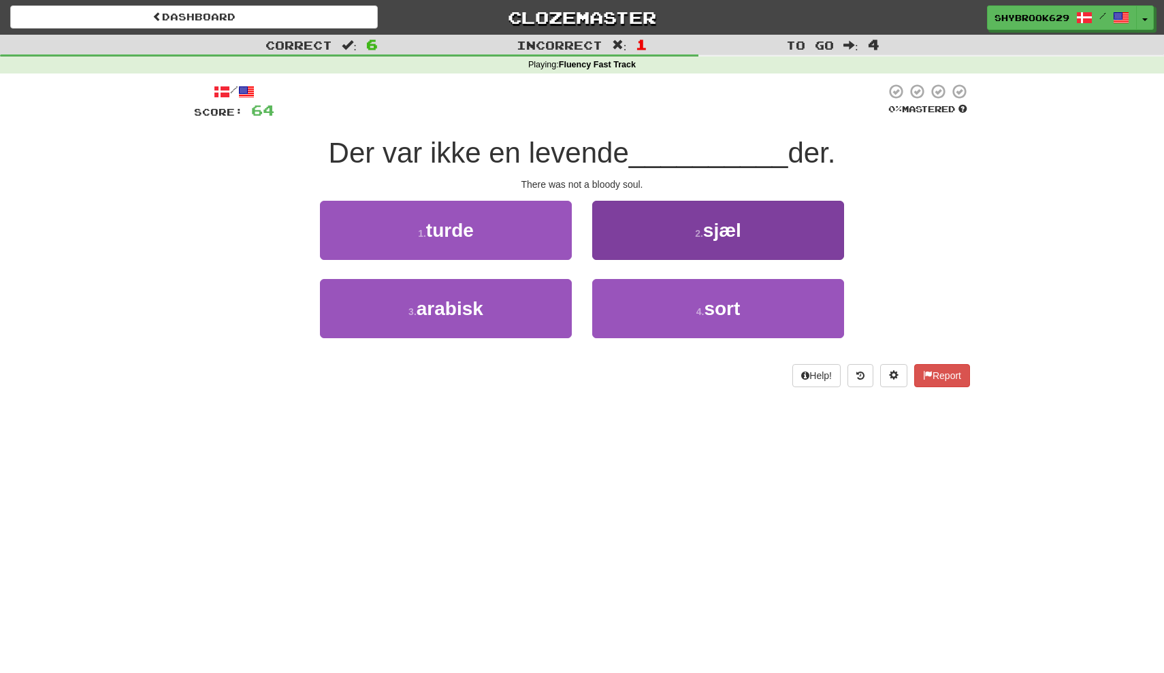
click at [665, 254] on button "2 . sjæl" at bounding box center [718, 230] width 252 height 59
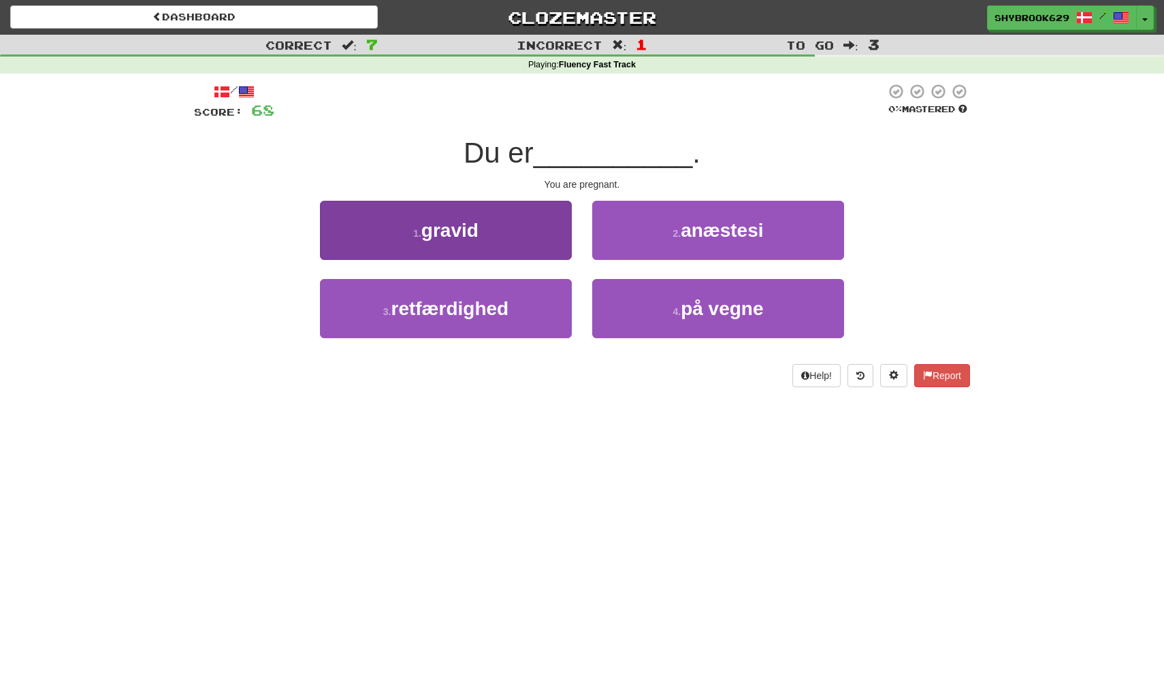
click at [535, 225] on button "1 . gravid" at bounding box center [446, 230] width 252 height 59
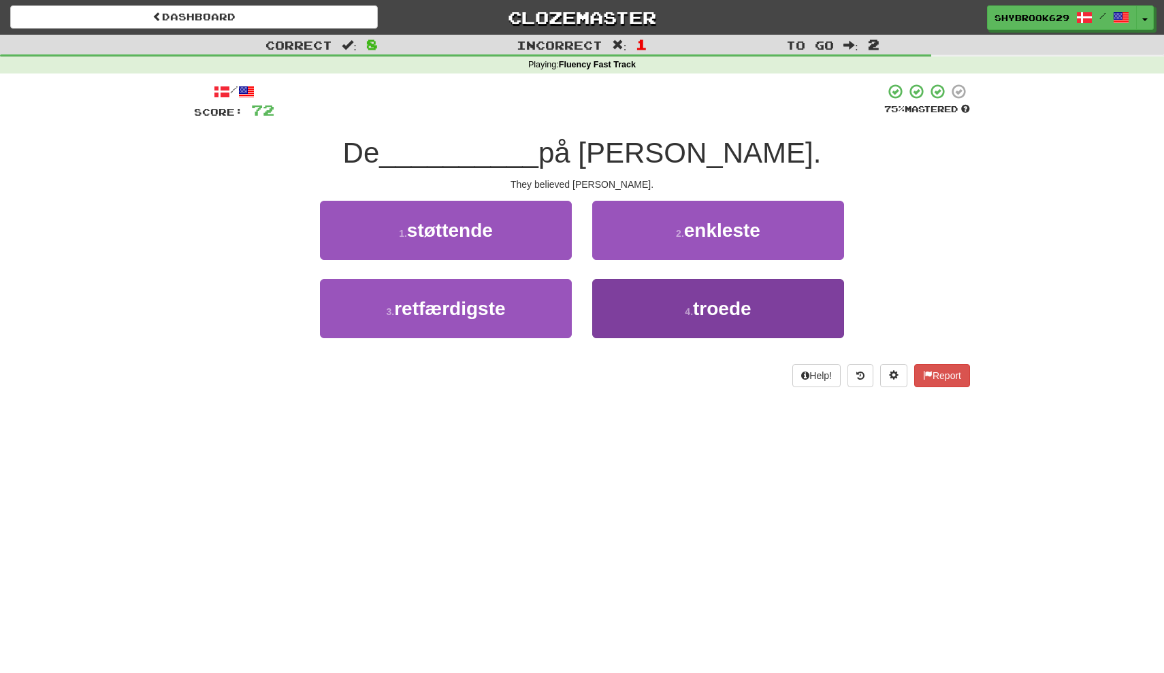
click at [659, 301] on button "4 . troede" at bounding box center [718, 308] width 252 height 59
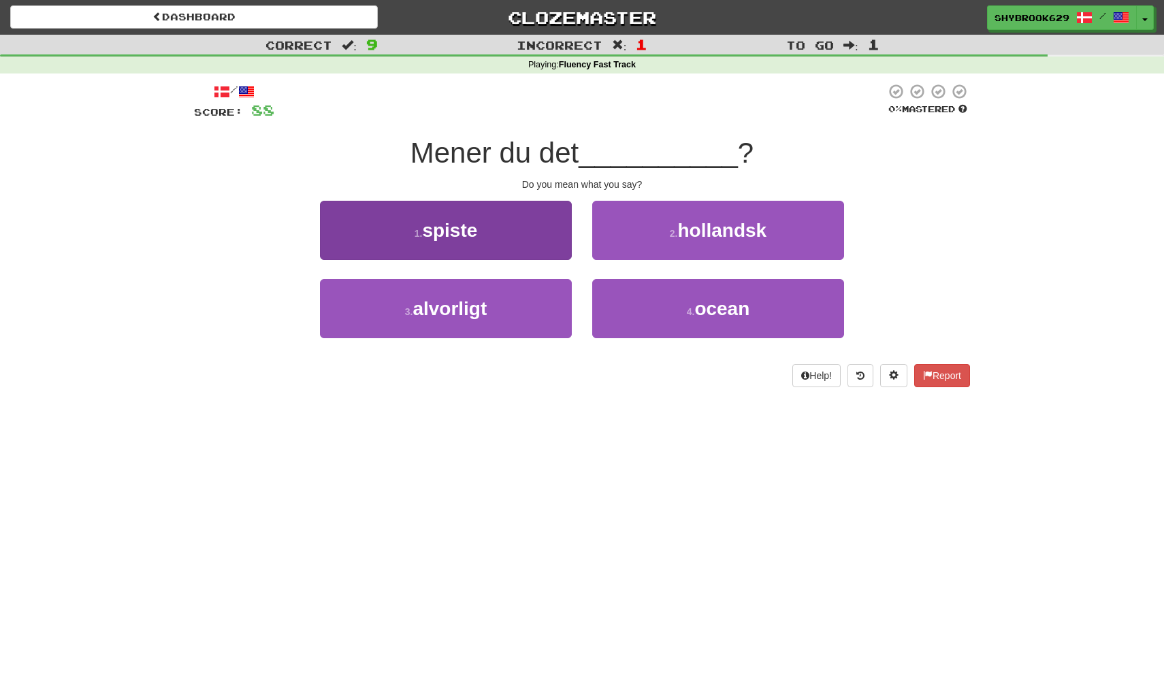
click at [507, 229] on button "1 . spiste" at bounding box center [446, 230] width 252 height 59
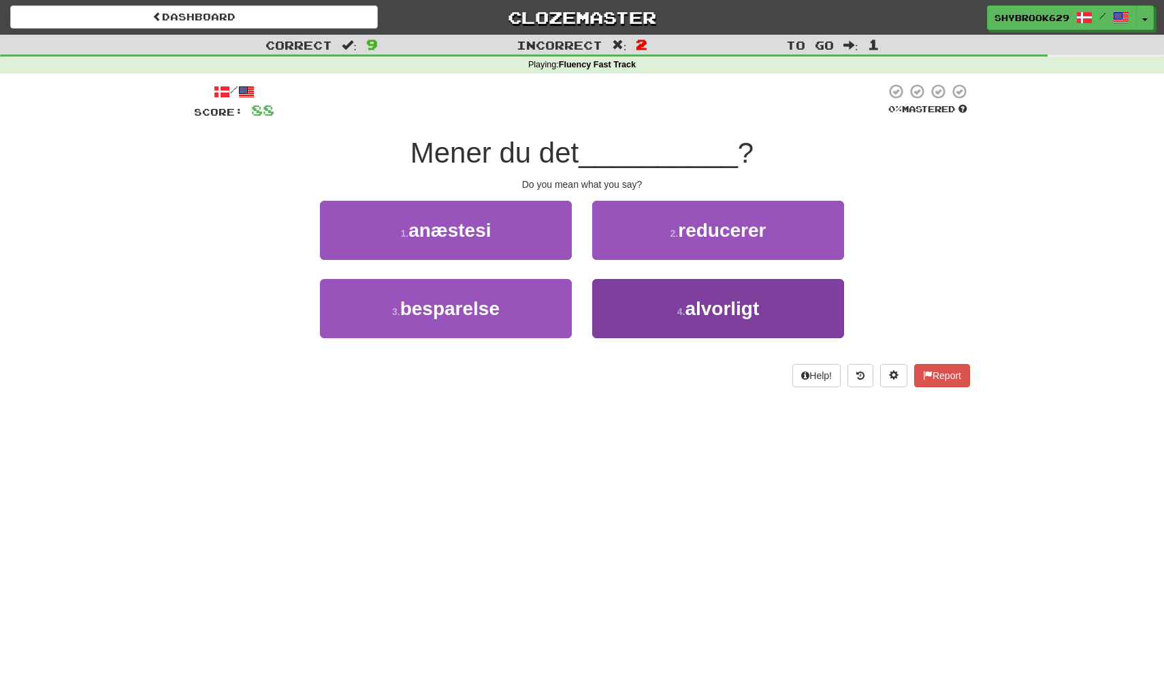
click at [711, 293] on button "4 . alvorligt" at bounding box center [718, 308] width 252 height 59
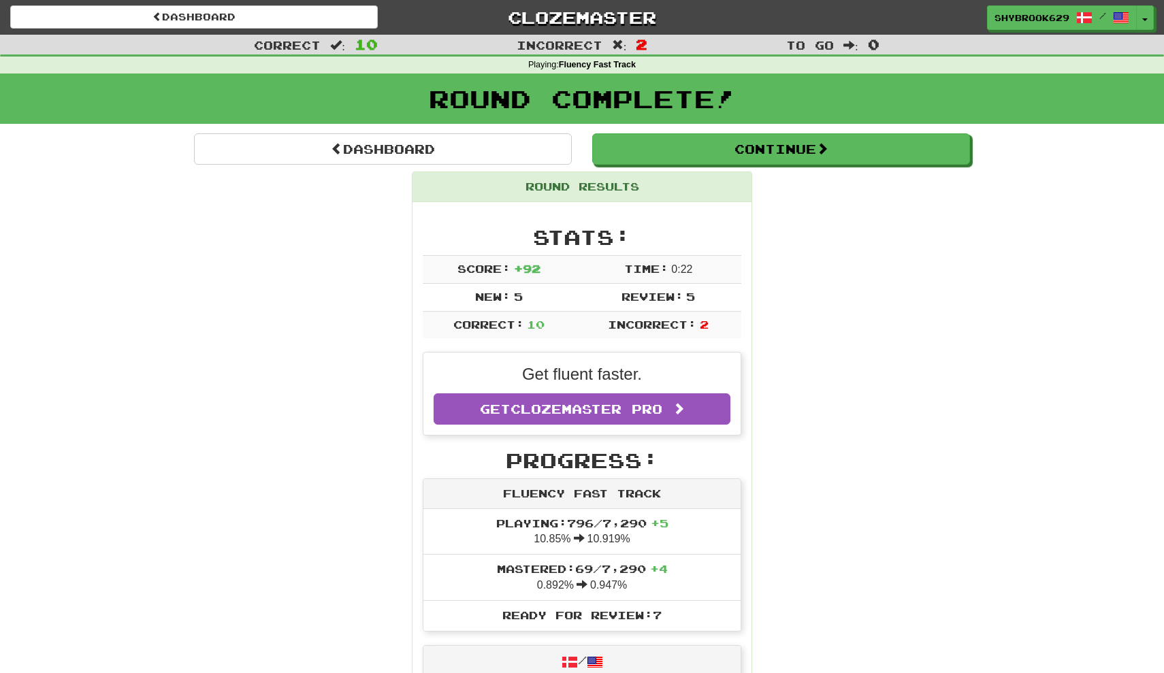
click at [811, 127] on div "Round Complete!" at bounding box center [582, 103] width 1164 height 60
click at [811, 144] on button "Continue" at bounding box center [782, 149] width 378 height 31
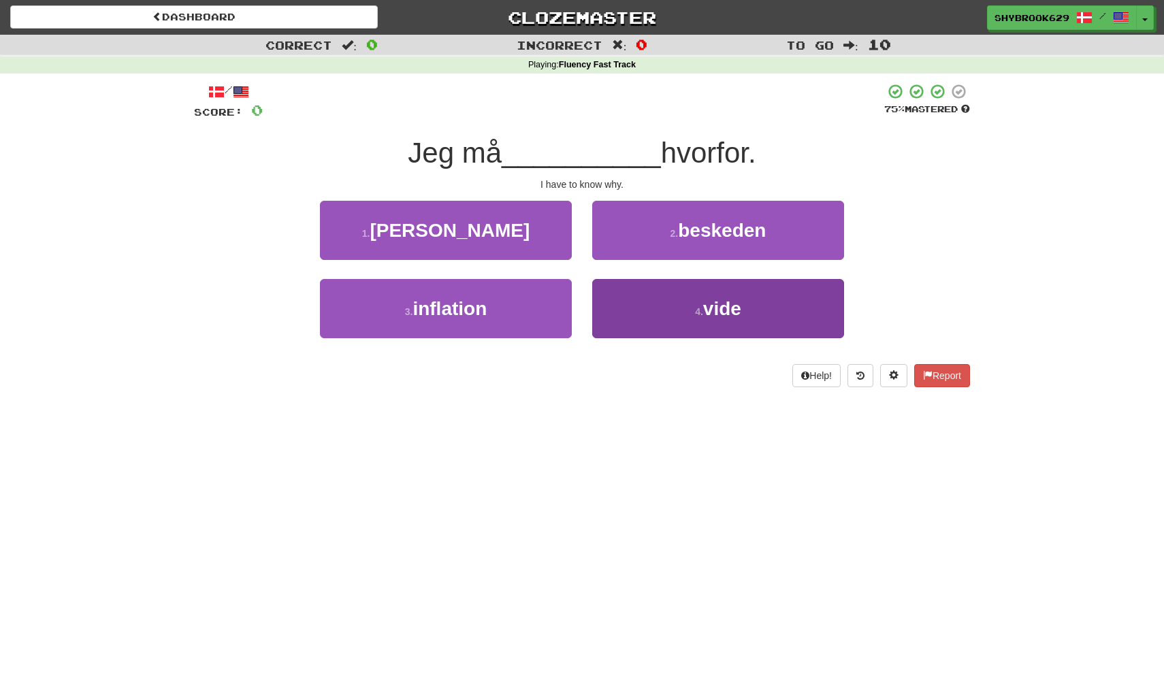
click at [667, 297] on button "4 . vide" at bounding box center [718, 308] width 252 height 59
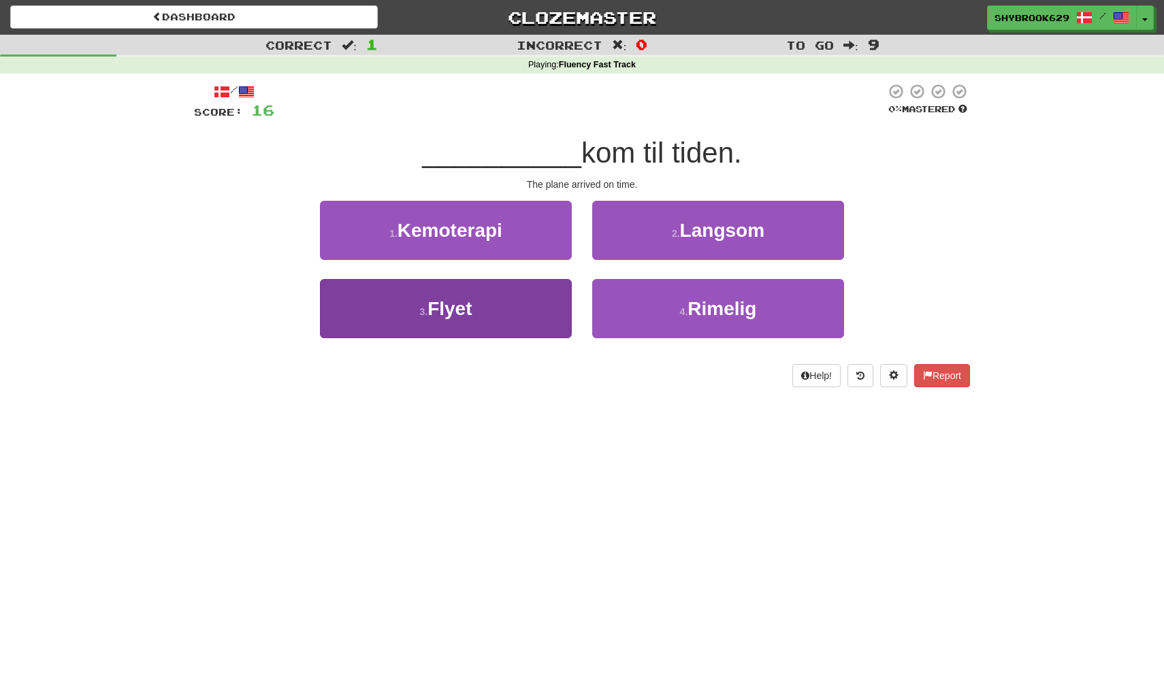
click at [540, 301] on button "3 . Flyet" at bounding box center [446, 308] width 252 height 59
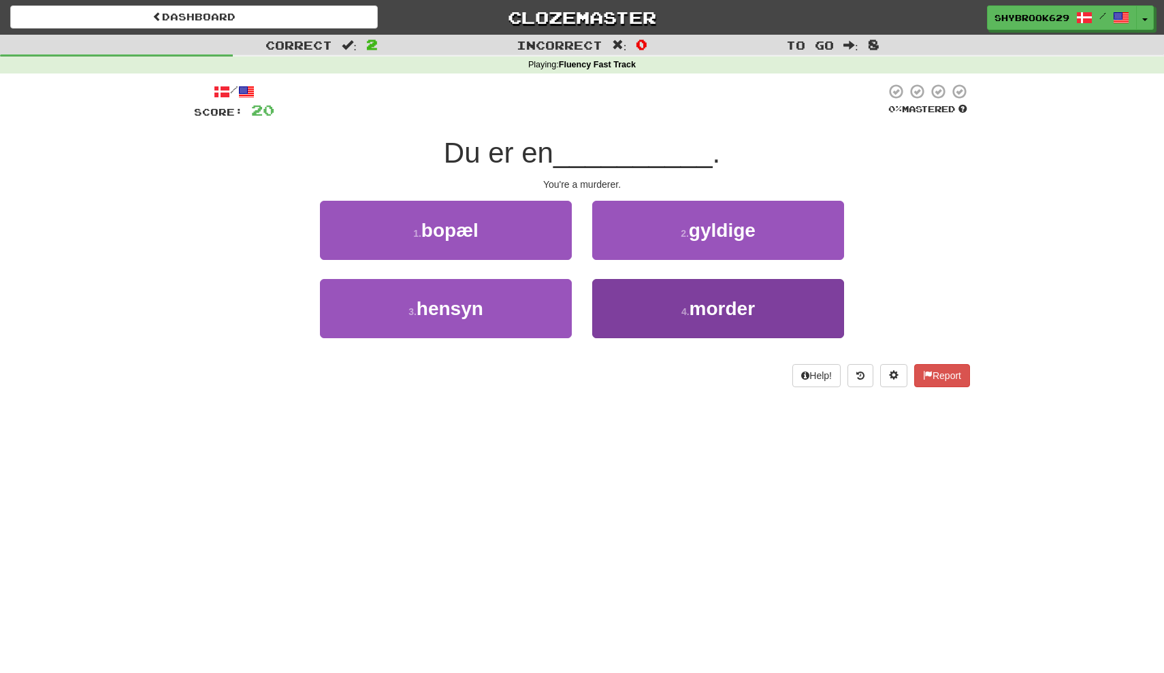
click at [699, 305] on span "morder" at bounding box center [721, 308] width 65 height 21
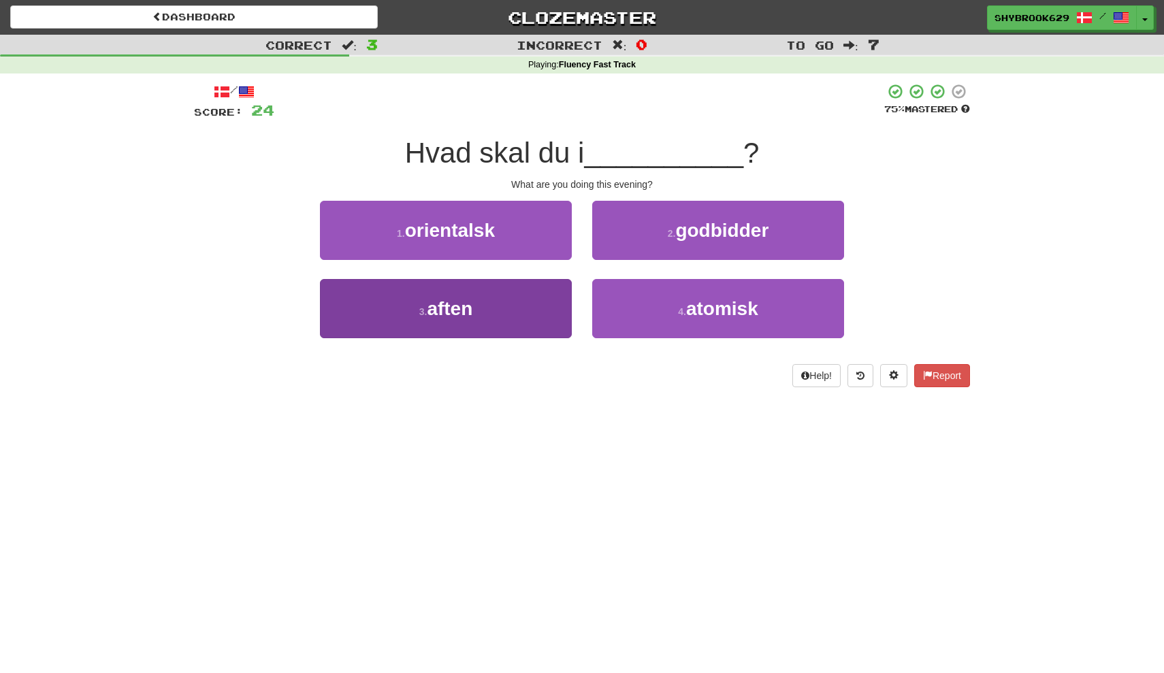
click at [485, 299] on button "3 . aften" at bounding box center [446, 308] width 252 height 59
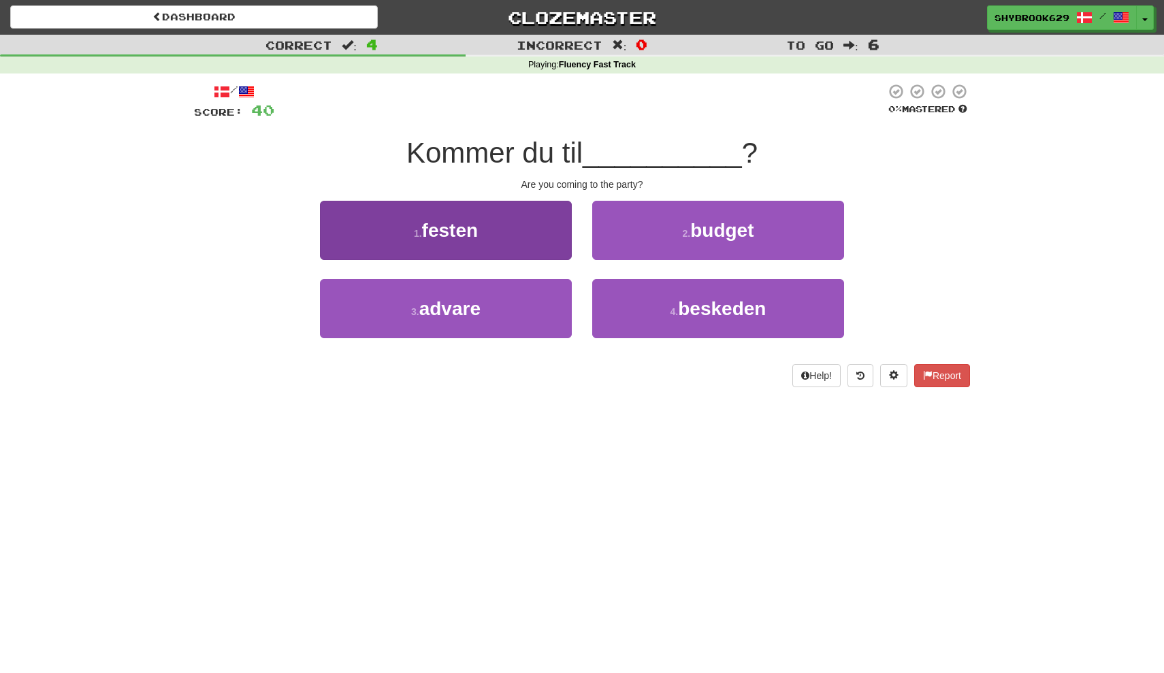
click at [519, 235] on button "1 . festen" at bounding box center [446, 230] width 252 height 59
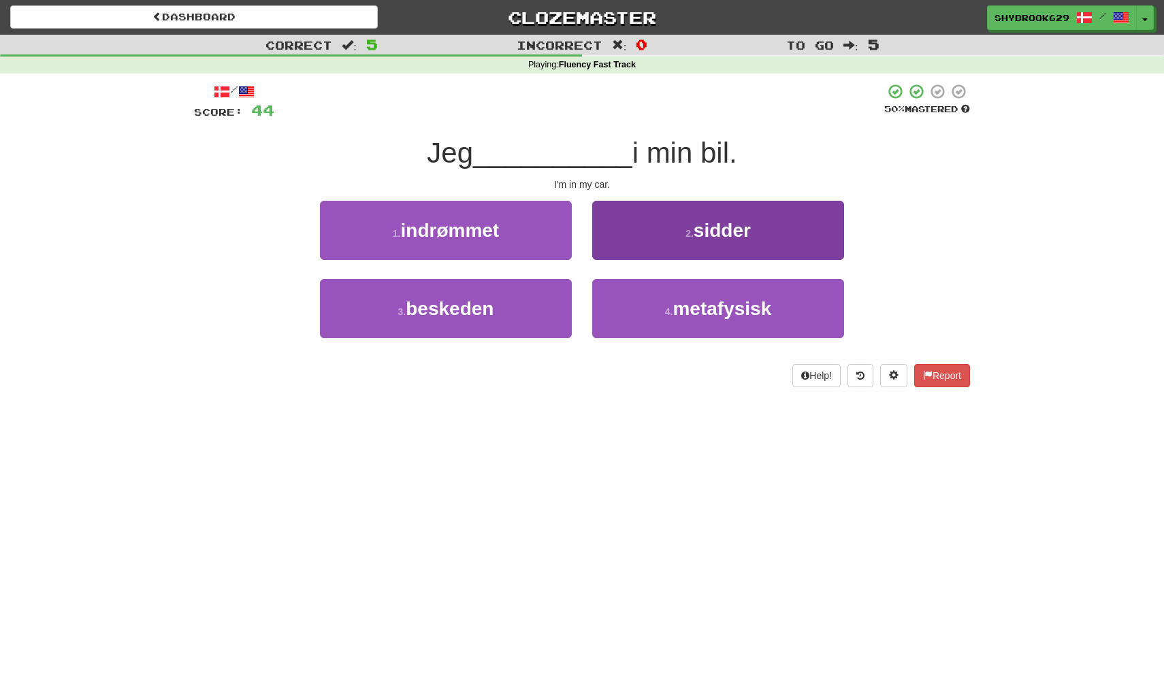
click at [712, 216] on button "2 . sidder" at bounding box center [718, 230] width 252 height 59
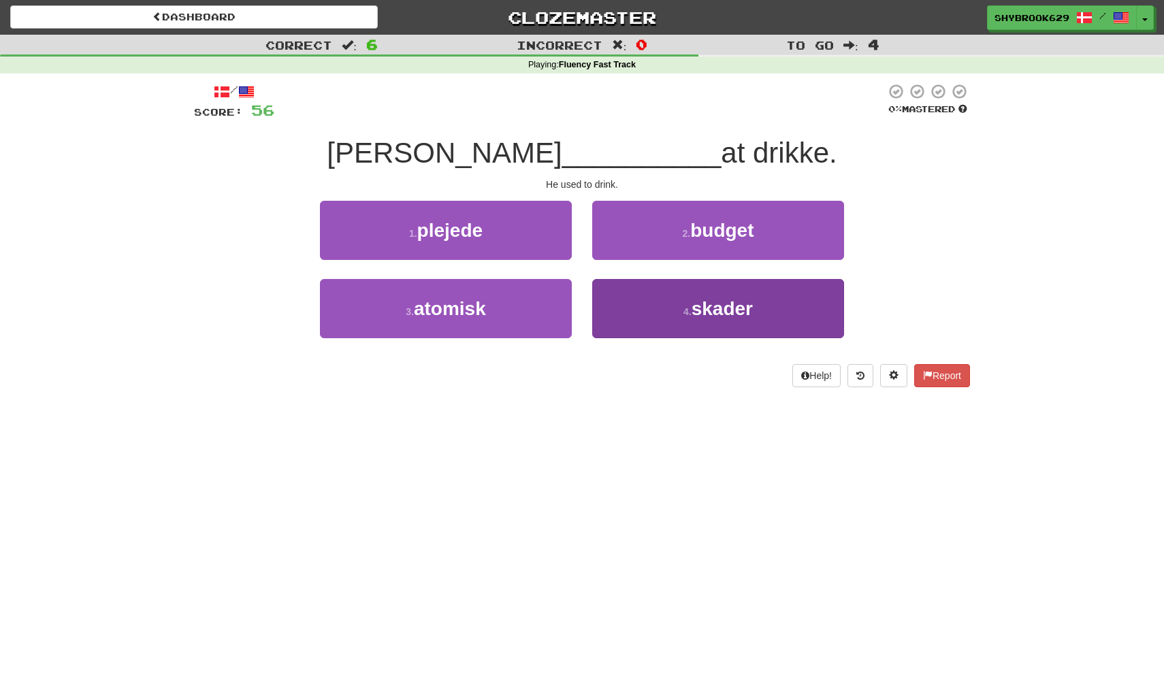
click at [644, 314] on button "4 . skader" at bounding box center [718, 308] width 252 height 59
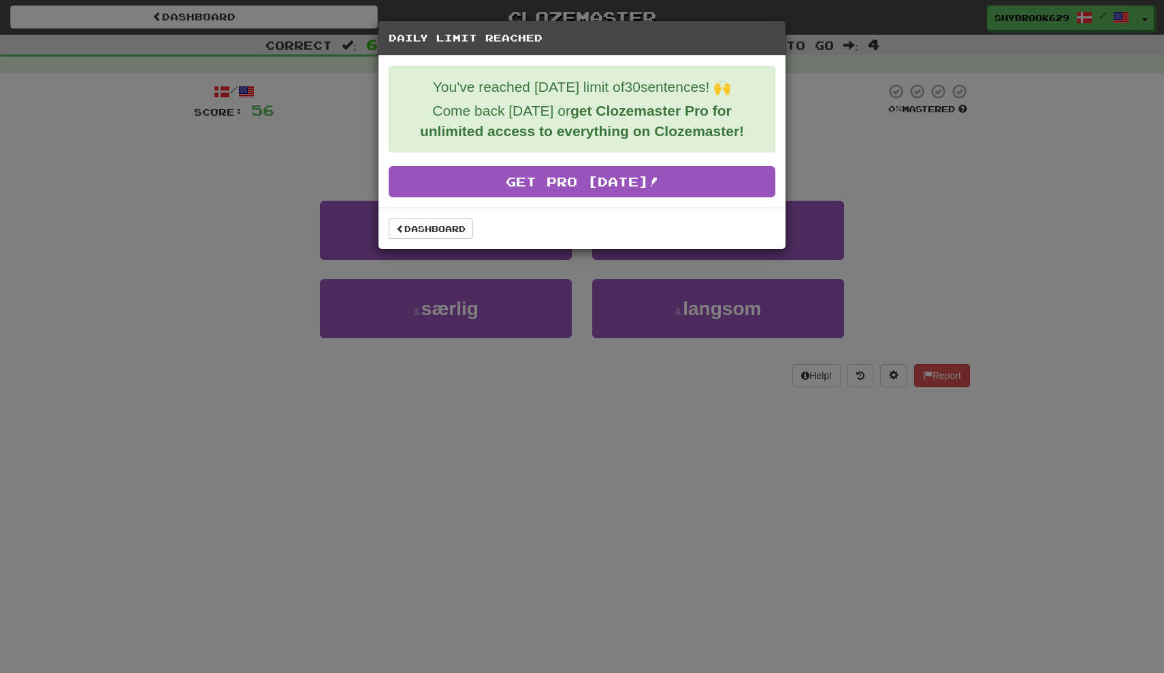
click at [431, 219] on div "Dashboard" at bounding box center [581, 229] width 407 height 42
click at [431, 225] on link "Dashboard" at bounding box center [431, 228] width 84 height 20
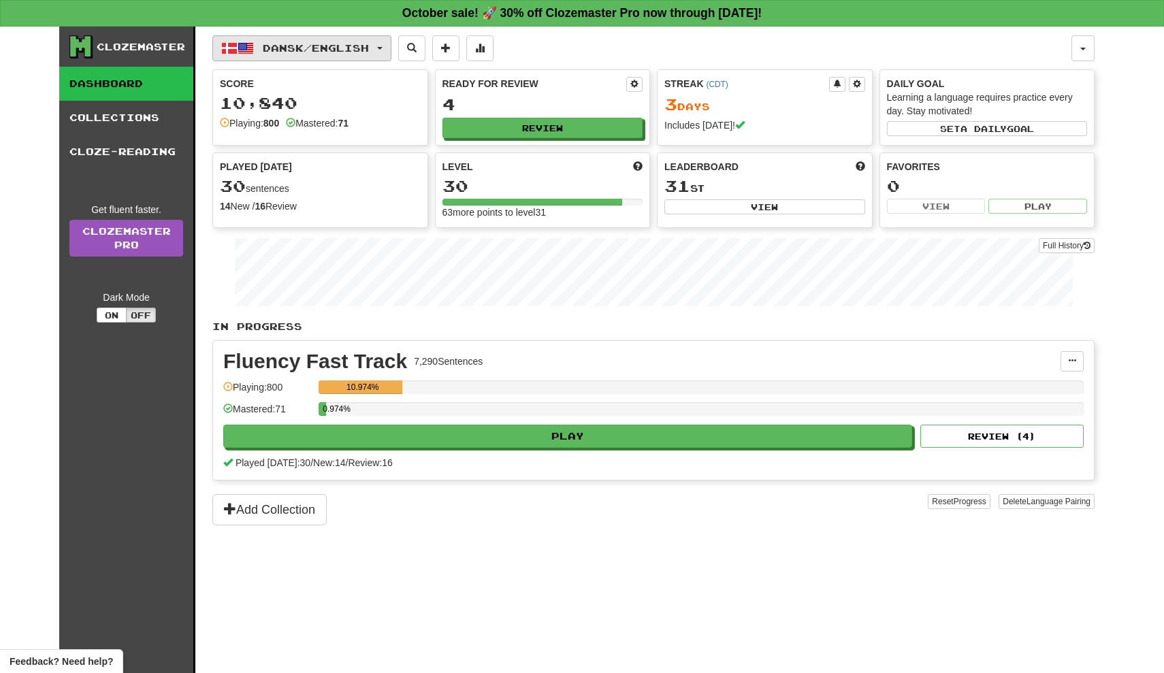
click at [376, 42] on button "Dansk / English" at bounding box center [301, 48] width 179 height 26
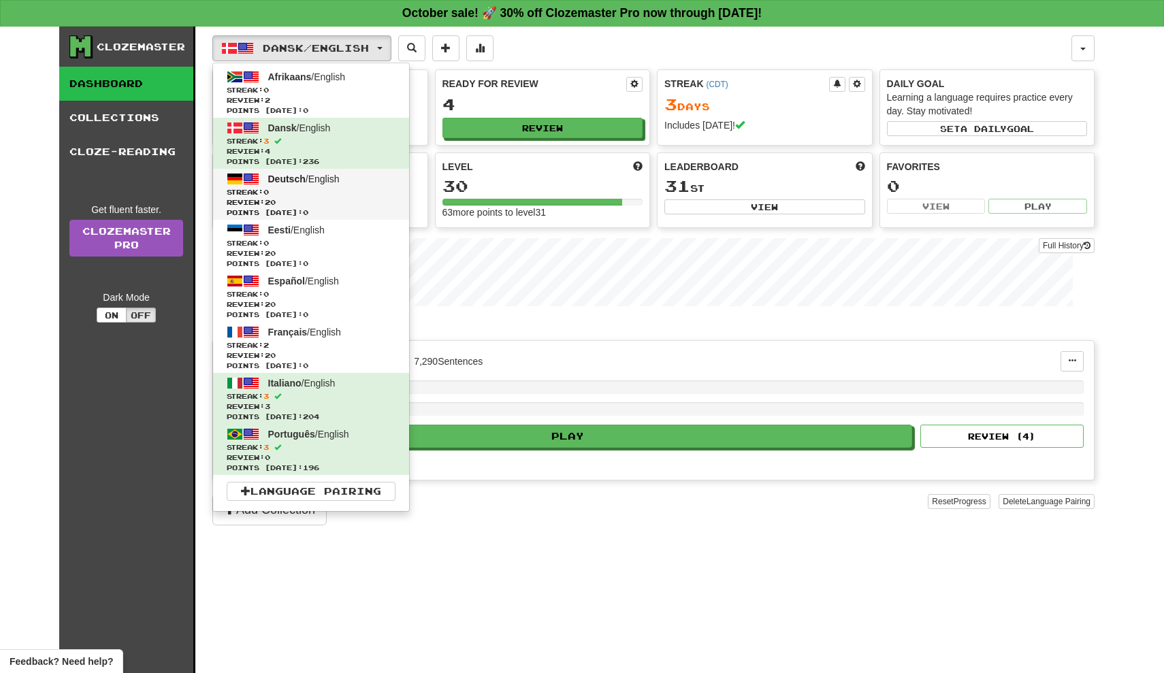
click at [348, 196] on span "Streak: 0" at bounding box center [311, 192] width 169 height 10
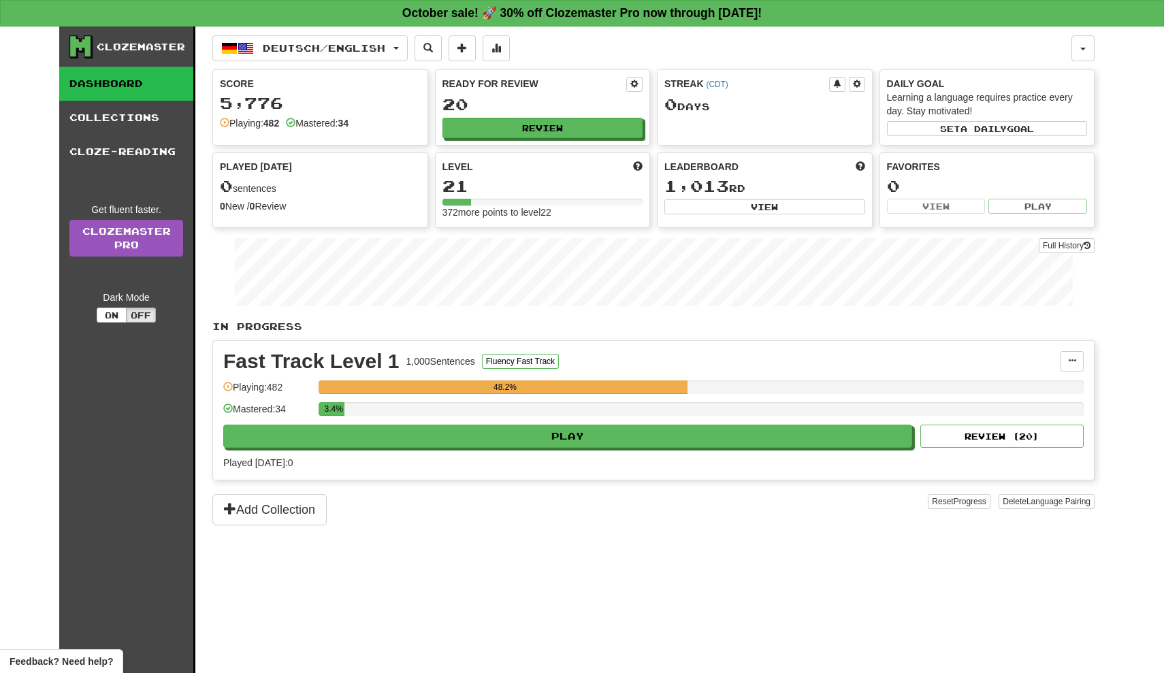
click at [787, 276] on div "Full History" at bounding box center [653, 273] width 882 height 85
drag, startPoint x: 812, startPoint y: 331, endPoint x: 810, endPoint y: 310, distance: 20.5
click at [812, 323] on p "In Progress" at bounding box center [653, 327] width 882 height 14
click at [818, 328] on div "Deutsch / English Afrikaans / English Streak: 0 Review: 2 Points today: 0 Dansk…" at bounding box center [653, 367] width 882 height 680
click at [801, 314] on div "Full History" at bounding box center [653, 273] width 882 height 85
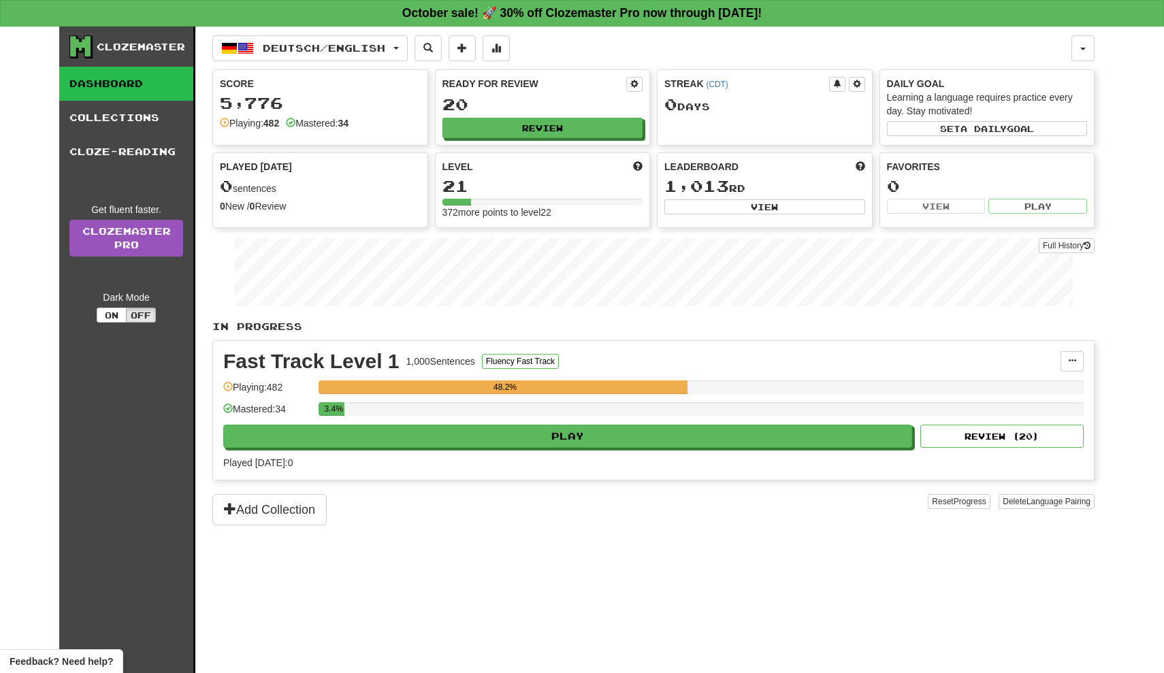
click at [640, 317] on div "Deutsch / English Afrikaans / English Streak: 0 Review: 2 Points today: 0 Dansk…" at bounding box center [653, 367] width 882 height 680
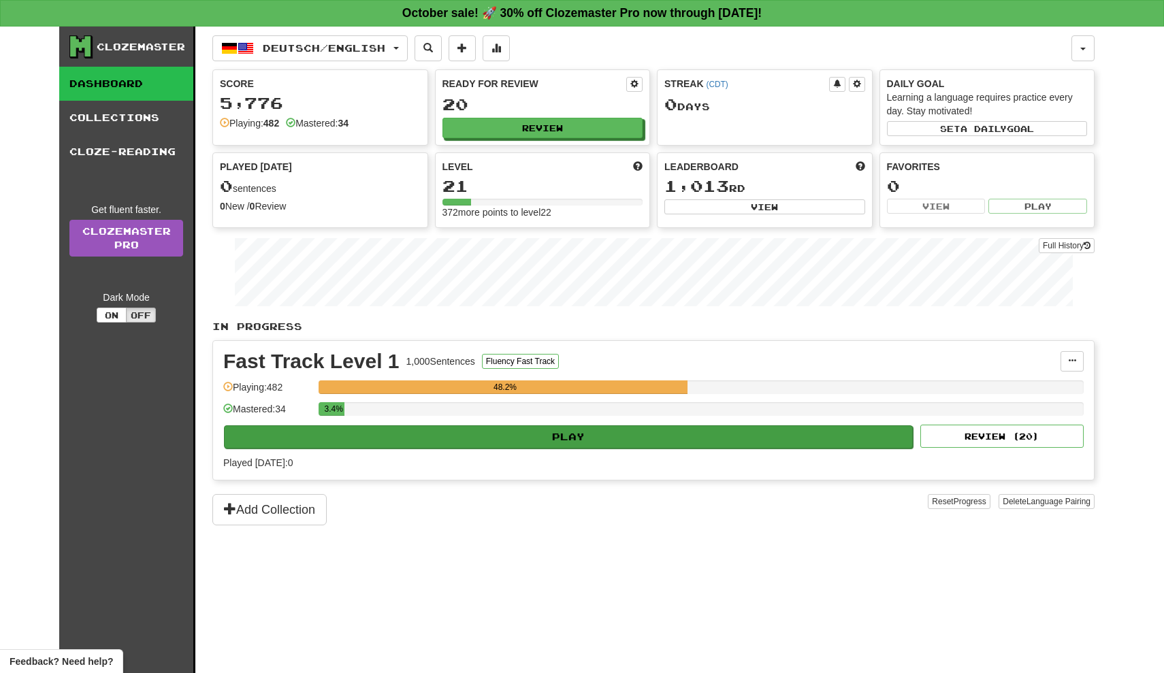
click at [663, 442] on button "Play" at bounding box center [568, 436] width 689 height 23
select select "**"
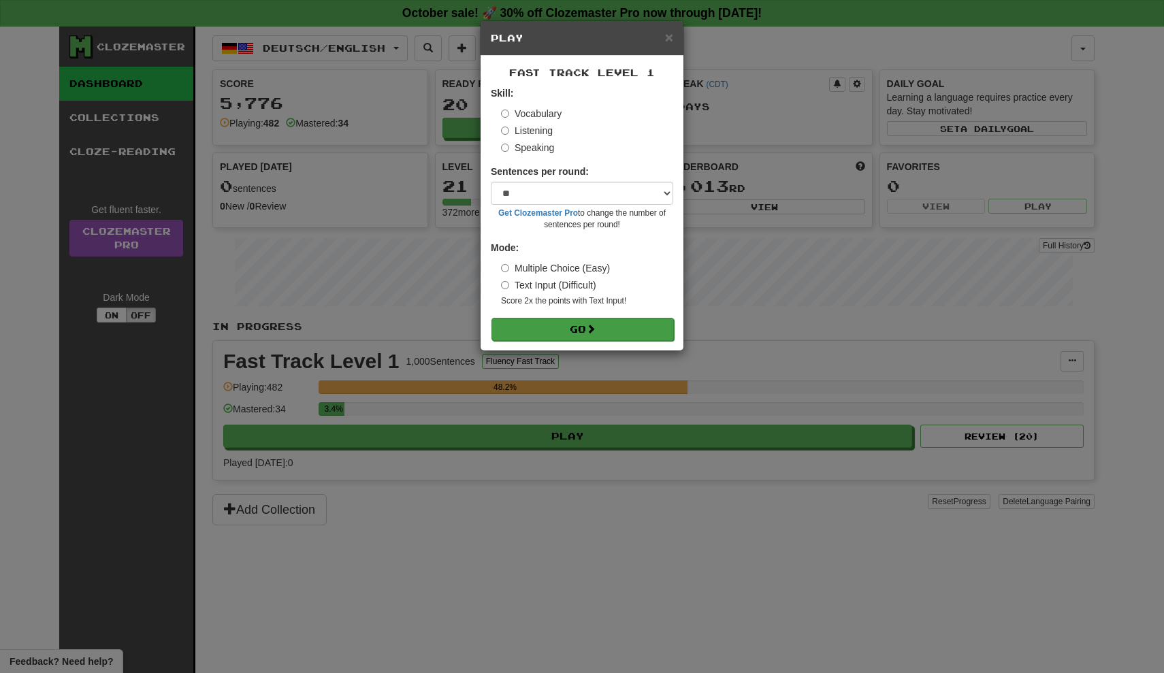
click at [646, 332] on button "Go" at bounding box center [582, 329] width 182 height 23
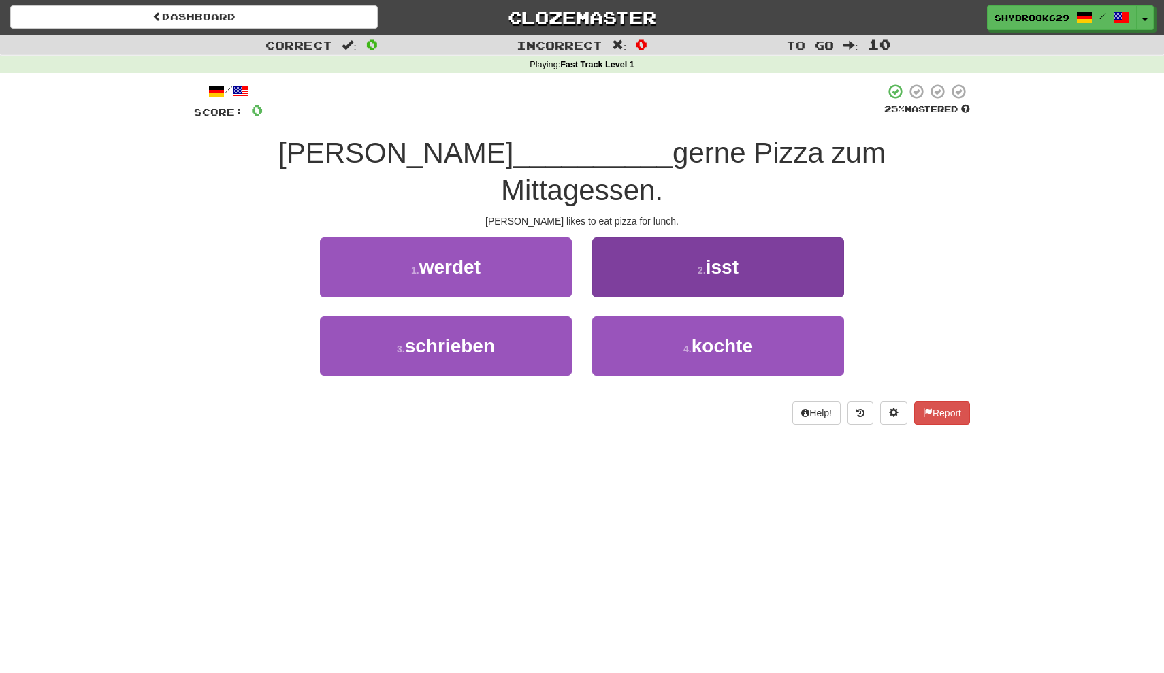
click at [683, 237] on button "2 . isst" at bounding box center [718, 266] width 252 height 59
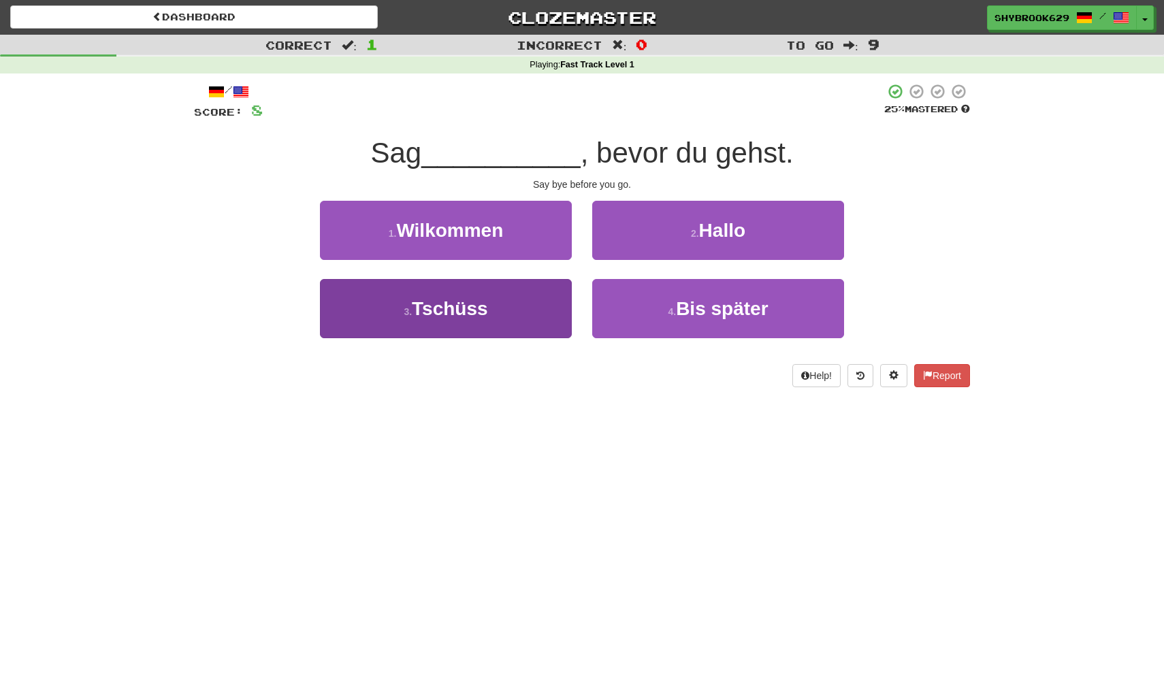
click at [489, 289] on button "3 . Tschüss" at bounding box center [446, 308] width 252 height 59
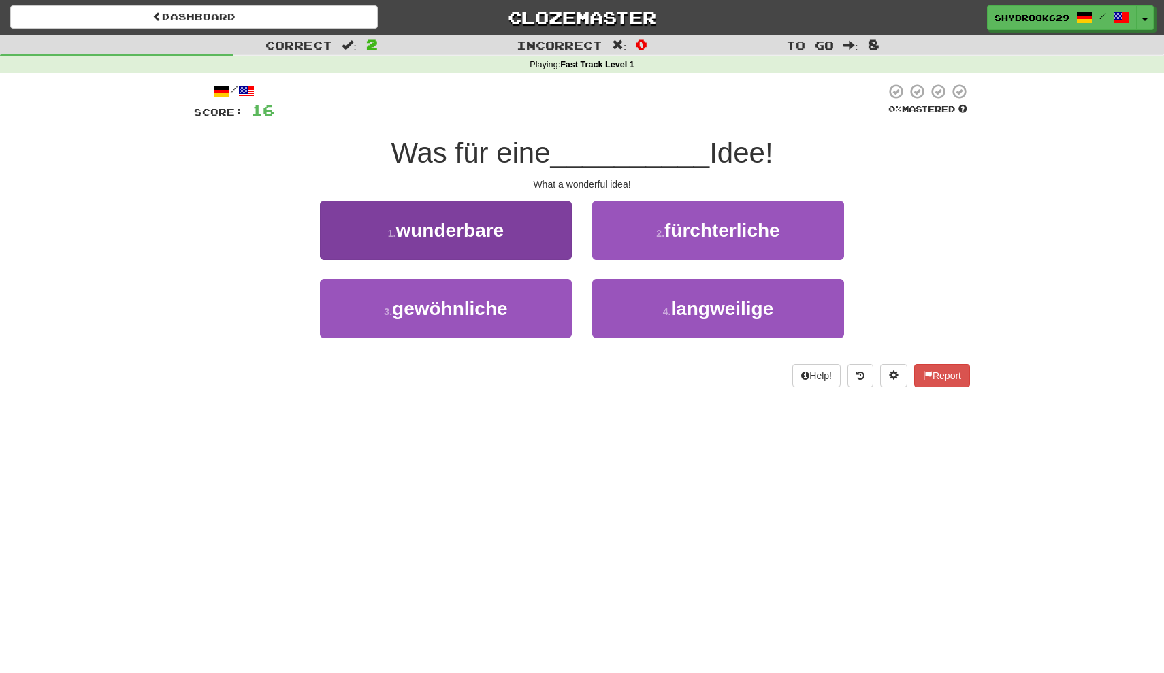
click at [397, 208] on button "1 . wunderbare" at bounding box center [446, 230] width 252 height 59
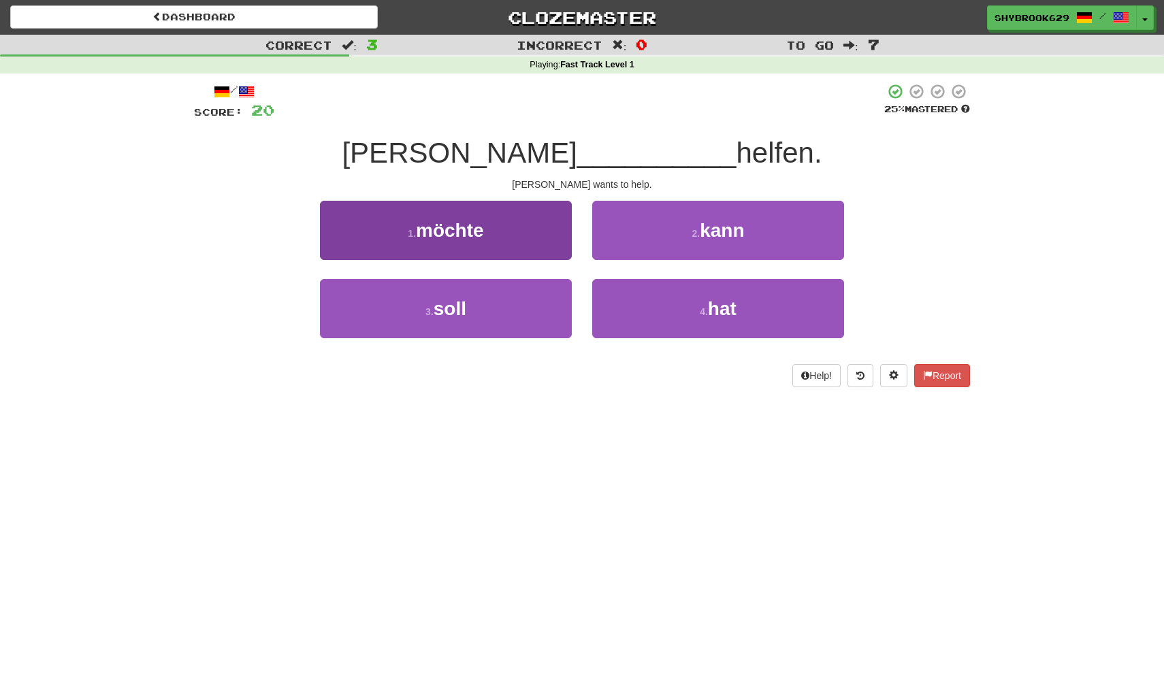
click at [504, 214] on button "1 . möchte" at bounding box center [446, 230] width 252 height 59
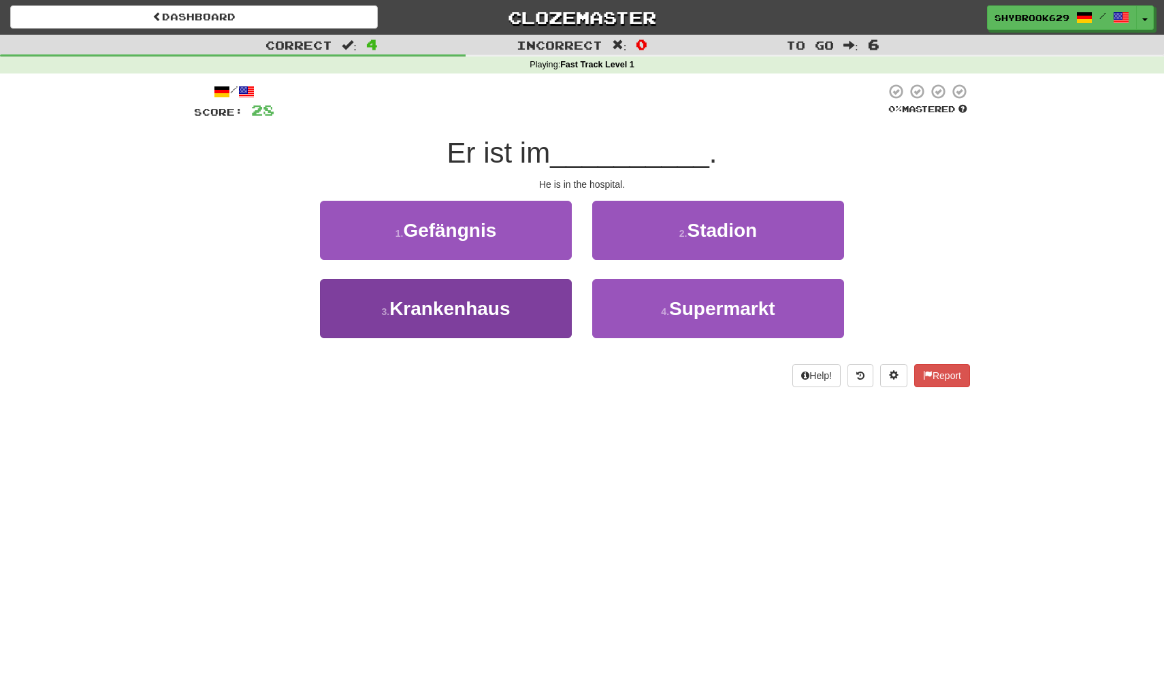
click at [495, 291] on button "3 . Krankenhaus" at bounding box center [446, 308] width 252 height 59
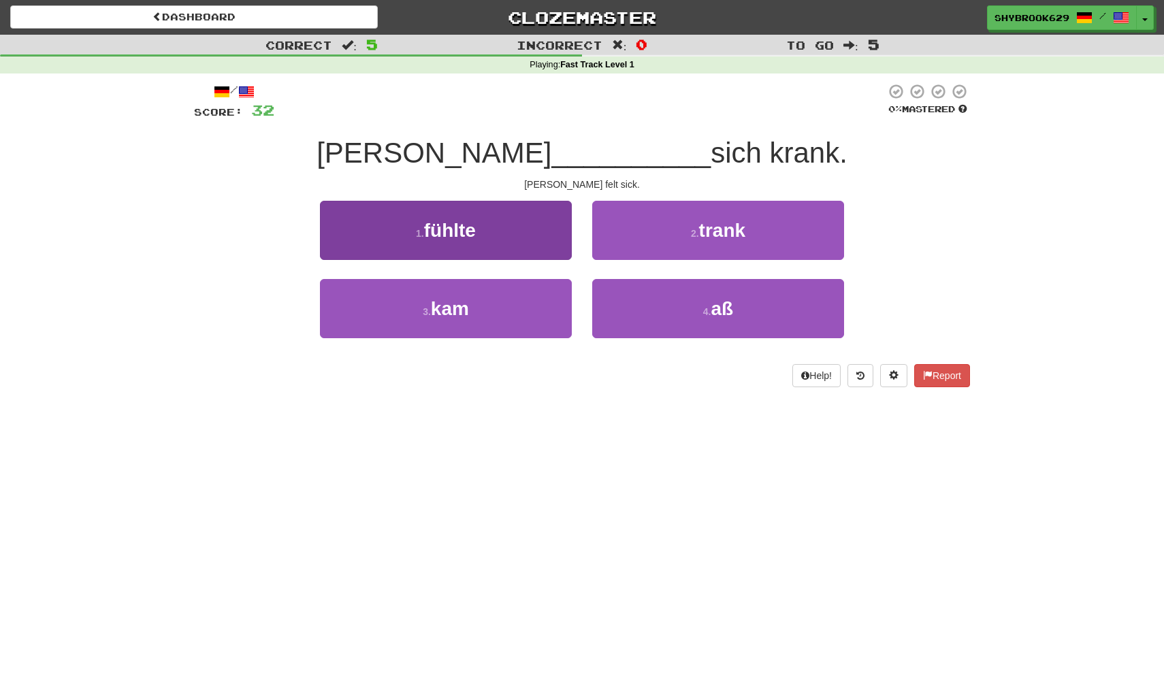
click at [527, 252] on button "1 . fühlte" at bounding box center [446, 230] width 252 height 59
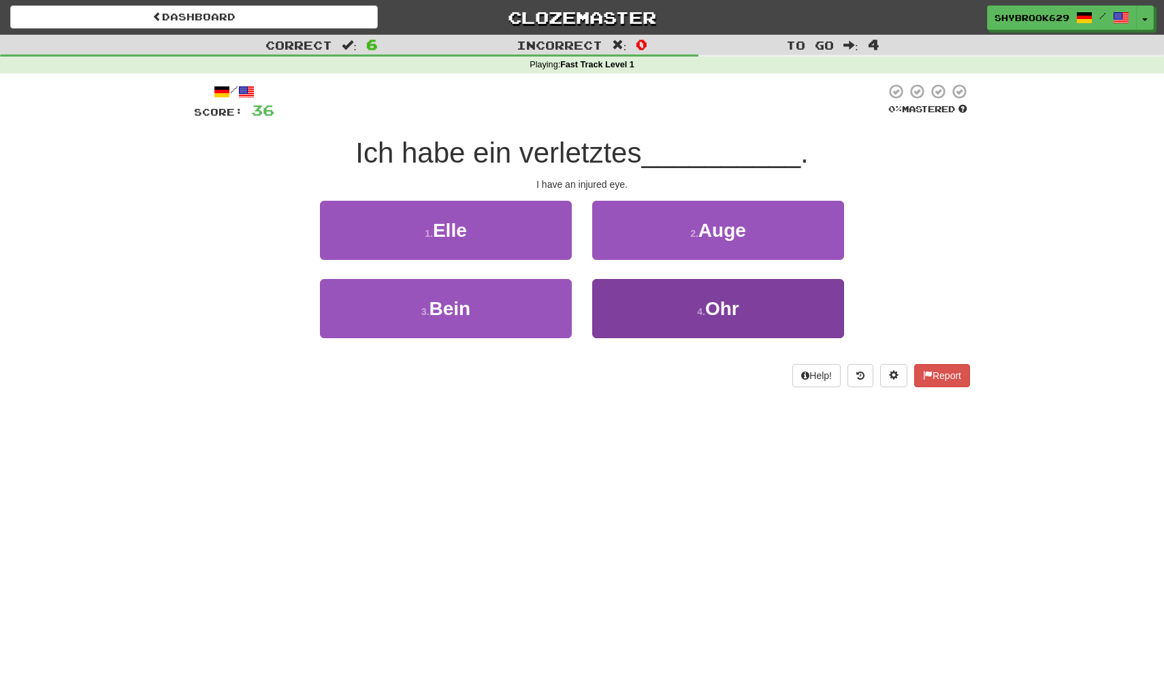
click at [724, 309] on span "Ohr" at bounding box center [722, 308] width 34 height 21
click at [688, 306] on button "4 . als" at bounding box center [718, 308] width 252 height 59
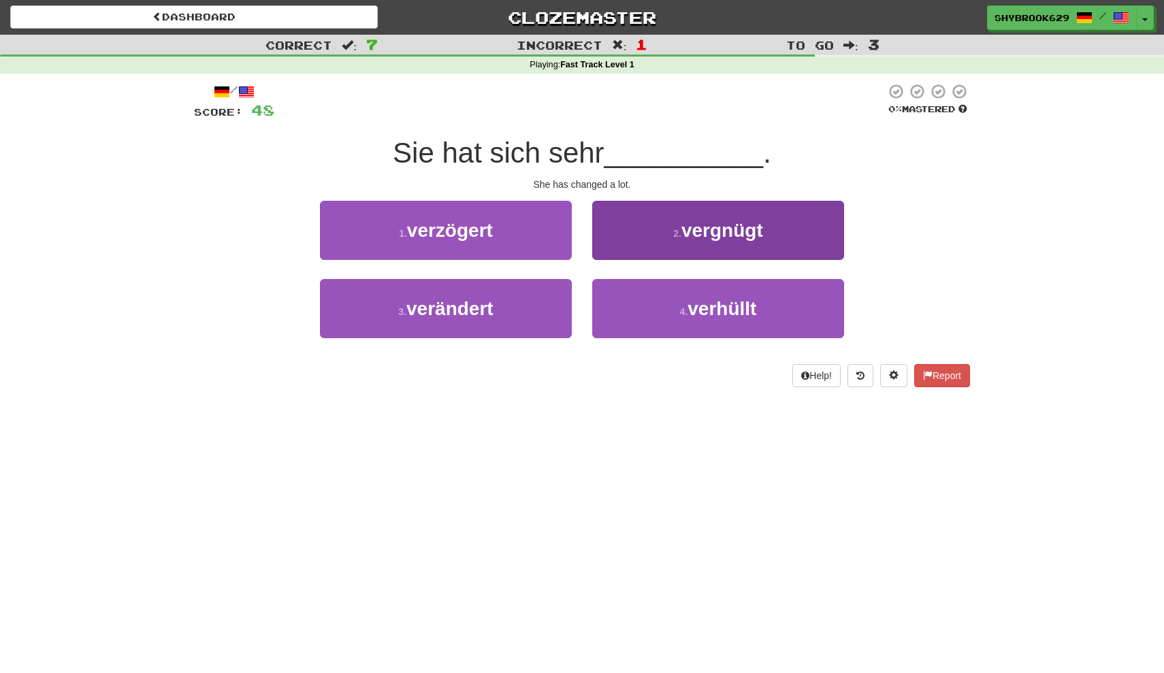
click at [668, 230] on button "2 . vergnügt" at bounding box center [718, 230] width 252 height 59
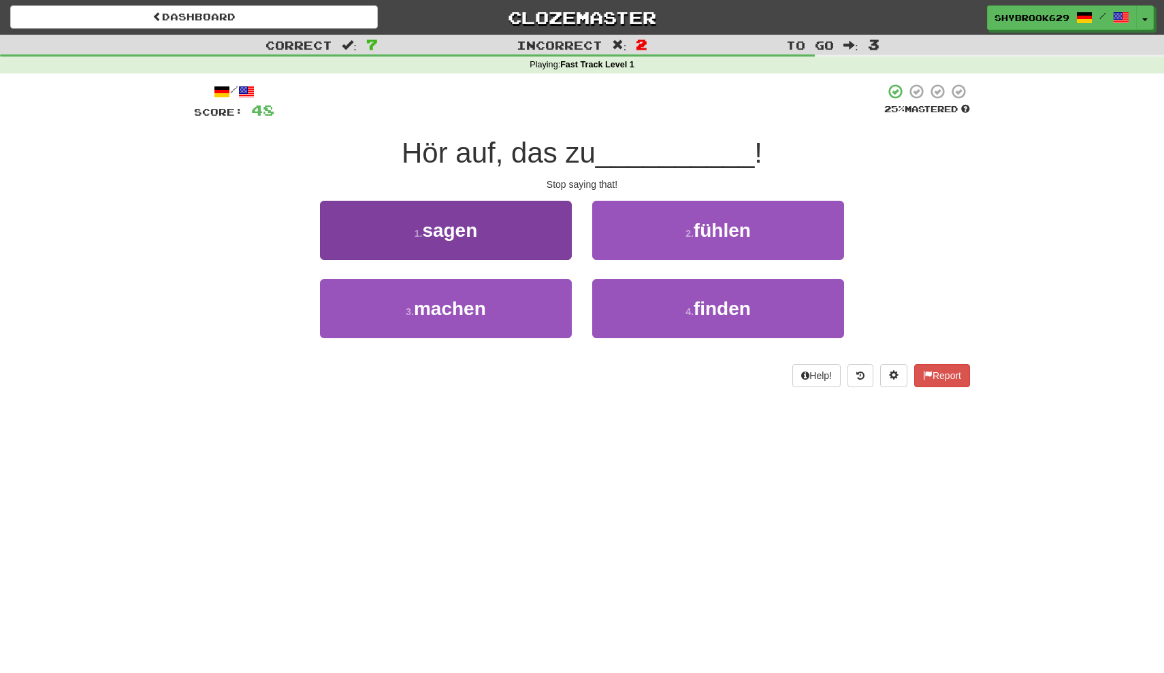
click at [529, 247] on button "1 . sagen" at bounding box center [446, 230] width 252 height 59
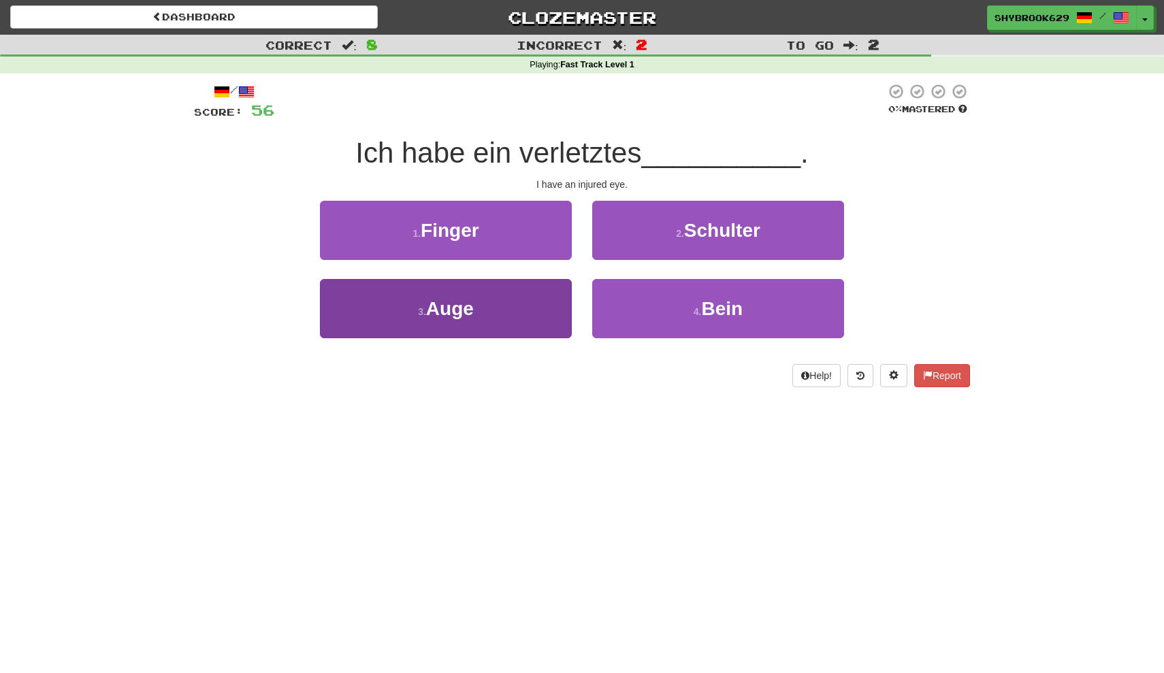
click at [511, 312] on button "3 . Auge" at bounding box center [446, 308] width 252 height 59
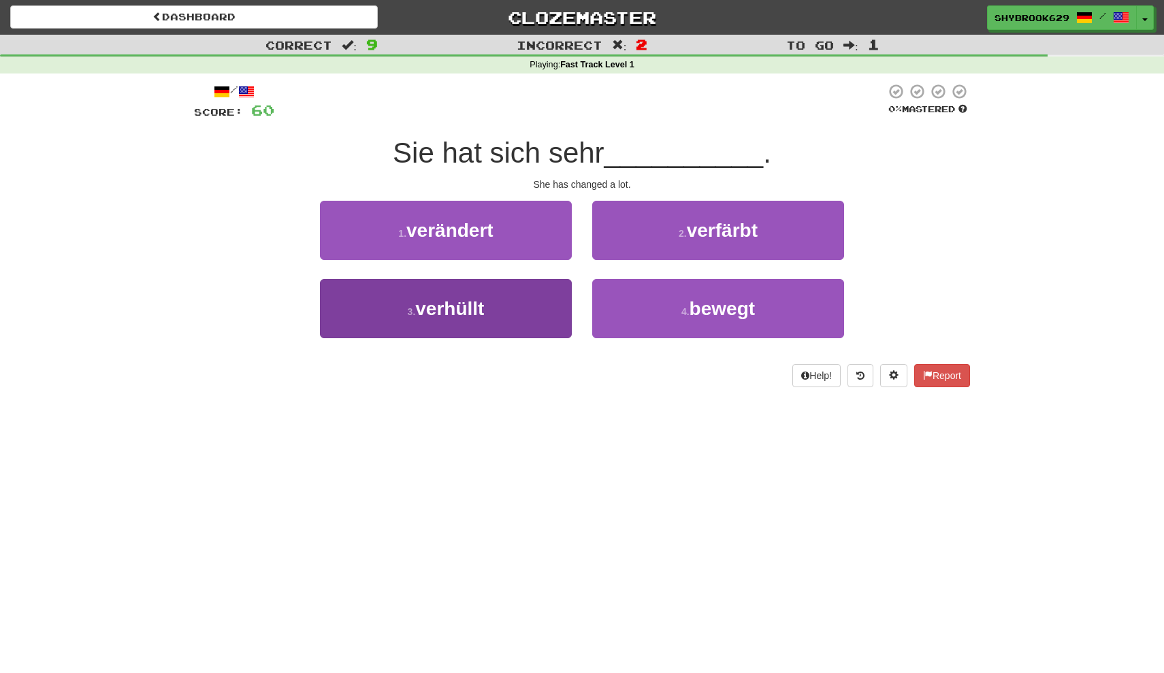
click at [511, 312] on button "3 . verhüllt" at bounding box center [446, 308] width 252 height 59
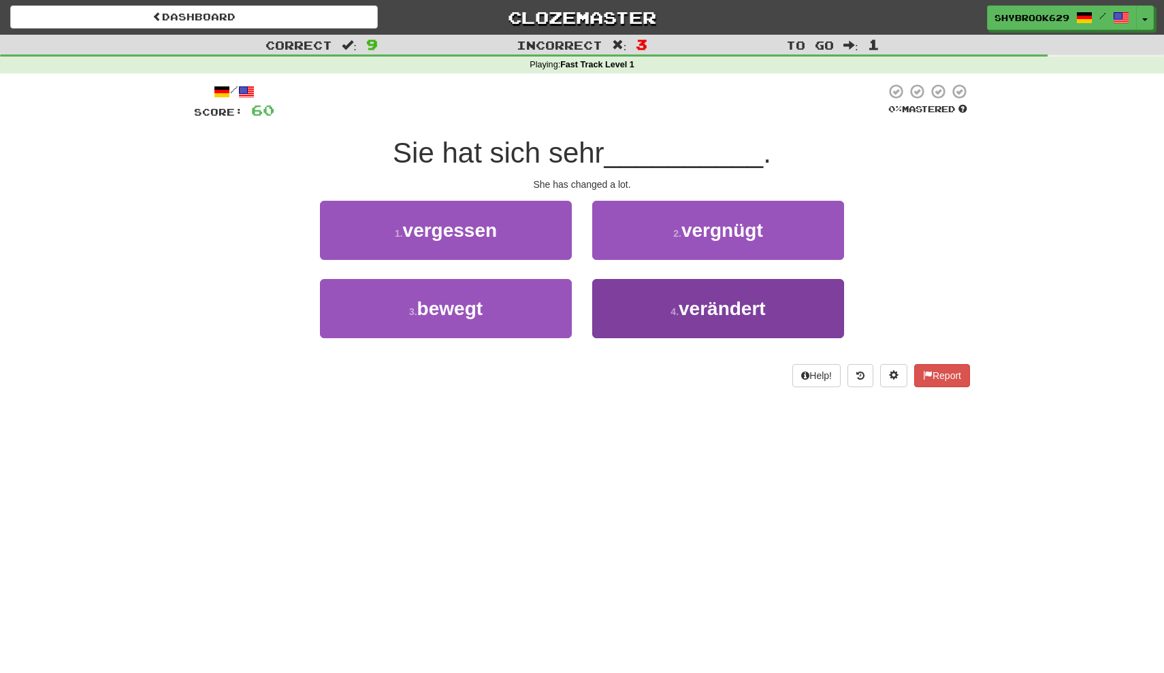
click at [682, 303] on span "verändert" at bounding box center [721, 308] width 87 height 21
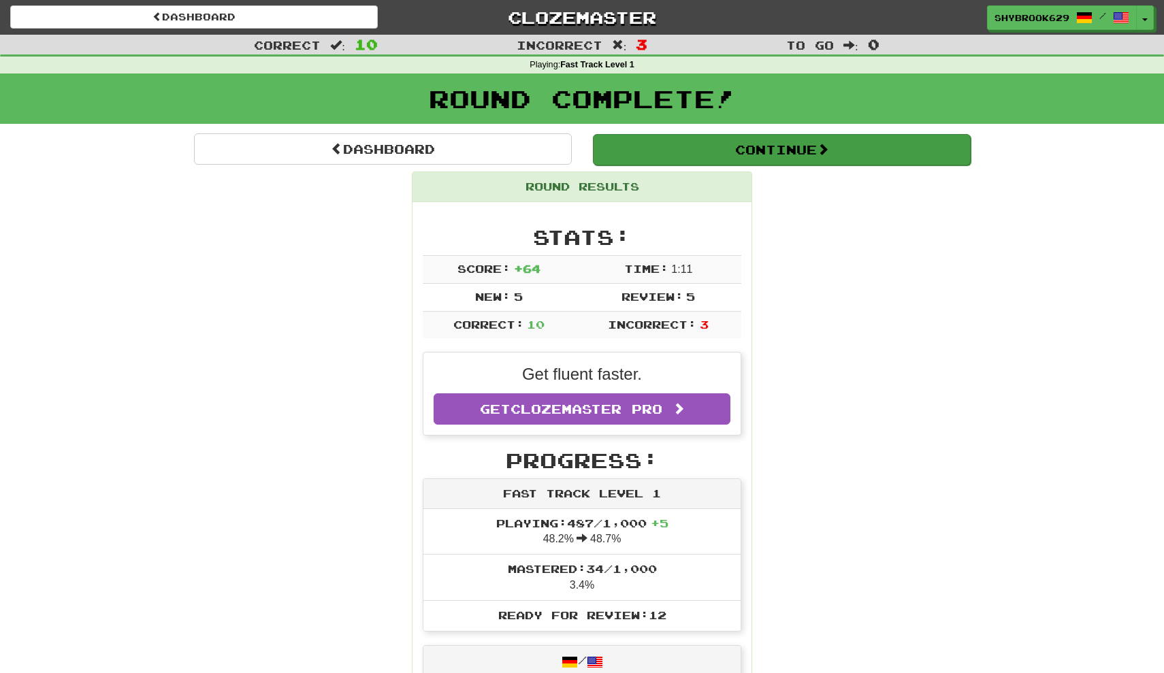
click at [769, 154] on button "Continue" at bounding box center [782, 149] width 378 height 31
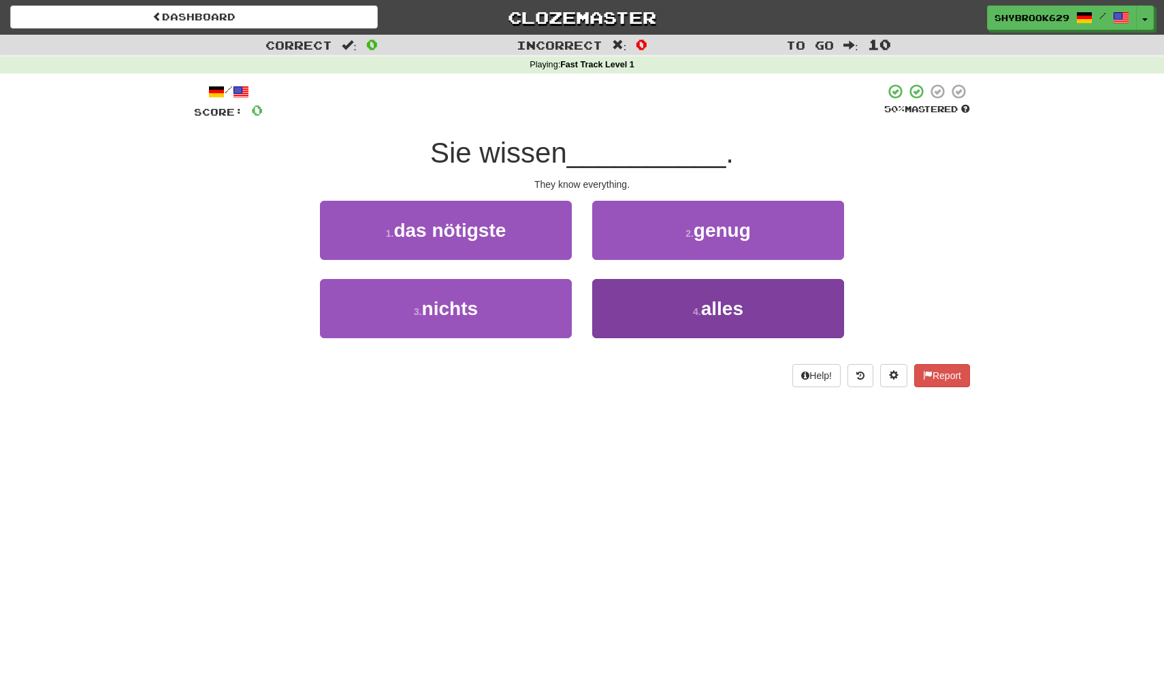
click at [702, 288] on button "4 . alles" at bounding box center [718, 308] width 252 height 59
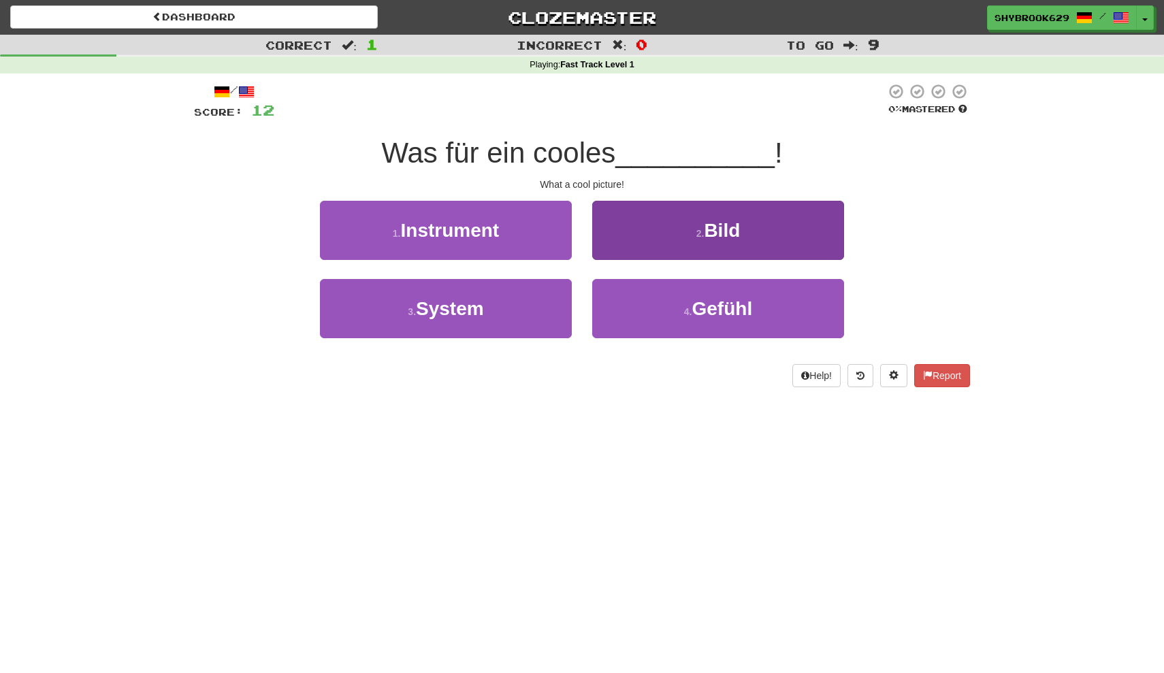
click at [694, 245] on button "2 . Bild" at bounding box center [718, 230] width 252 height 59
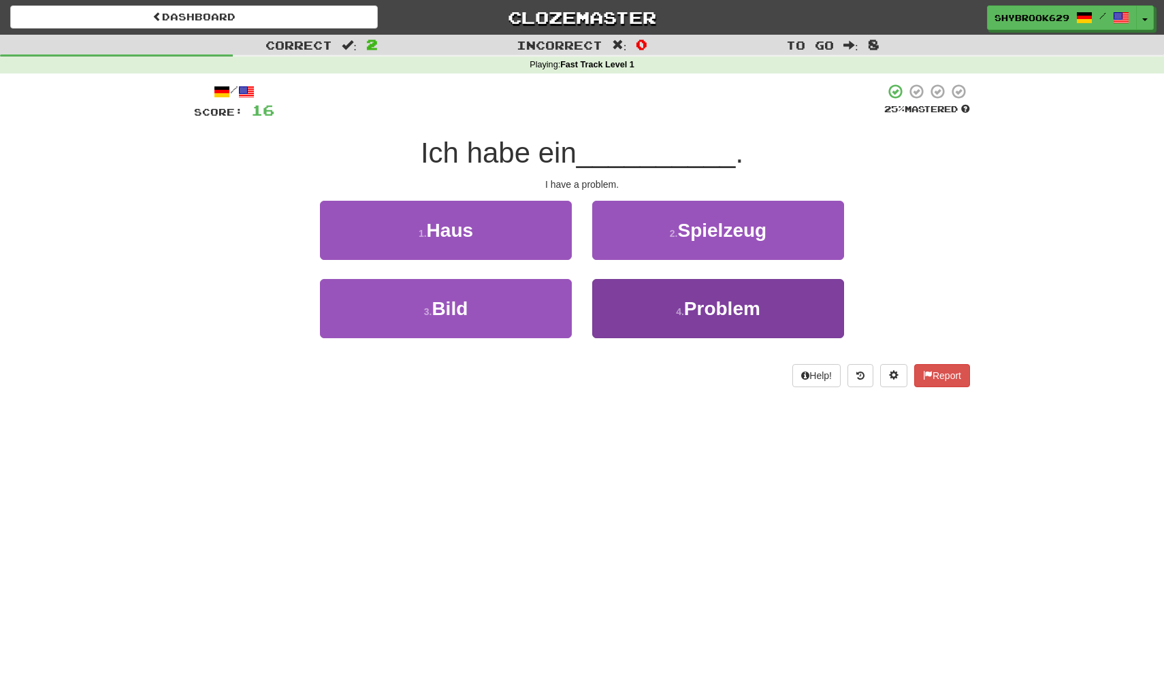
click at [647, 316] on button "4 . Problem" at bounding box center [718, 308] width 252 height 59
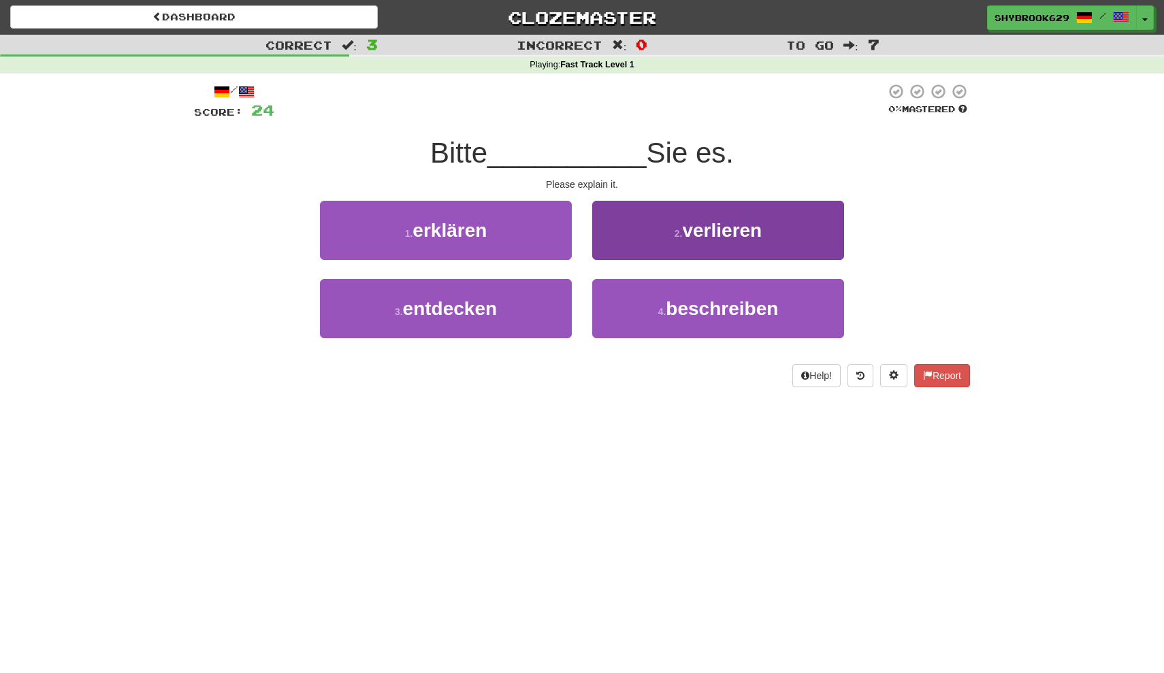
click at [660, 214] on button "2 . verlieren" at bounding box center [718, 230] width 252 height 59
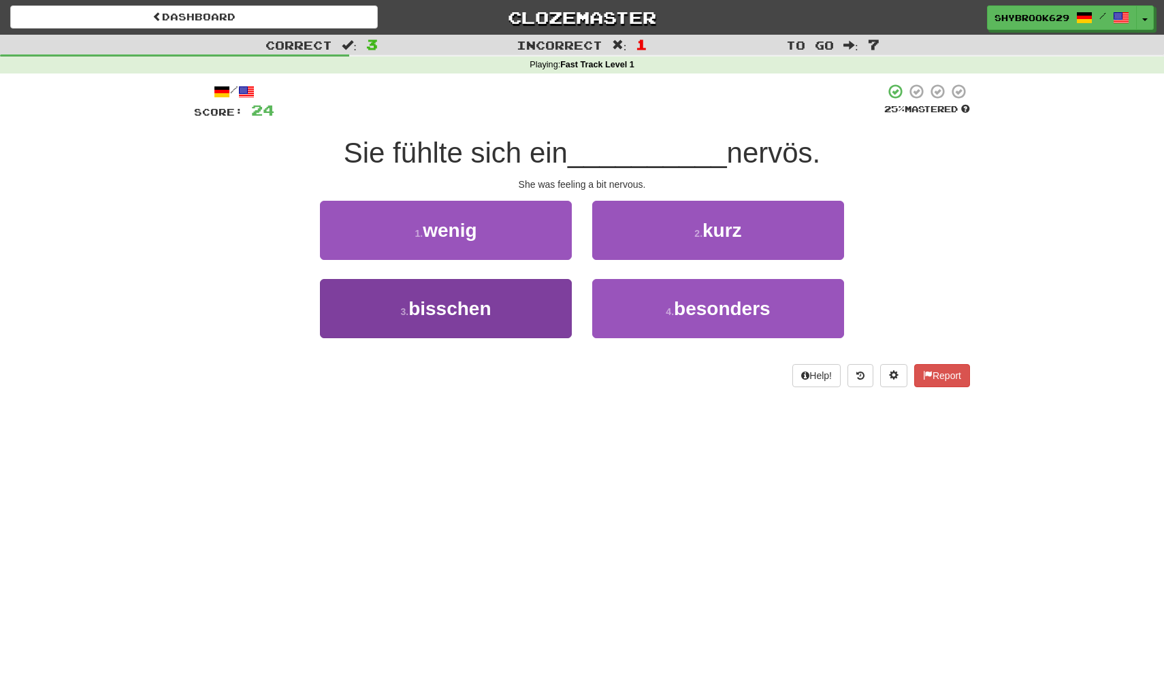
click at [516, 326] on button "3 . bisschen" at bounding box center [446, 308] width 252 height 59
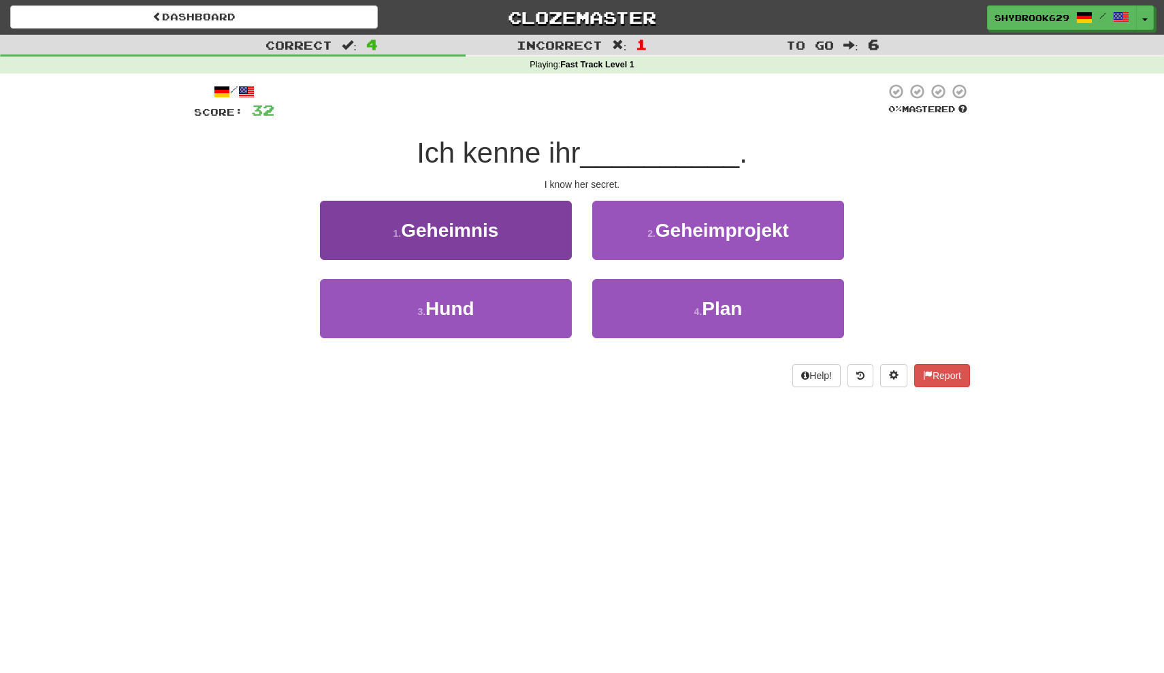
click at [507, 254] on button "1 . Geheimnis" at bounding box center [446, 230] width 252 height 59
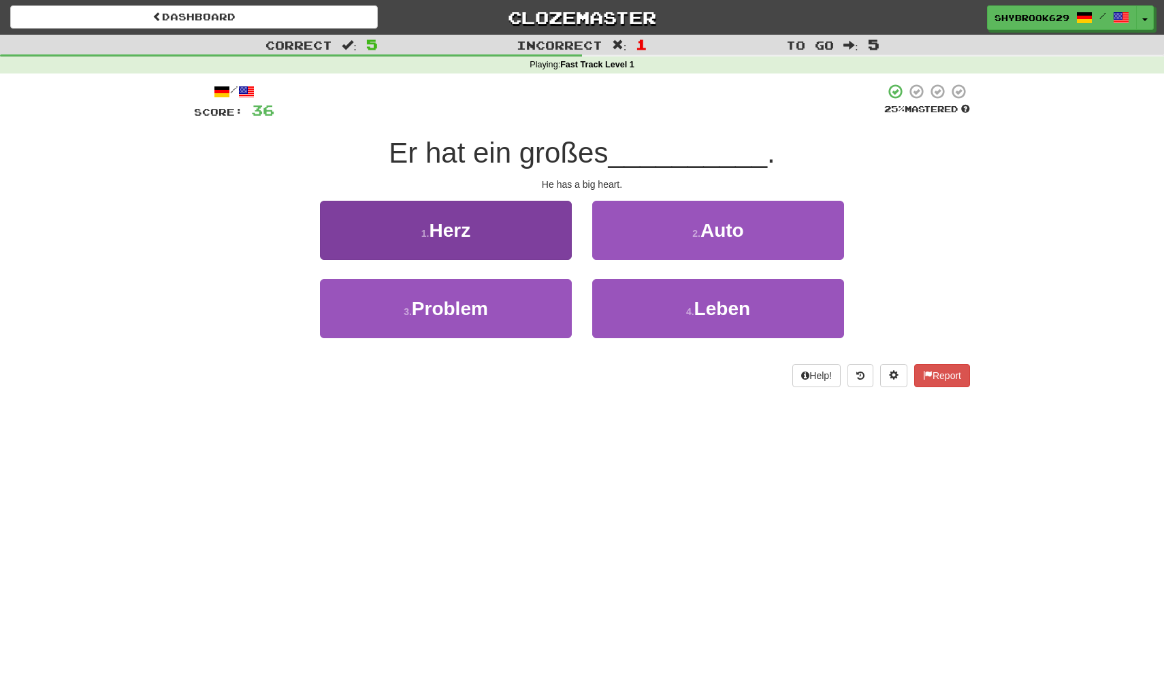
click at [526, 244] on button "1 . Herz" at bounding box center [446, 230] width 252 height 59
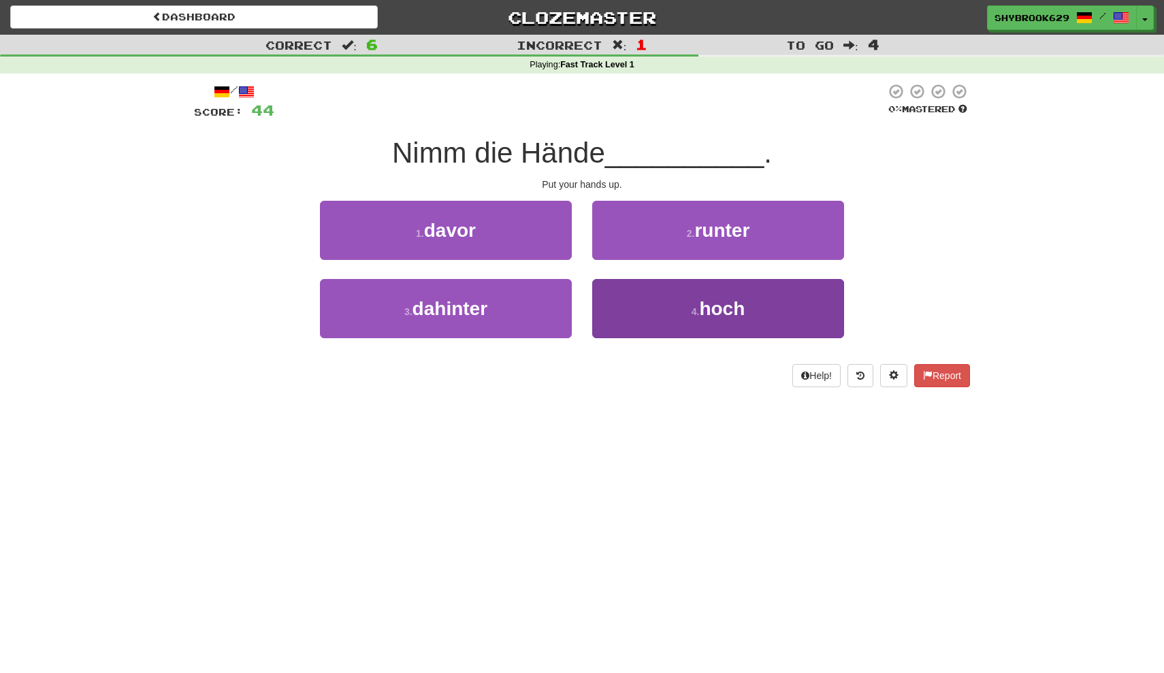
click at [655, 308] on button "4 . hoch" at bounding box center [718, 308] width 252 height 59
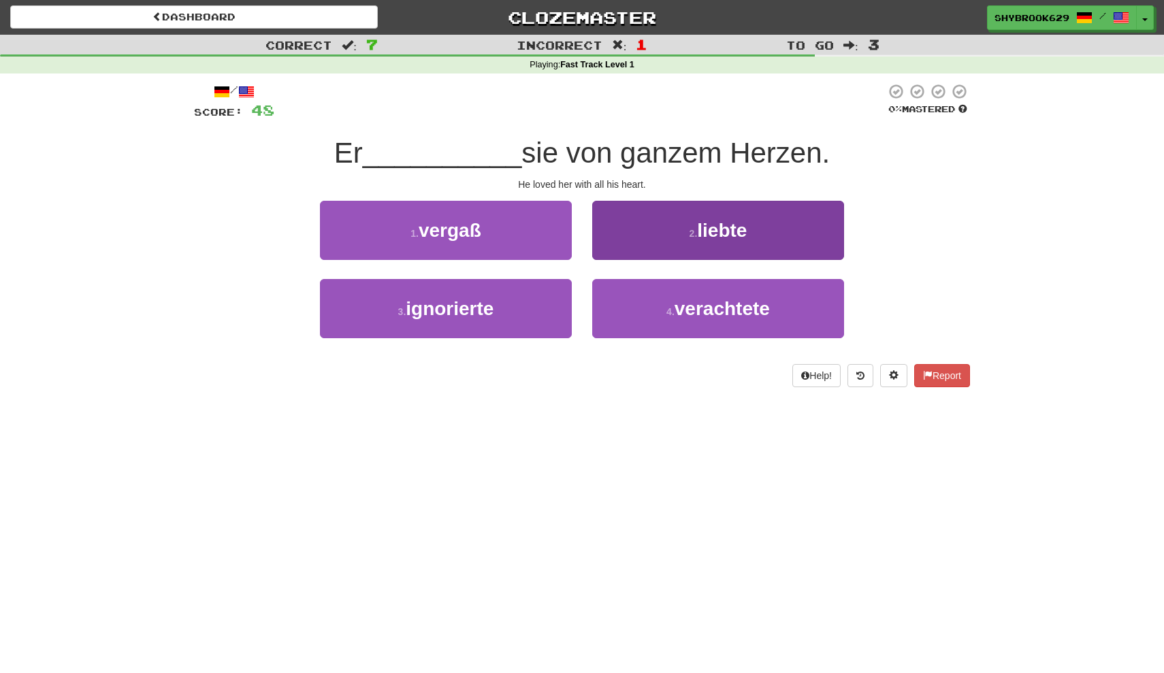
click at [750, 229] on button "2 . liebte" at bounding box center [718, 230] width 252 height 59
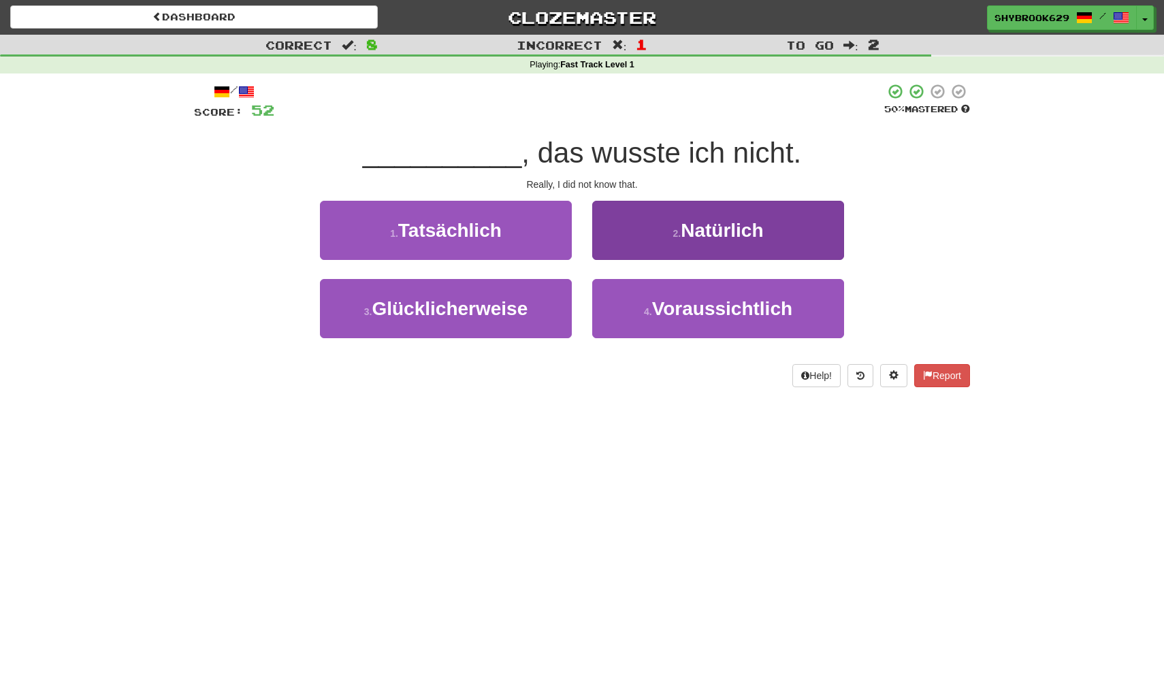
click at [635, 228] on button "2 . Natürlich" at bounding box center [718, 230] width 252 height 59
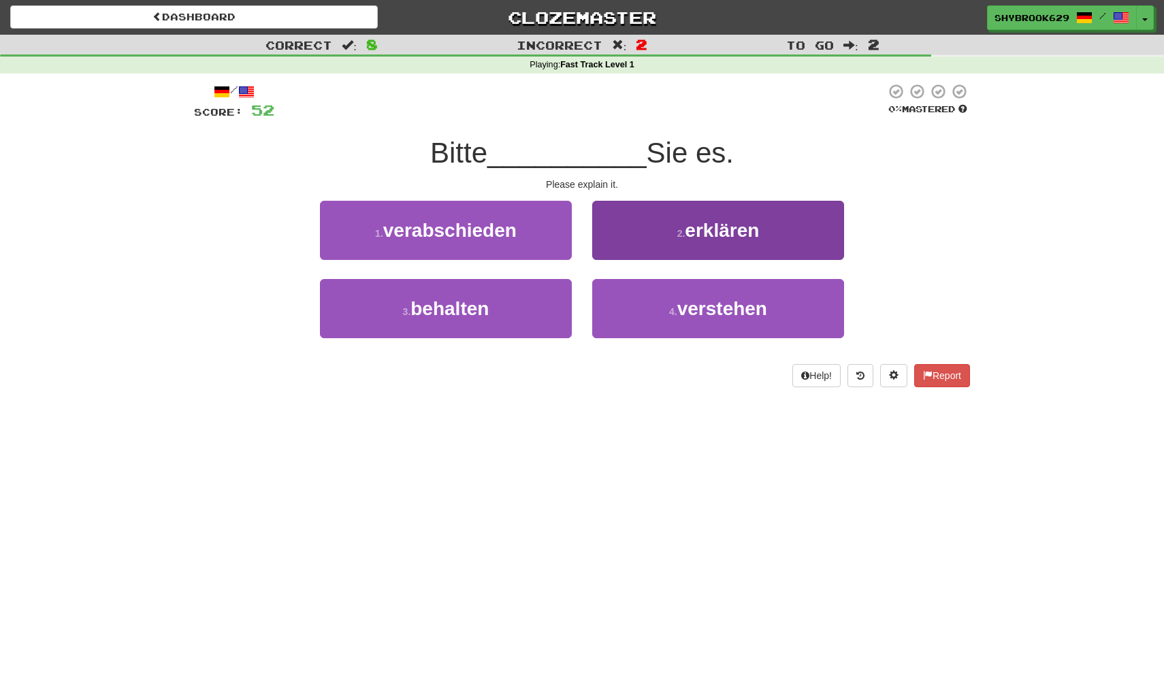
click at [625, 235] on button "2 . erklären" at bounding box center [718, 230] width 252 height 59
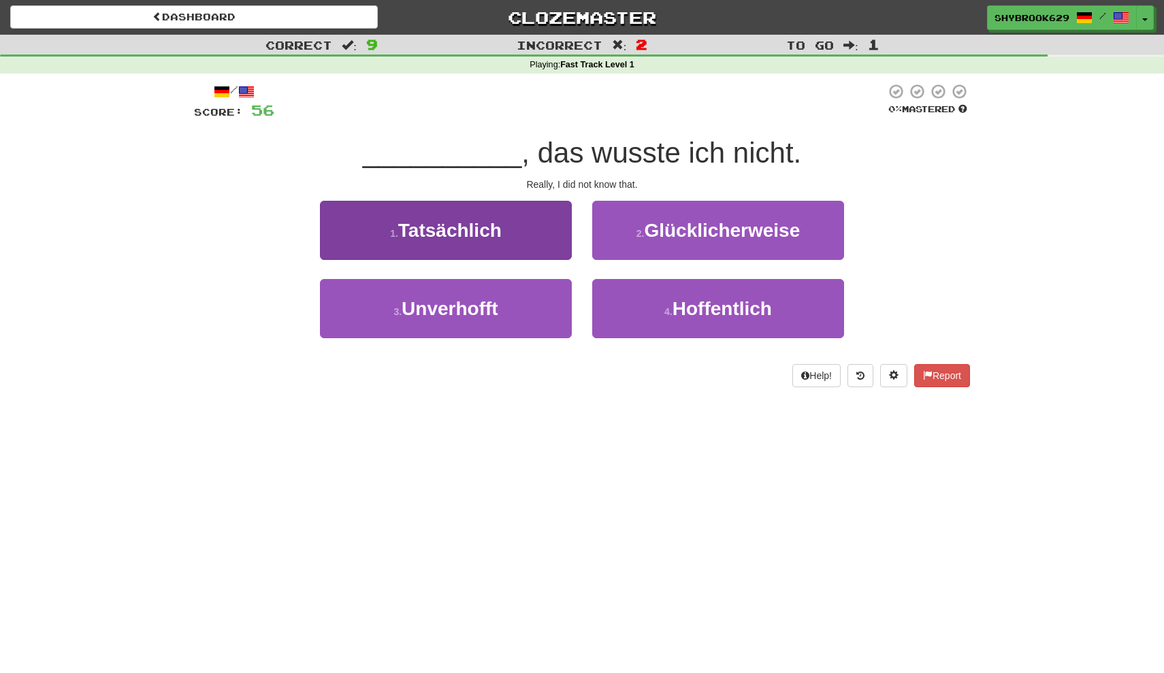
click at [482, 227] on span "Tatsächlich" at bounding box center [449, 230] width 103 height 21
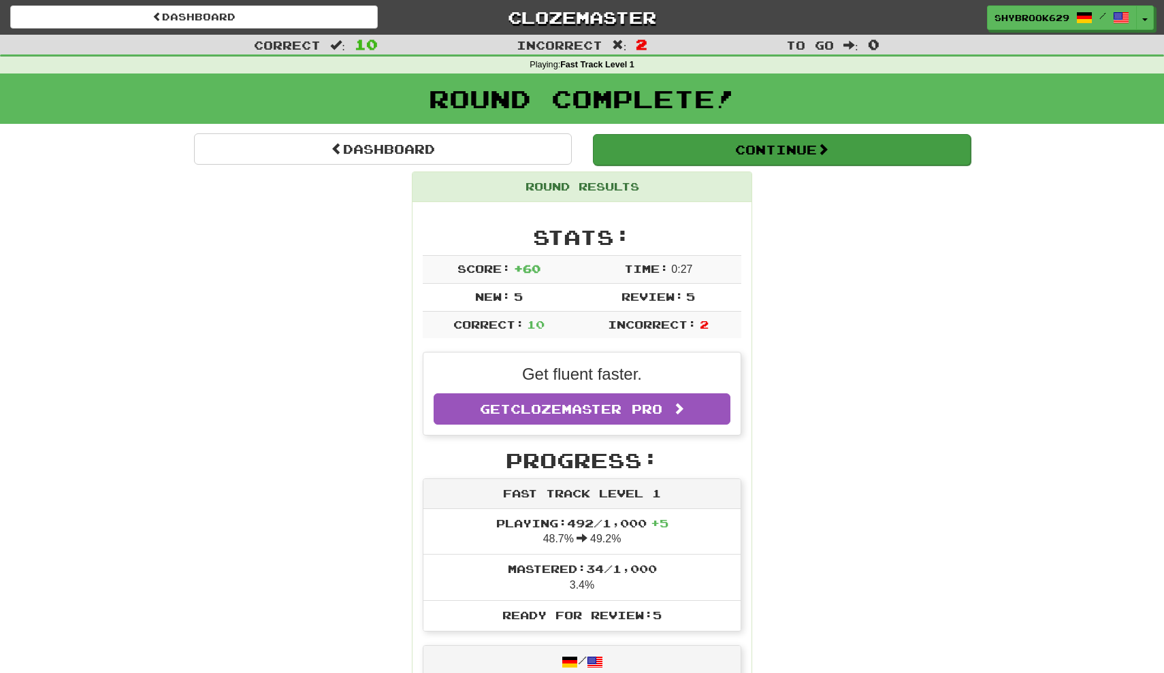
click at [680, 142] on button "Continue" at bounding box center [782, 149] width 378 height 31
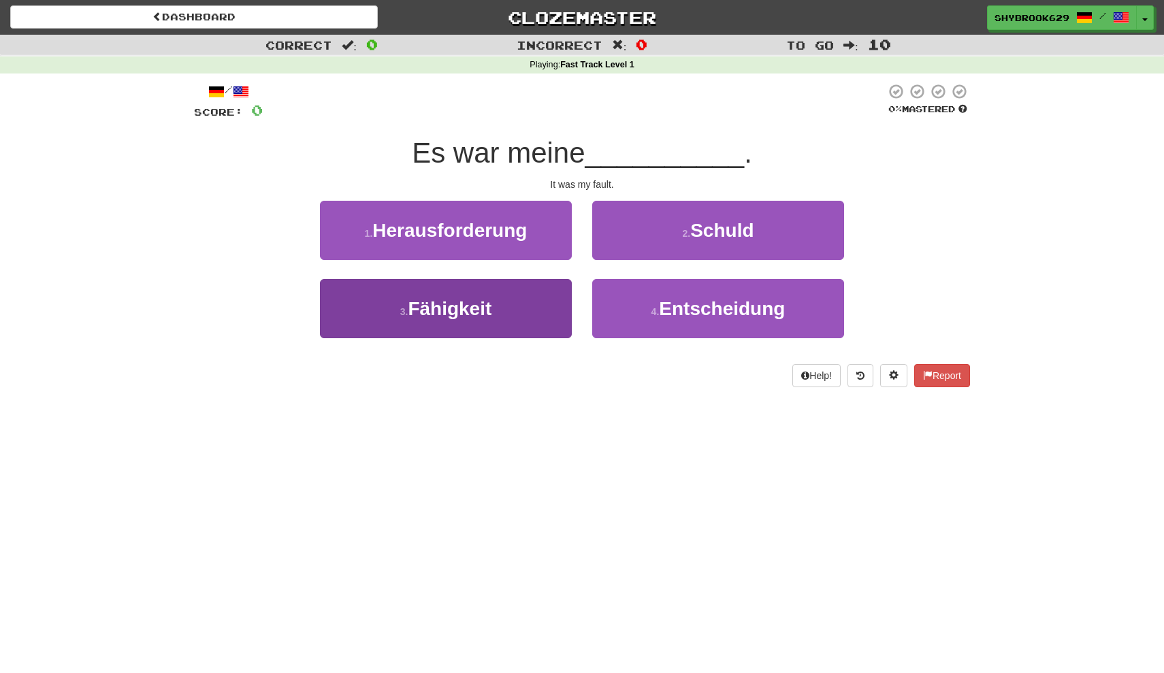
click at [519, 327] on button "3 . Fähigkeit" at bounding box center [446, 308] width 252 height 59
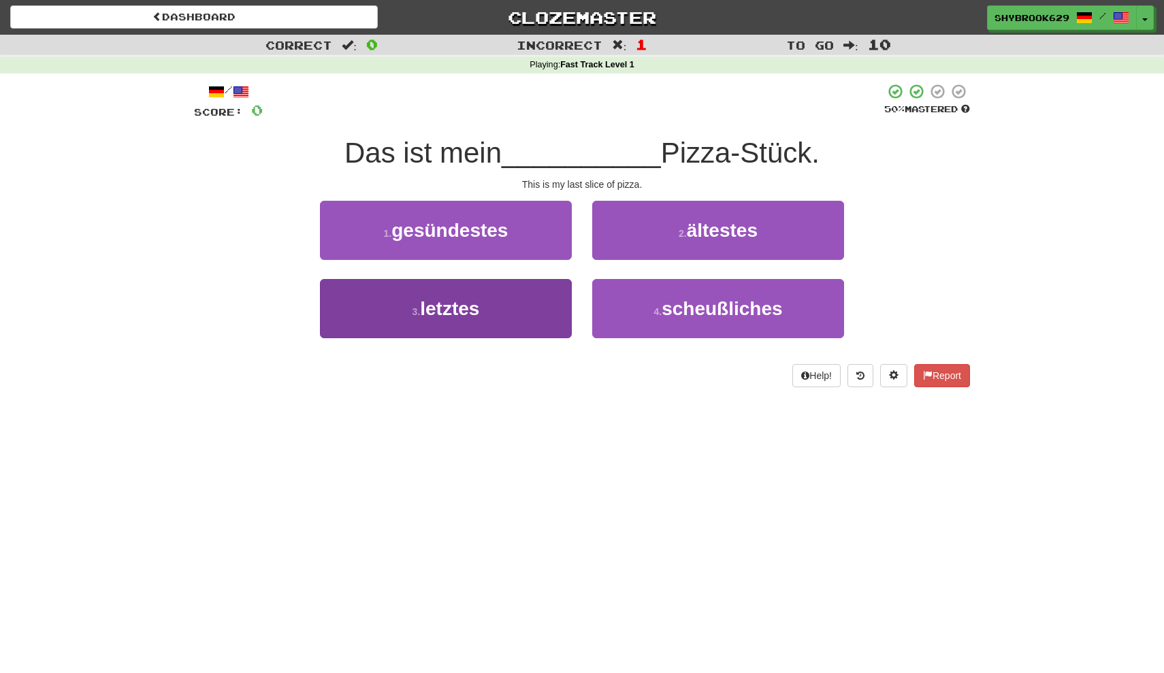
click at [516, 306] on button "3 . letztes" at bounding box center [446, 308] width 252 height 59
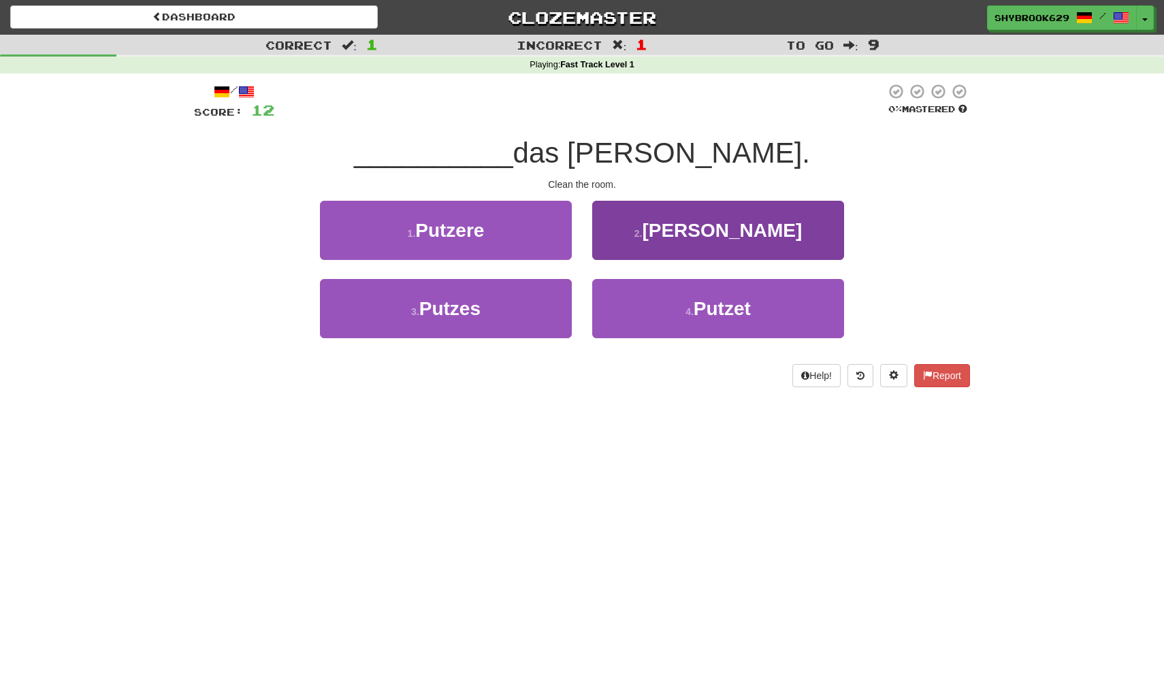
click at [702, 232] on span "Putze" at bounding box center [722, 230] width 160 height 21
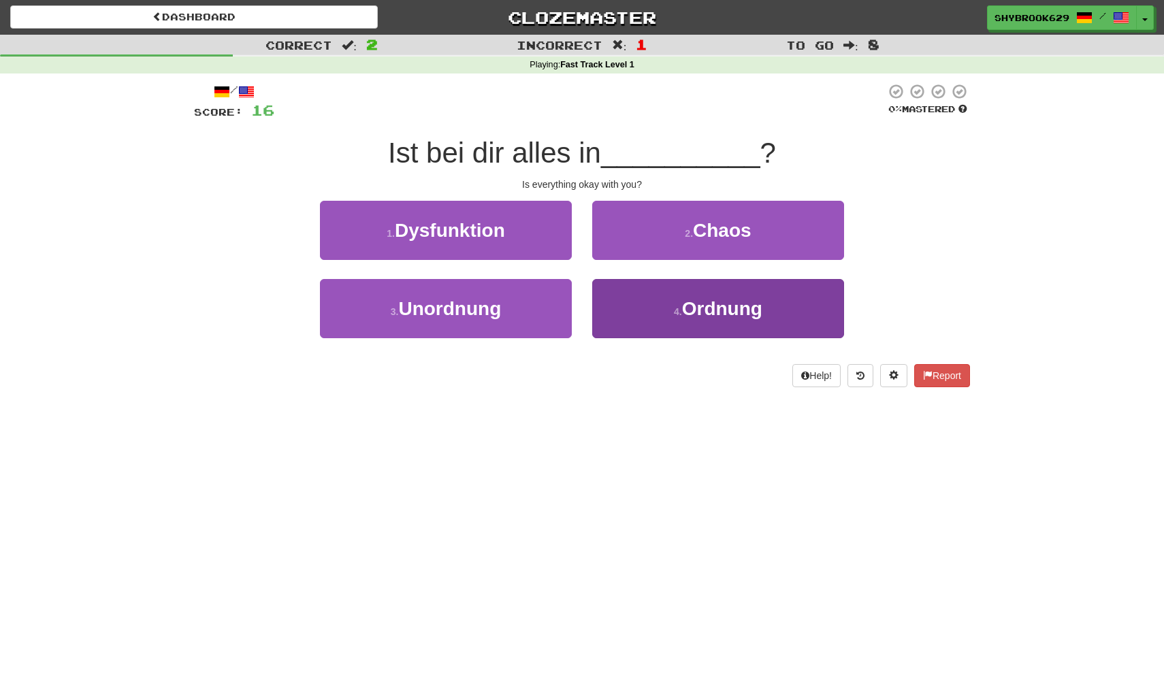
click at [685, 294] on button "4 . Ordnung" at bounding box center [718, 308] width 252 height 59
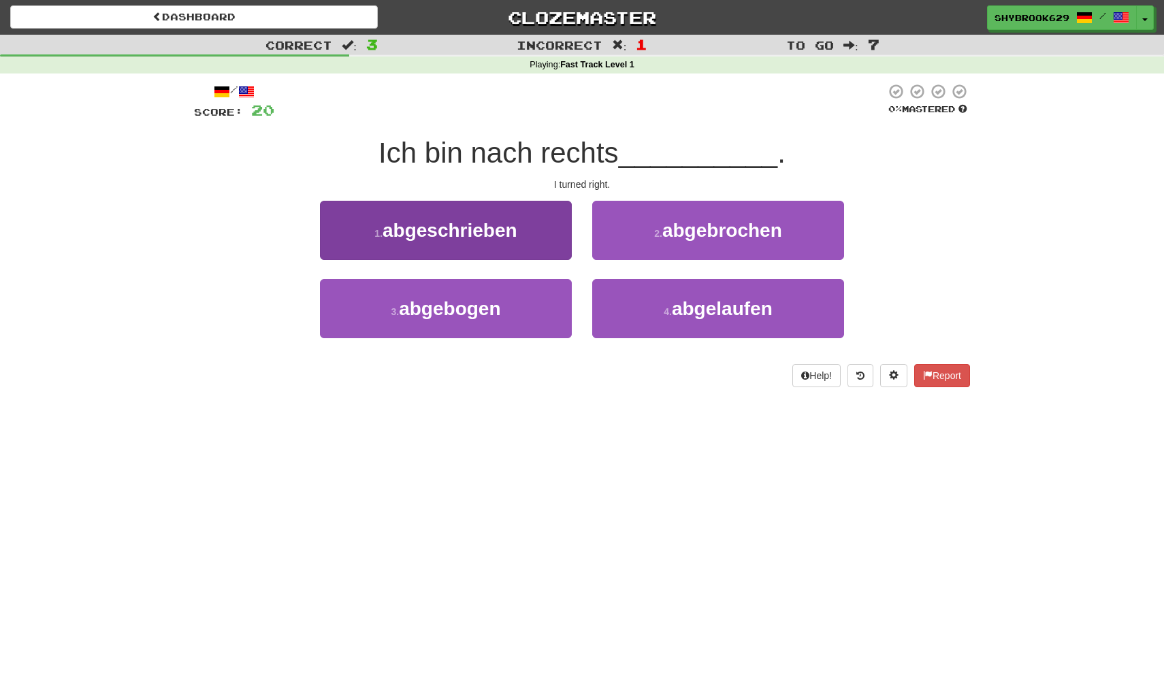
click at [564, 242] on button "1 . abgeschrieben" at bounding box center [446, 230] width 252 height 59
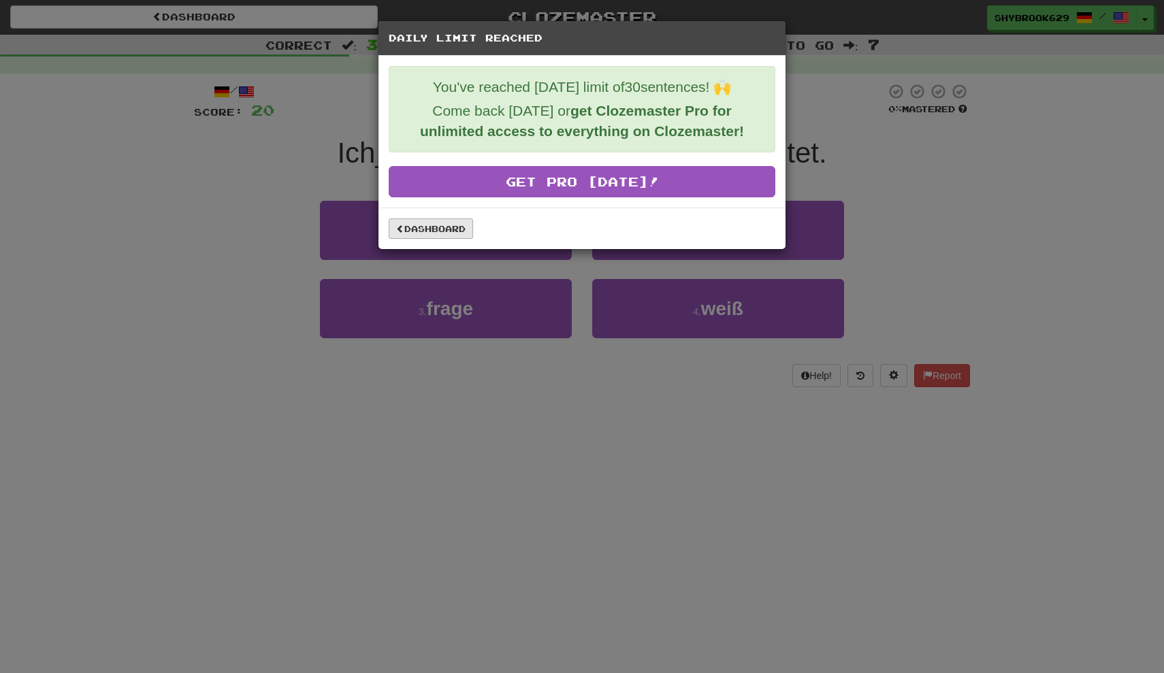
click at [455, 225] on link "Dashboard" at bounding box center [431, 228] width 84 height 20
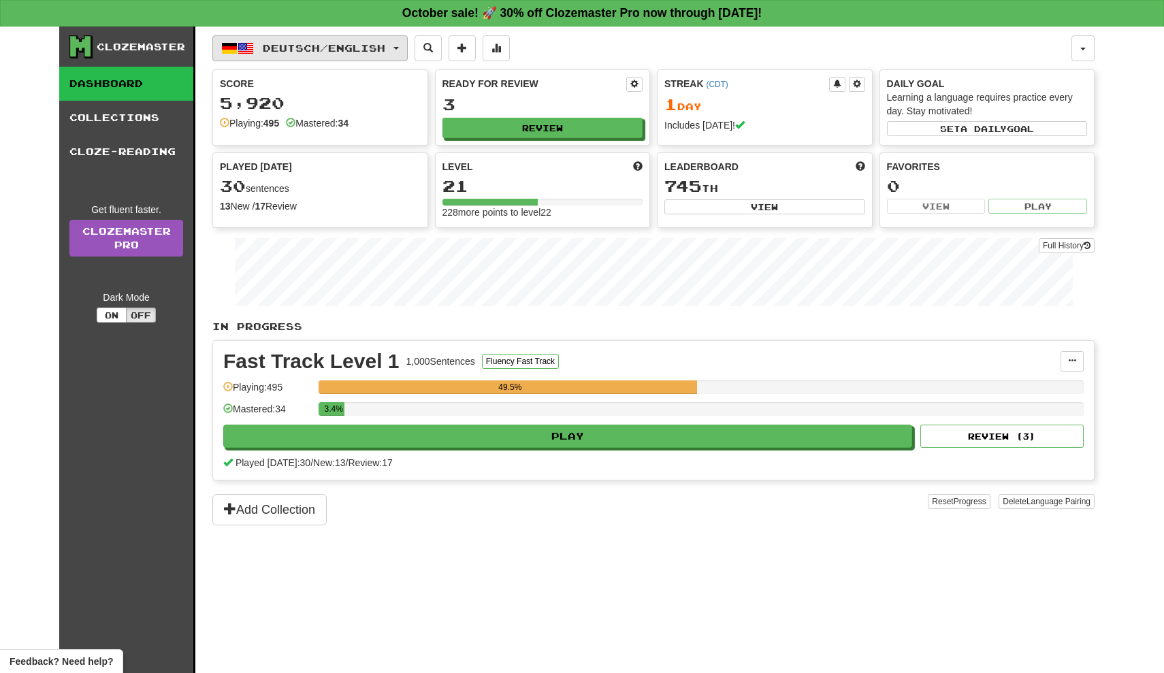
click at [385, 49] on span "Deutsch / English" at bounding box center [324, 48] width 122 height 12
